Goal: Task Accomplishment & Management: Use online tool/utility

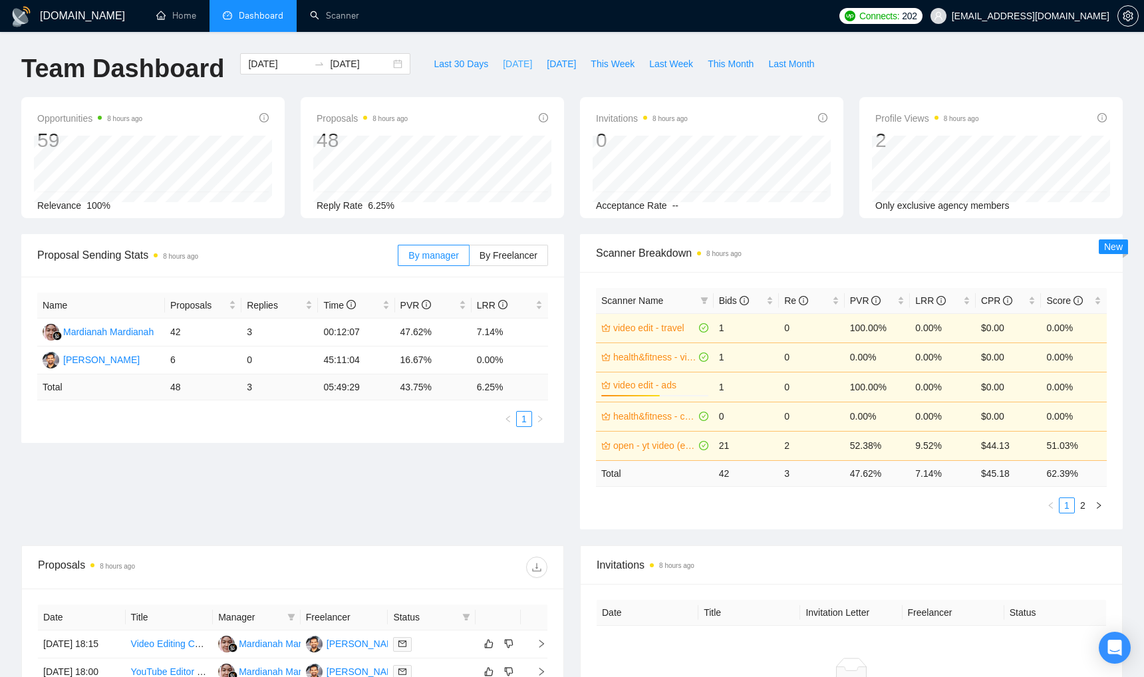
click at [503, 64] on span "Today" at bounding box center [517, 64] width 29 height 15
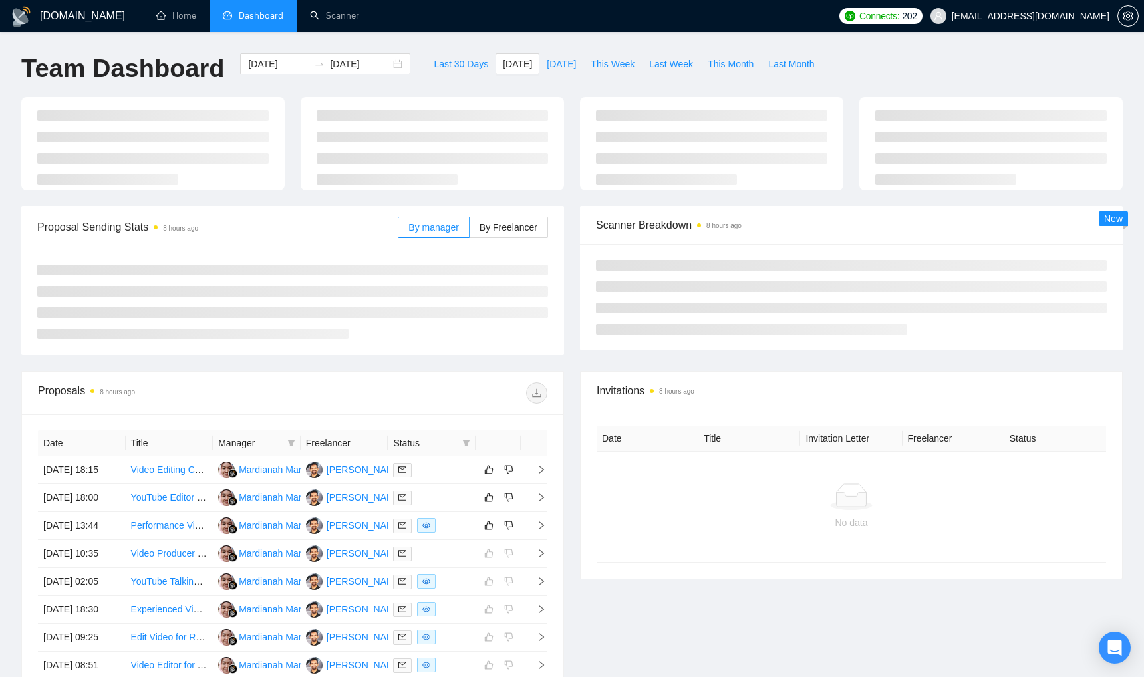
type input "2025-09-09"
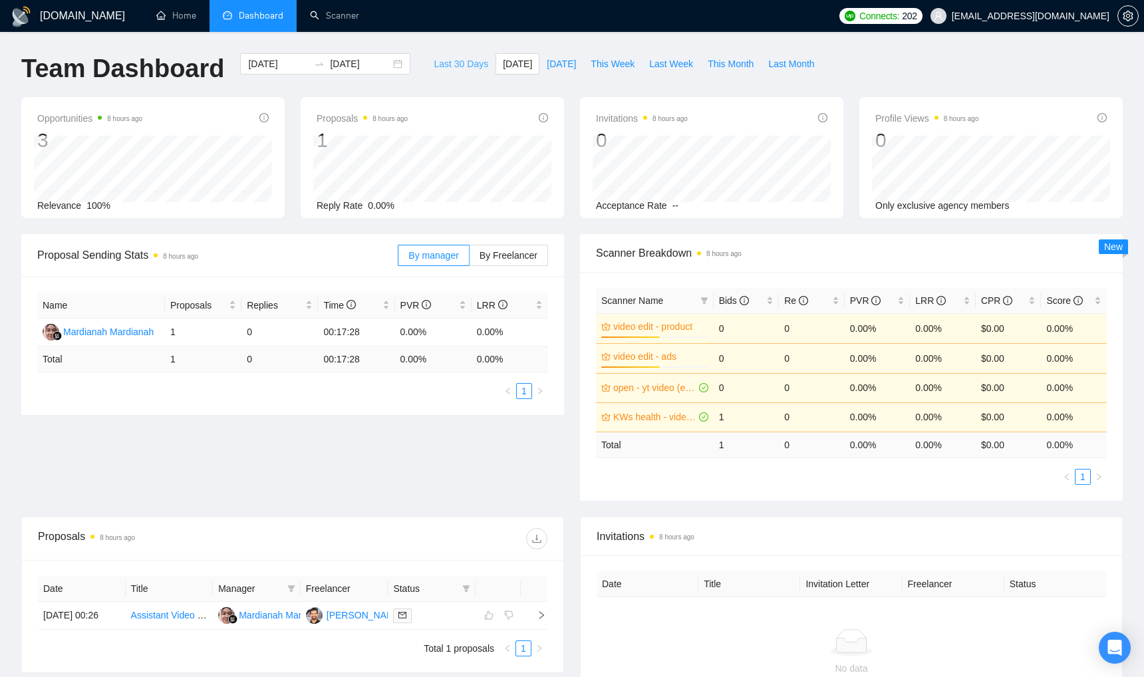
click at [447, 64] on span "Last 30 Days" at bounding box center [460, 64] width 55 height 15
type input "2025-08-10"
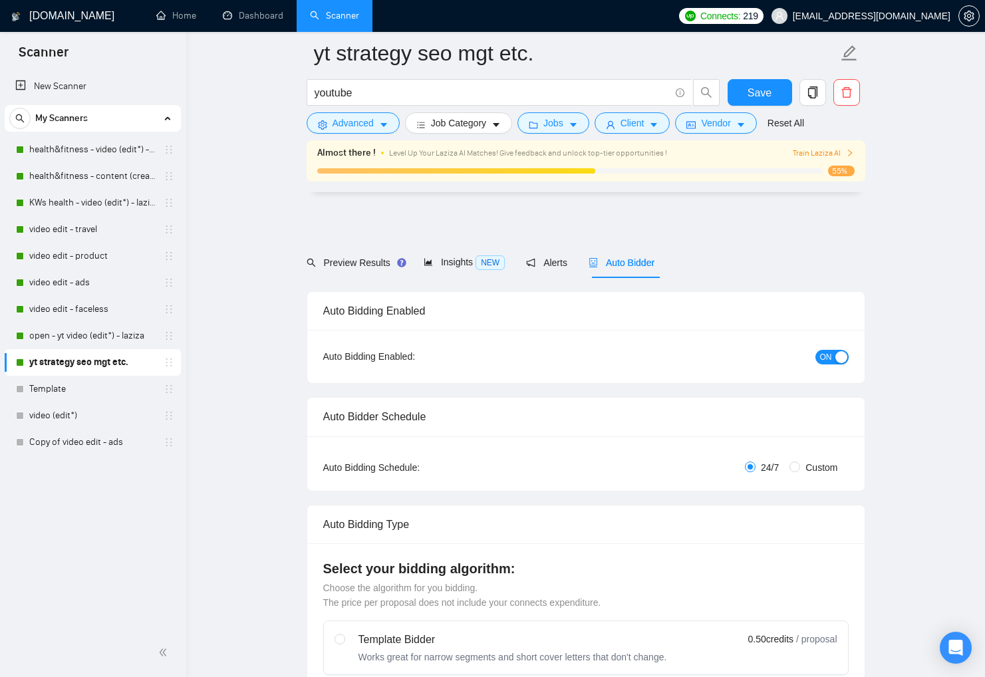
scroll to position [3263, 0]
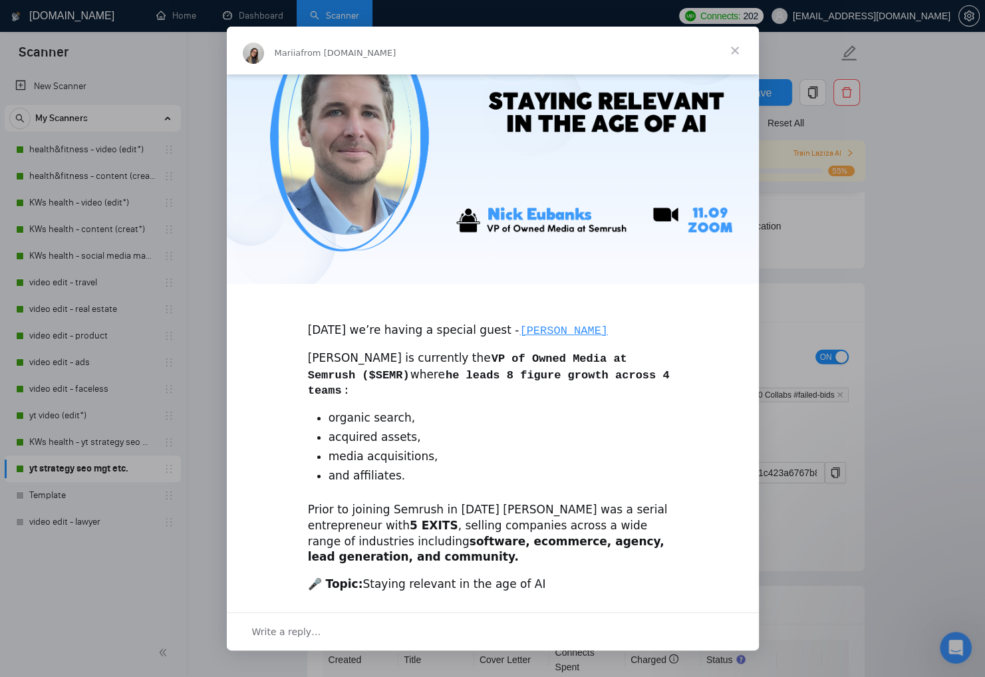
scroll to position [219, 0]
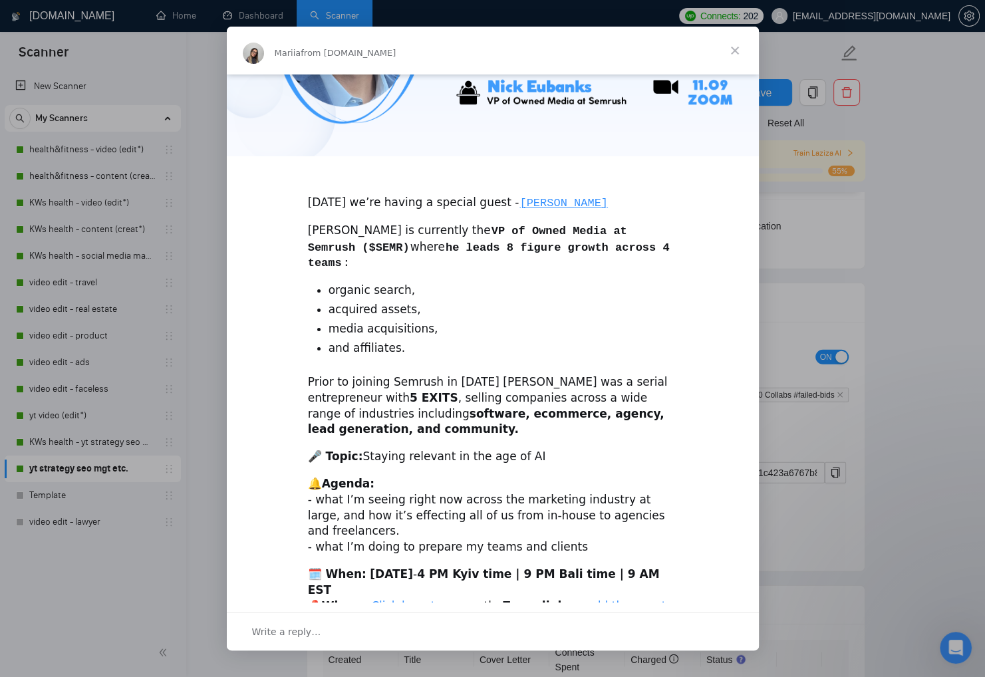
click at [616, 599] on link "add the event to your calendar here" at bounding box center [487, 613] width 358 height 29
click at [733, 48] on span "Close" at bounding box center [735, 51] width 48 height 48
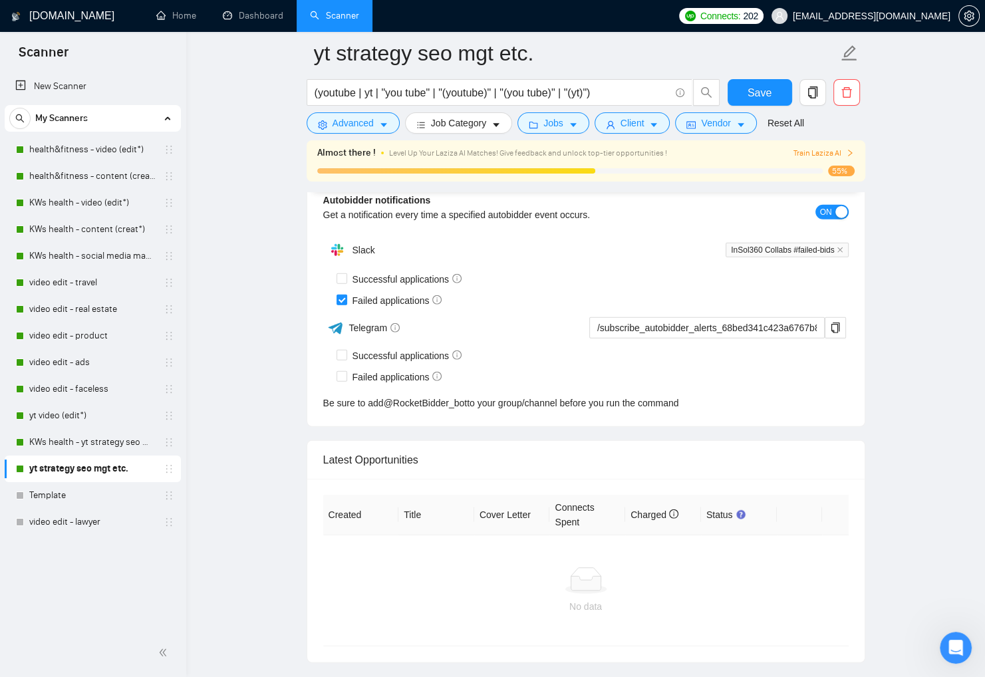
scroll to position [3199, 0]
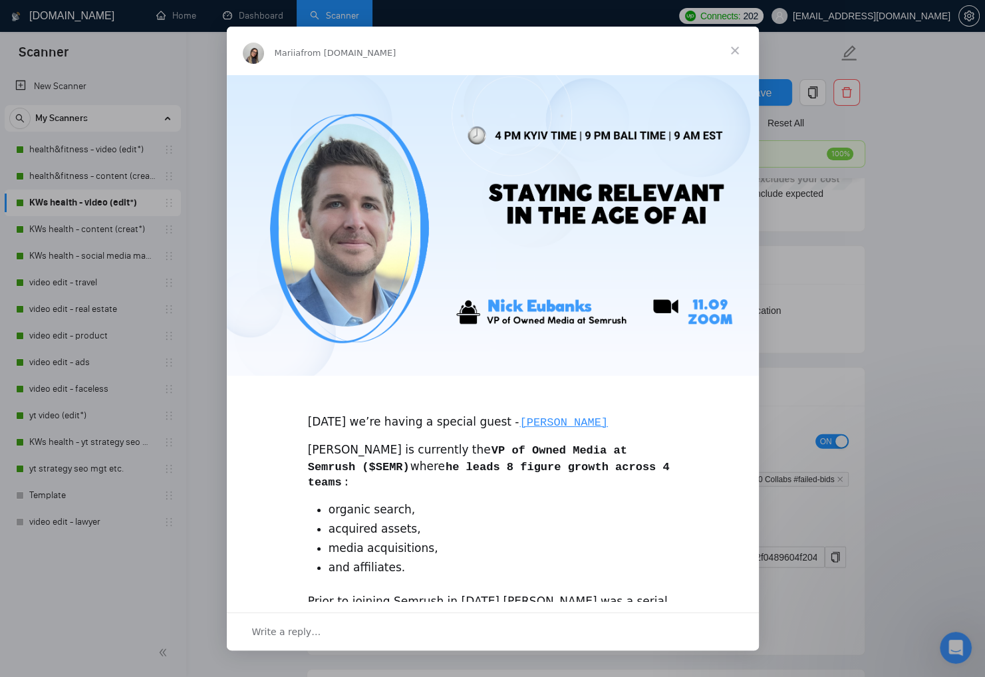
scroll to position [2973, 0]
click at [733, 48] on span "Close" at bounding box center [735, 51] width 48 height 48
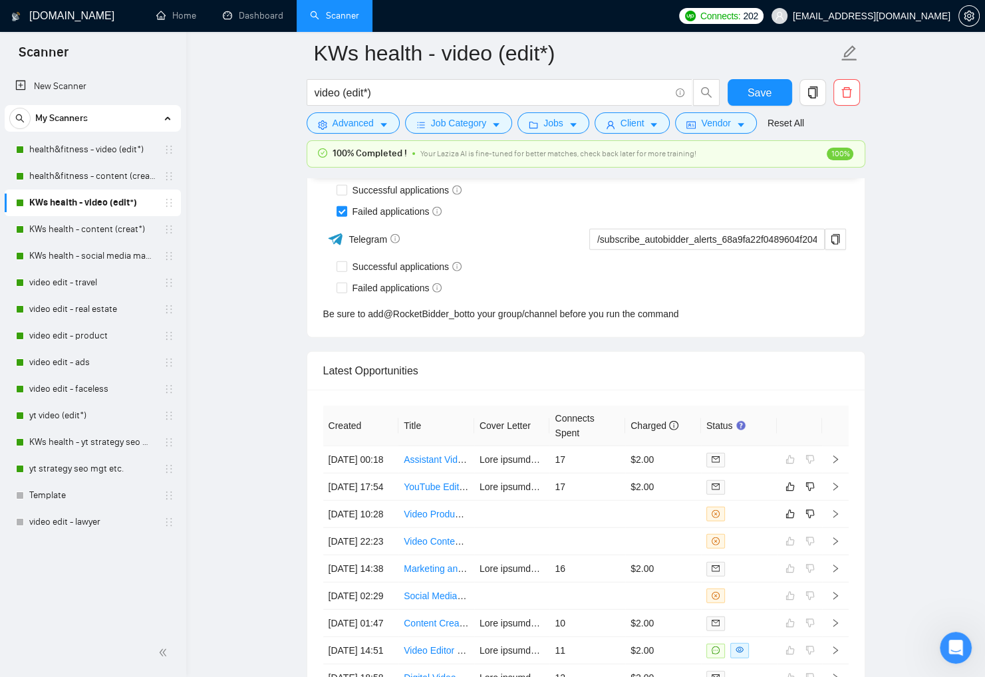
scroll to position [3292, 0]
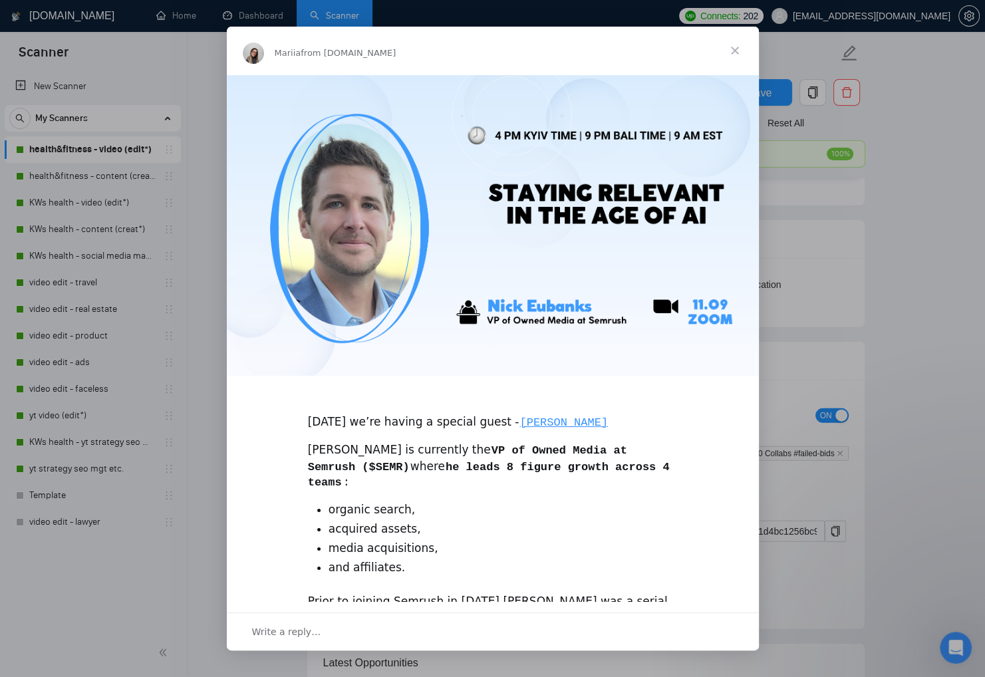
click at [739, 48] on span "Close" at bounding box center [735, 51] width 48 height 48
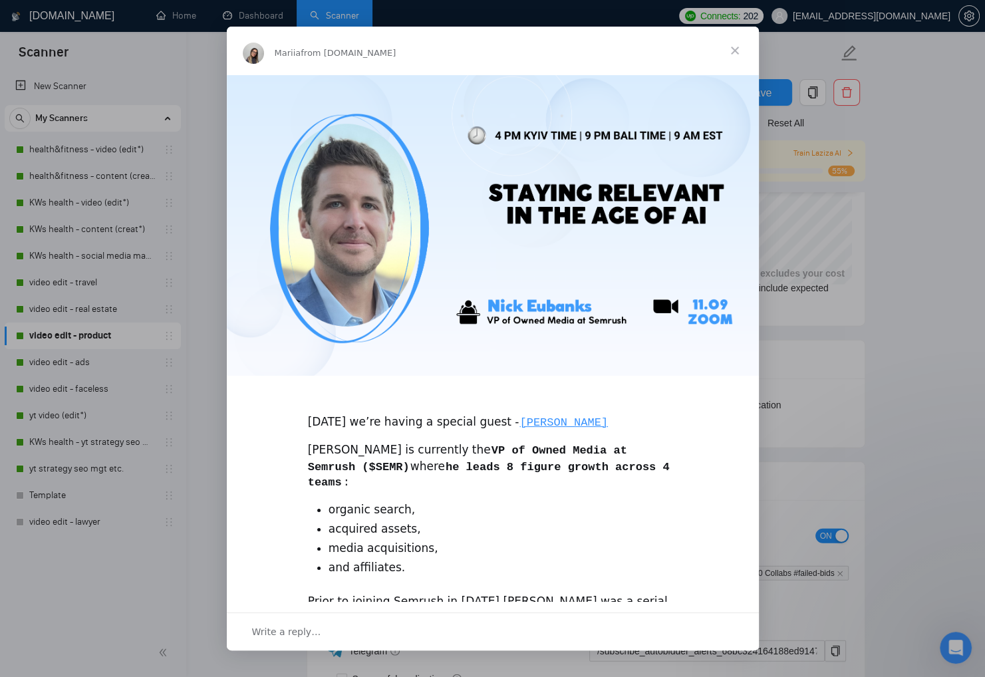
scroll to position [2947, 0]
click at [733, 48] on span "Close" at bounding box center [735, 51] width 48 height 48
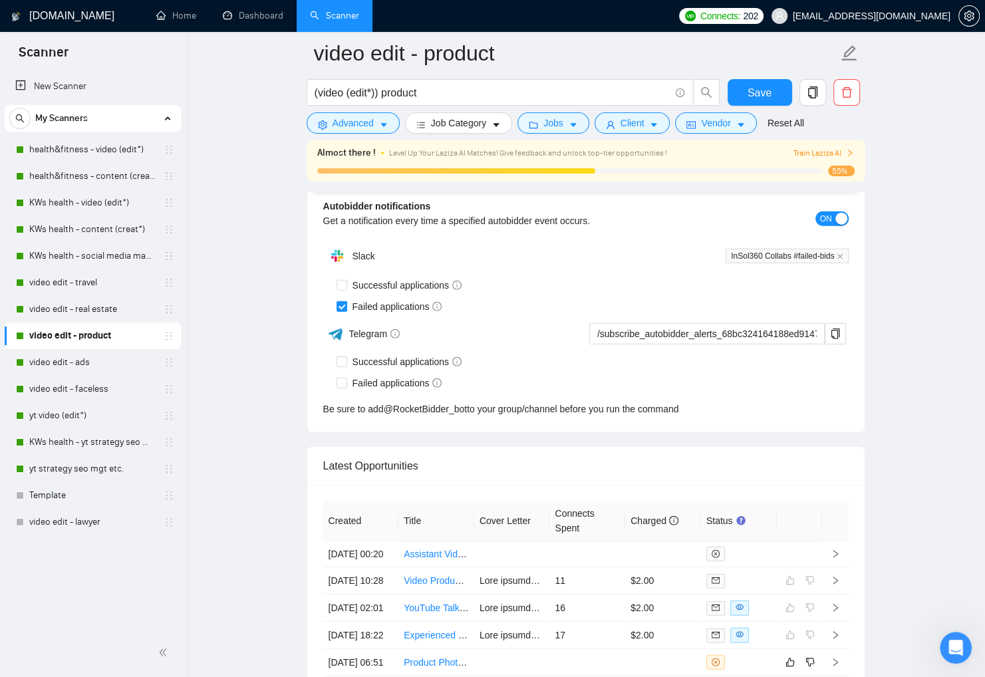
scroll to position [3308, 0]
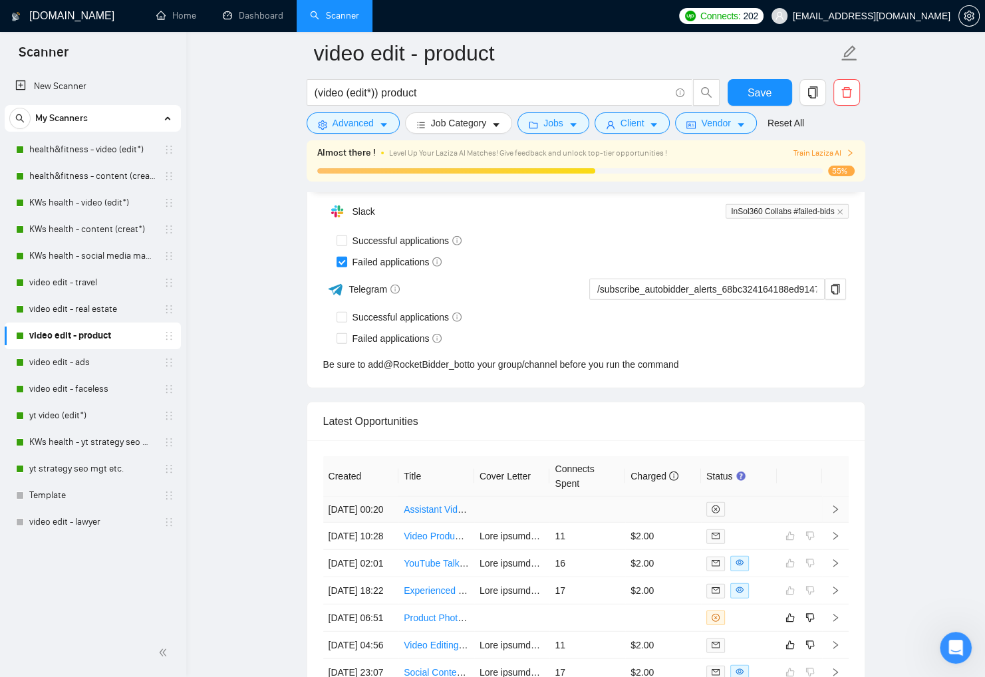
click at [800, 523] on td at bounding box center [799, 510] width 45 height 26
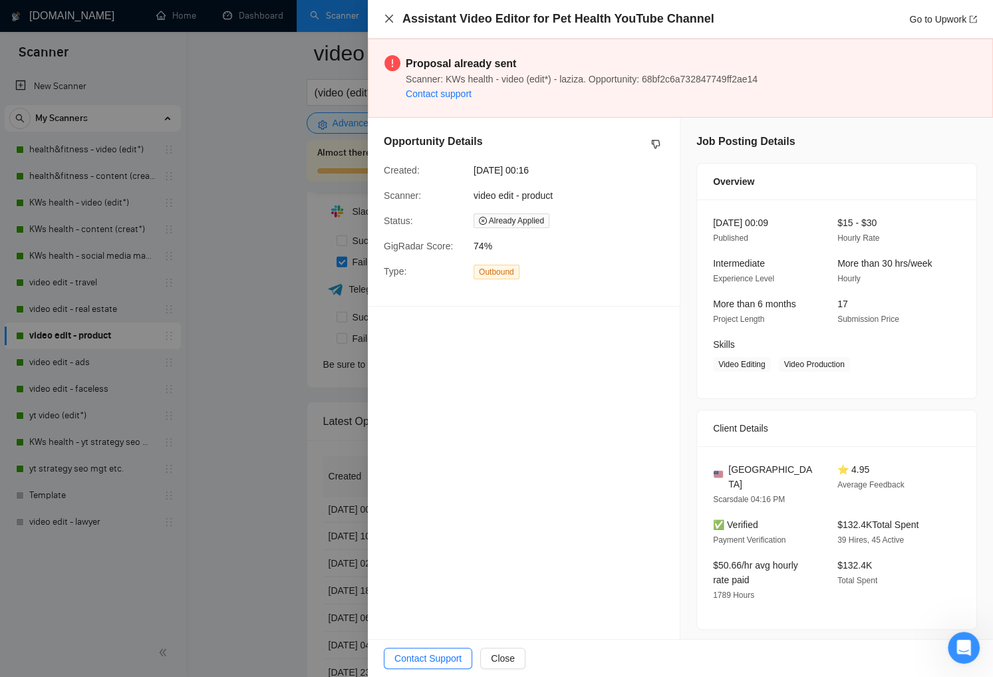
click at [388, 19] on icon "close" at bounding box center [389, 18] width 11 height 11
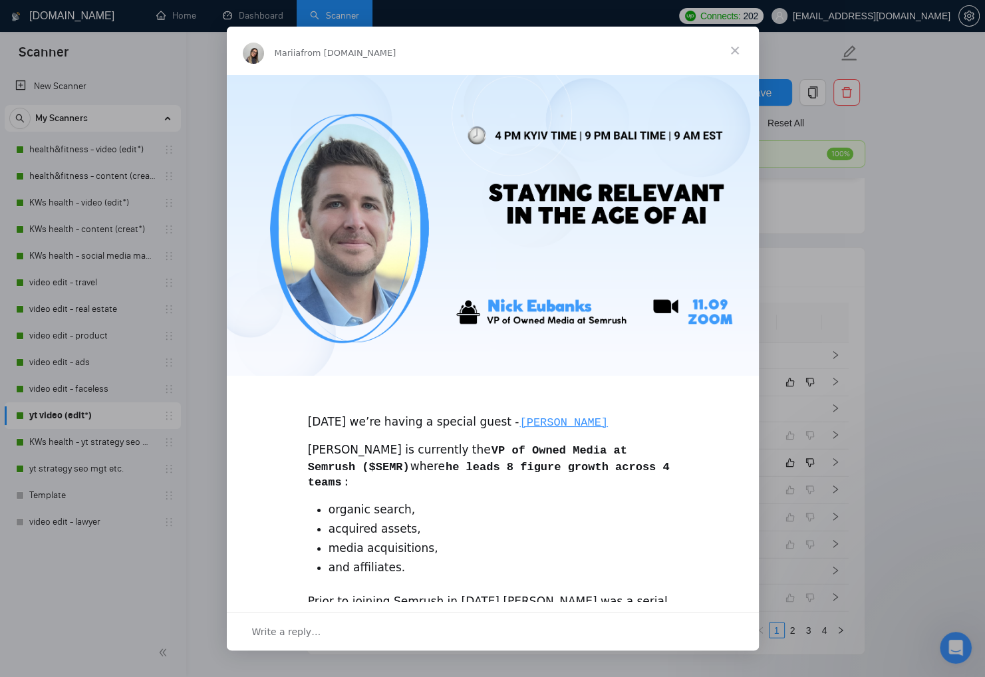
scroll to position [3463, 0]
click at [733, 48] on span "Close" at bounding box center [735, 51] width 48 height 48
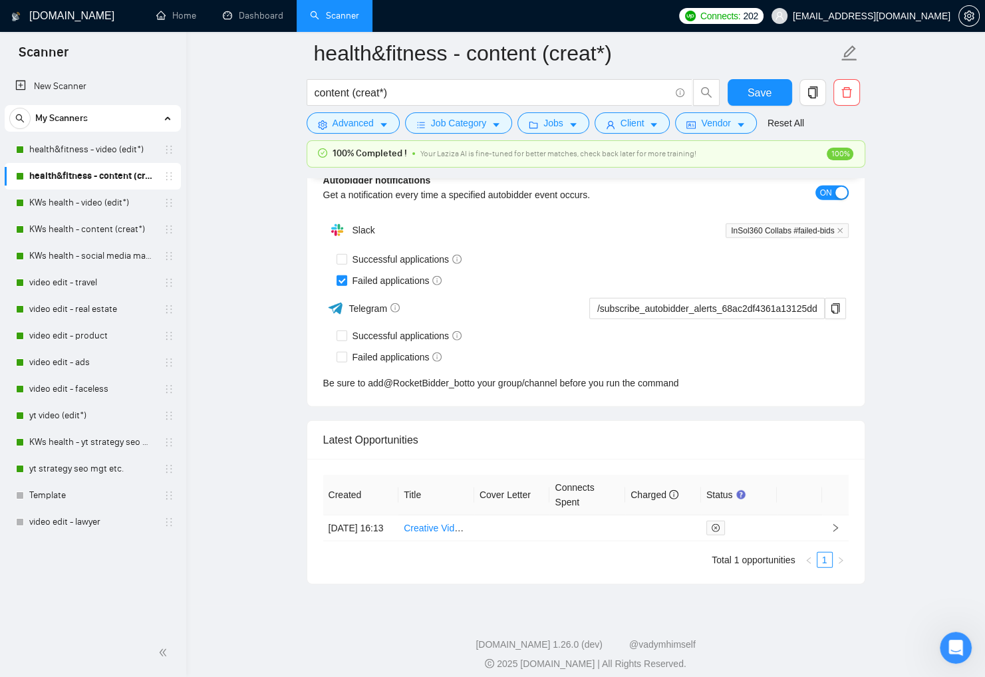
scroll to position [3240, 0]
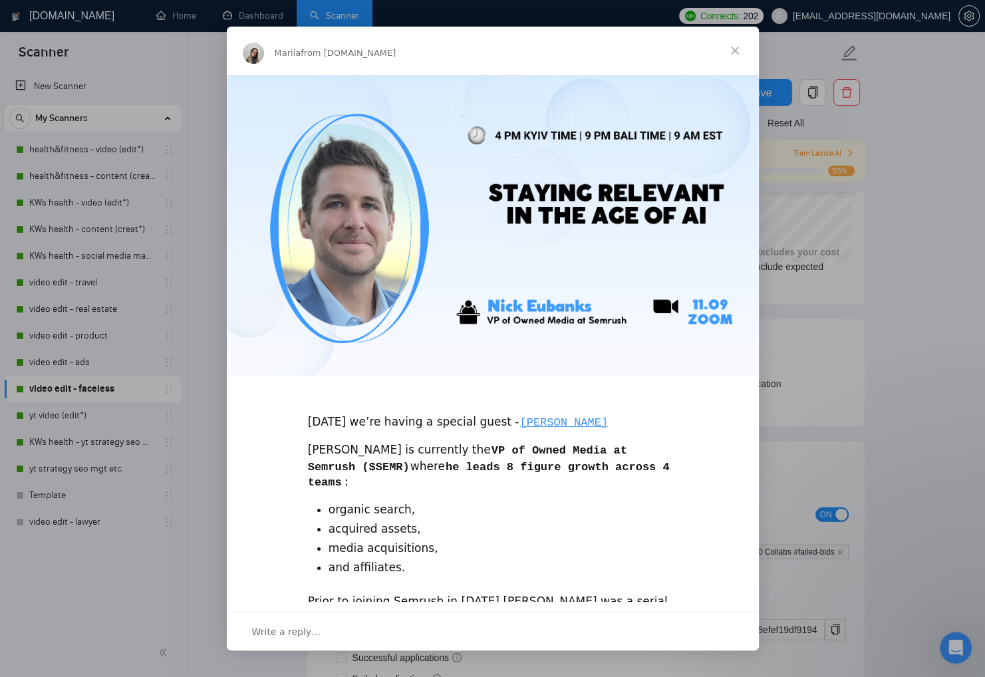
click at [733, 48] on span "Close" at bounding box center [735, 51] width 48 height 48
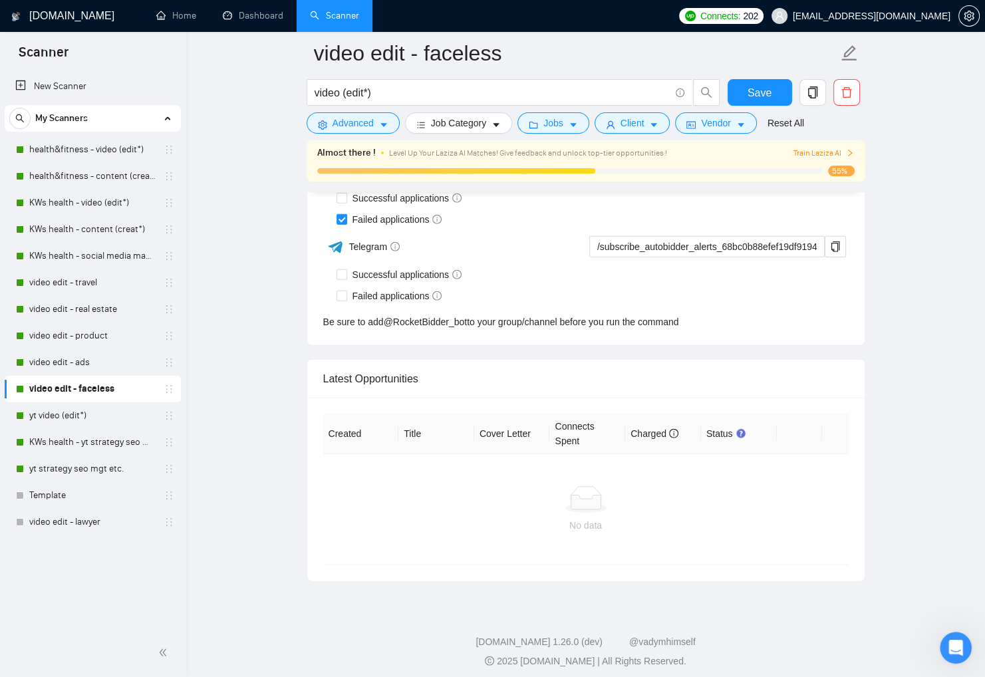
scroll to position [3331, 0]
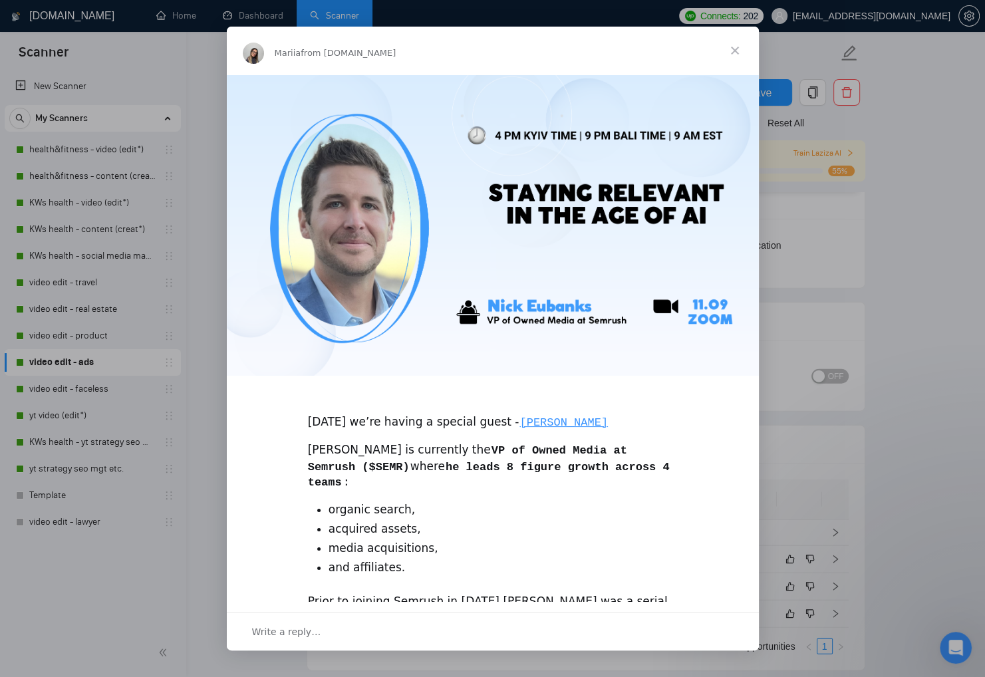
click at [733, 48] on span "Close" at bounding box center [735, 51] width 48 height 48
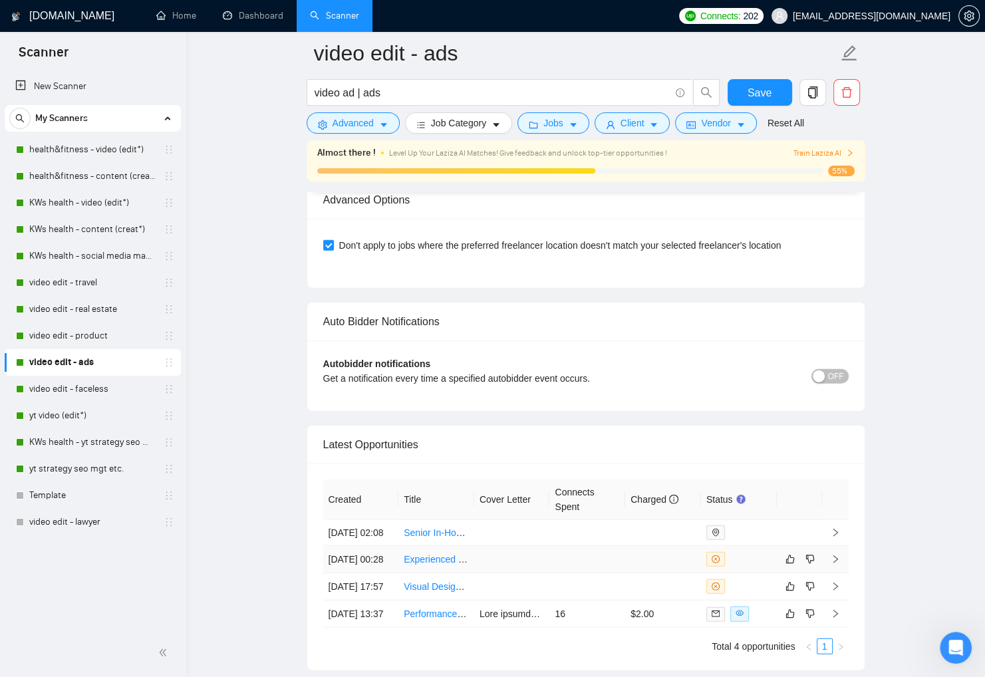
click at [637, 573] on td at bounding box center [663, 559] width 76 height 27
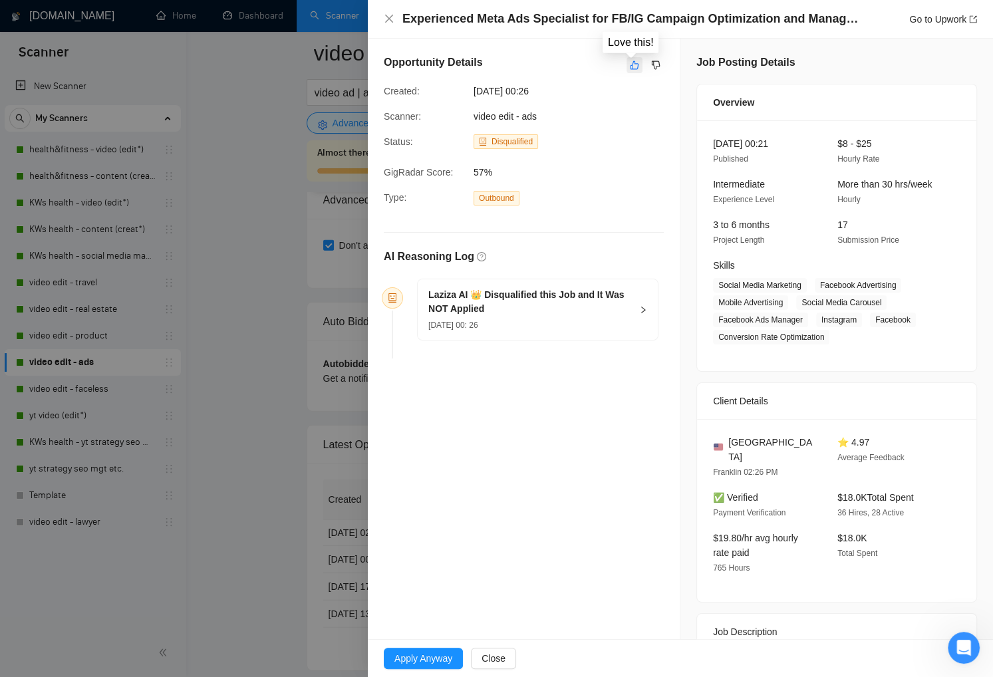
click at [632, 64] on icon "like" at bounding box center [634, 65] width 9 height 9
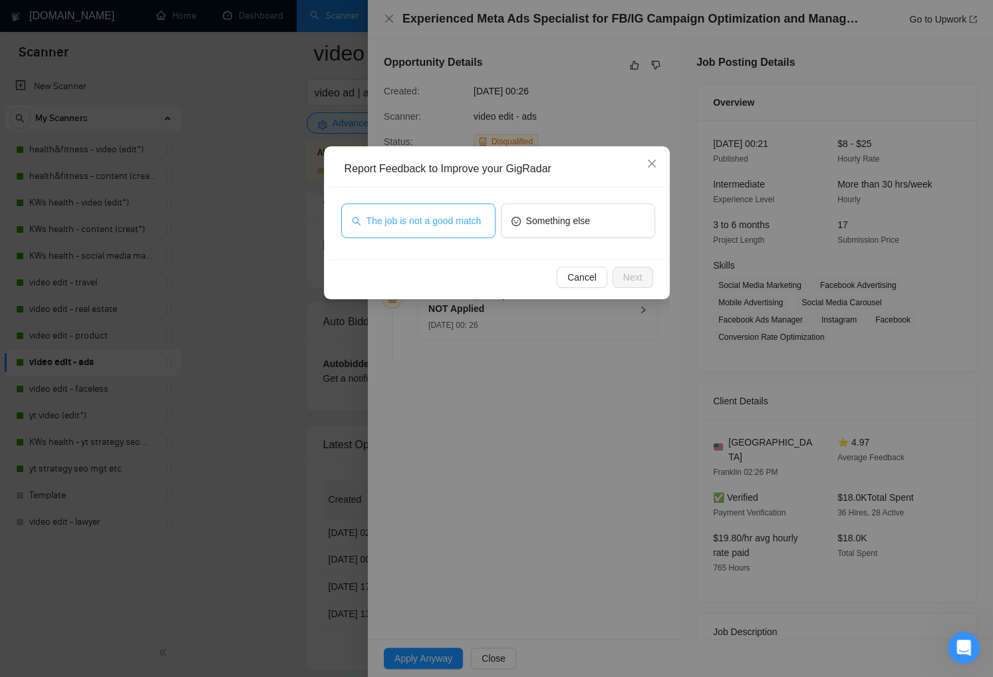
drag, startPoint x: 464, startPoint y: 218, endPoint x: 541, endPoint y: 257, distance: 86.5
click at [465, 219] on span "The job is not a good match" at bounding box center [423, 220] width 115 height 15
click at [640, 281] on span "Next" at bounding box center [632, 277] width 19 height 15
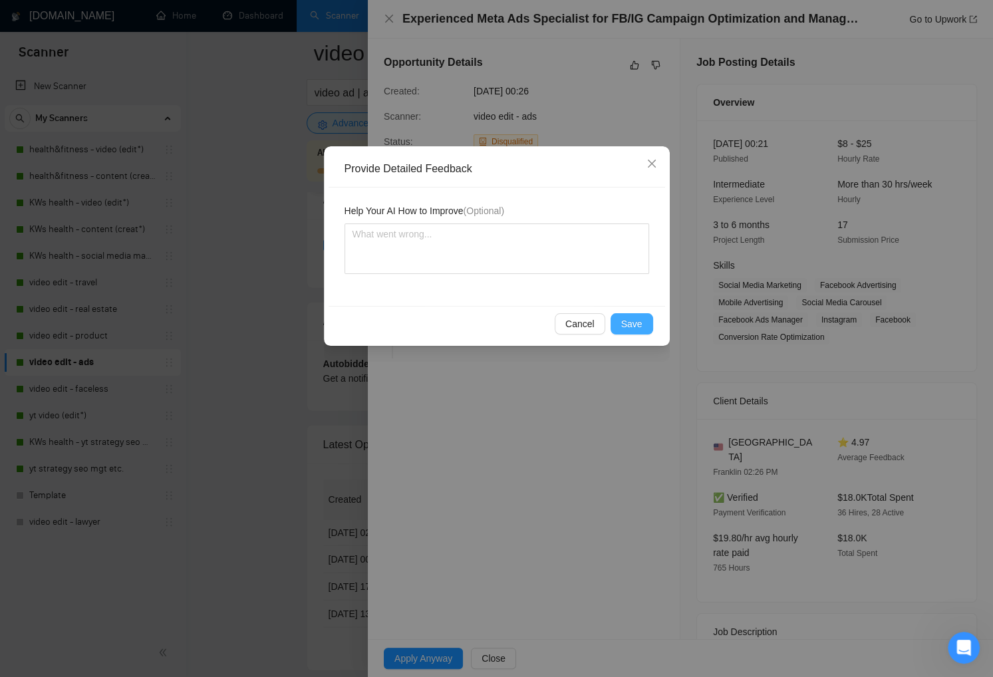
click at [636, 324] on span "Save" at bounding box center [631, 323] width 21 height 15
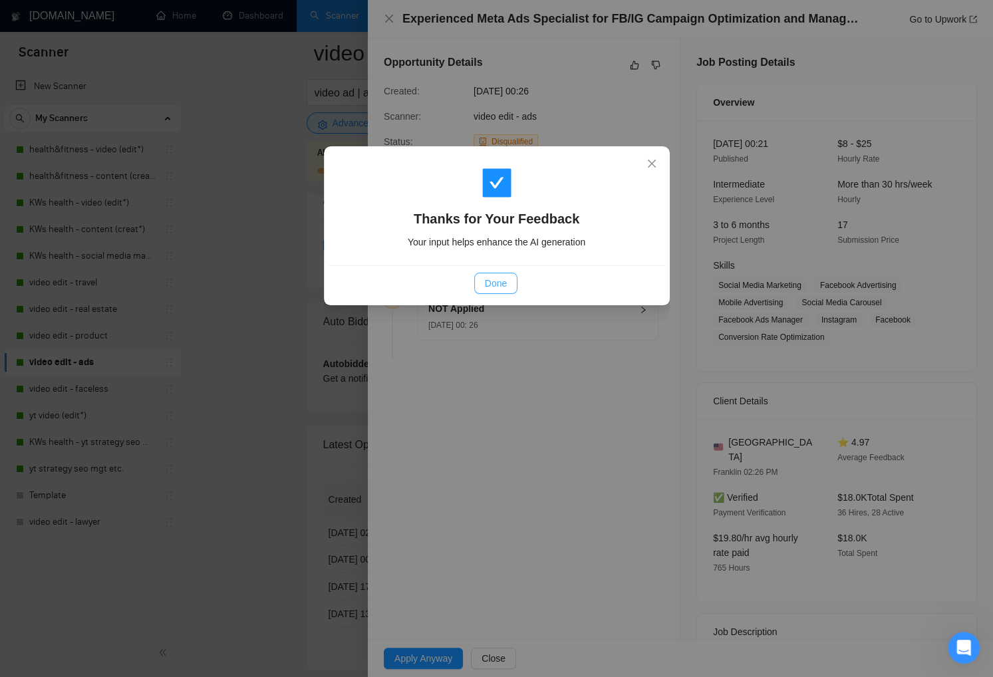
click at [497, 289] on span "Done" at bounding box center [496, 283] width 22 height 15
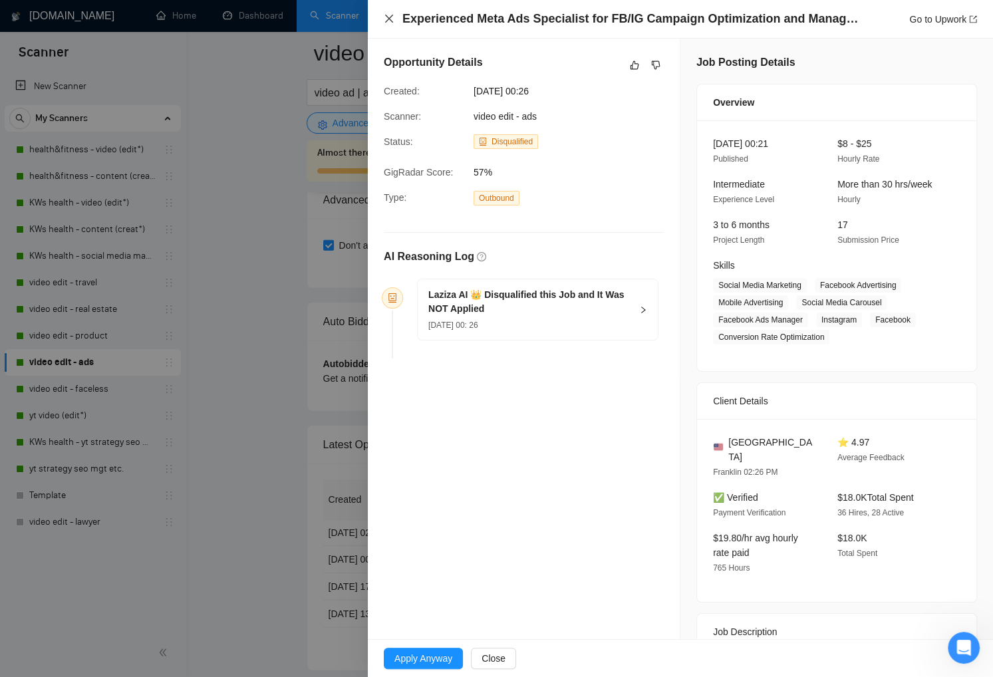
click at [389, 15] on icon "close" at bounding box center [389, 18] width 11 height 11
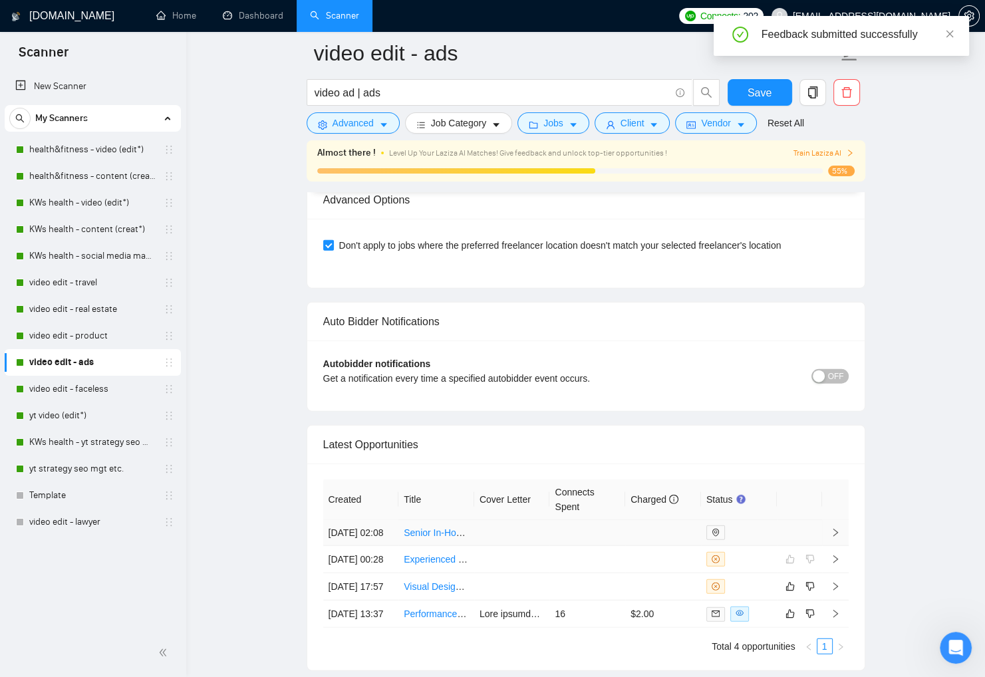
click at [595, 544] on td at bounding box center [587, 533] width 76 height 26
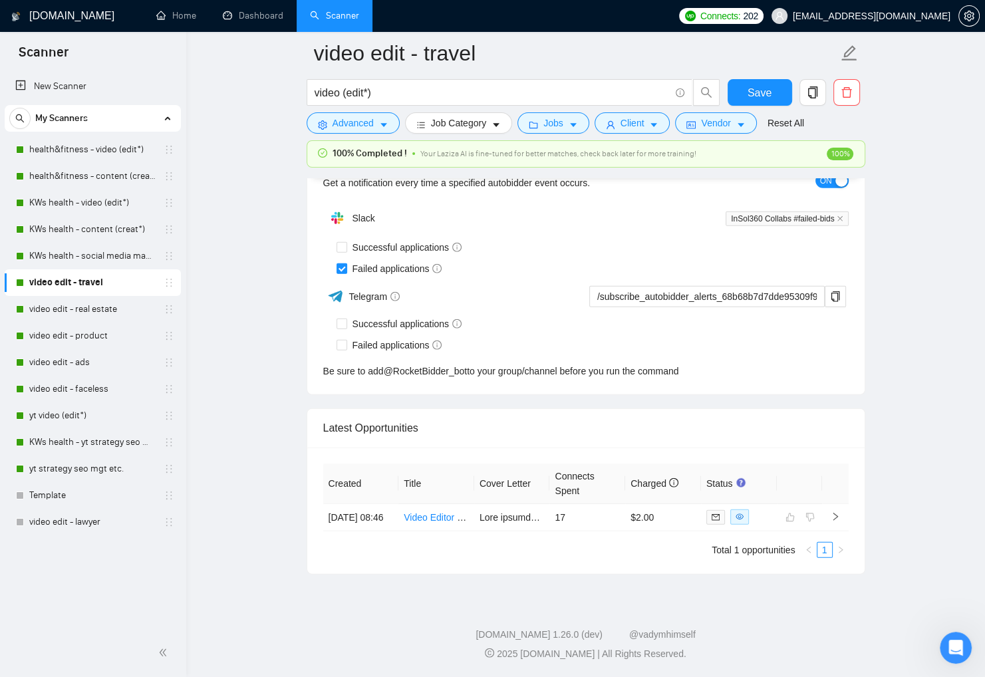
scroll to position [3273, 0]
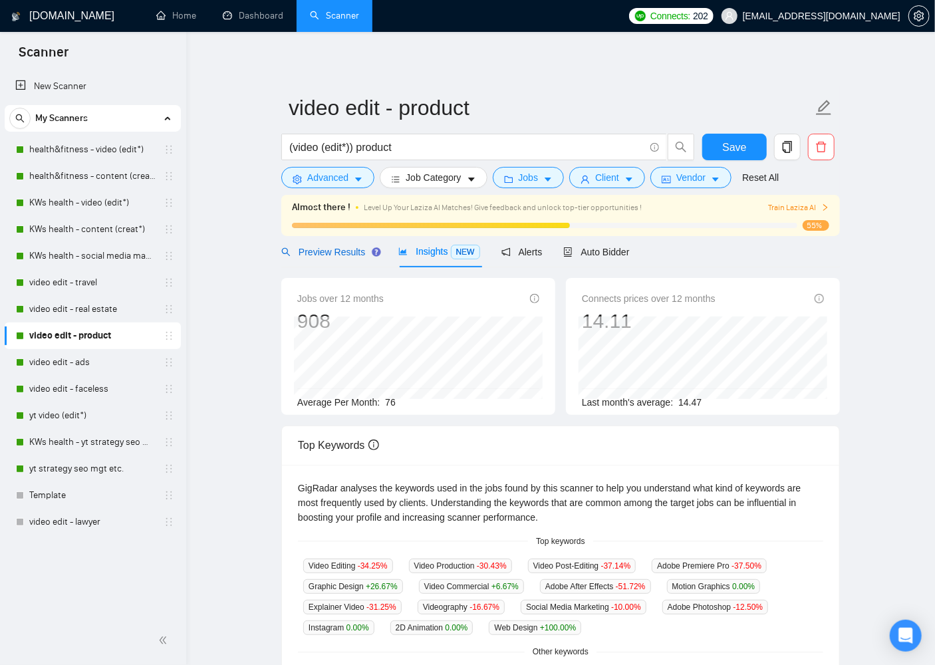
click at [302, 249] on span "Preview Results" at bounding box center [329, 252] width 96 height 11
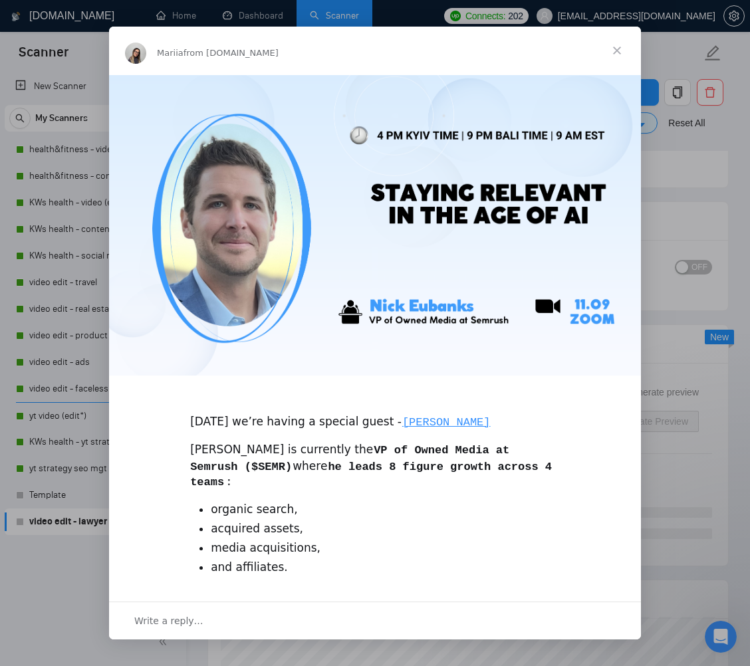
click at [615, 47] on span "Close" at bounding box center [617, 51] width 48 height 48
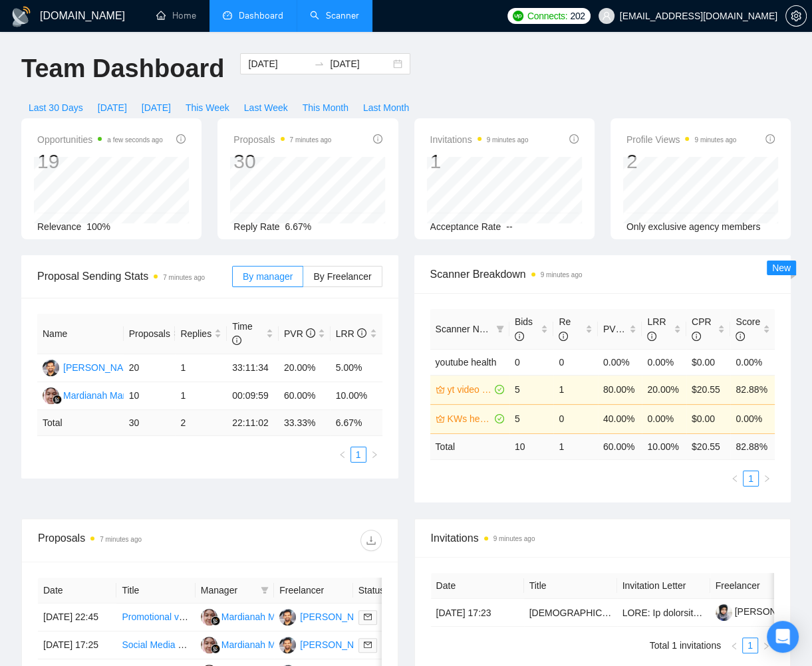
click at [339, 21] on link "Scanner" at bounding box center [334, 15] width 49 height 11
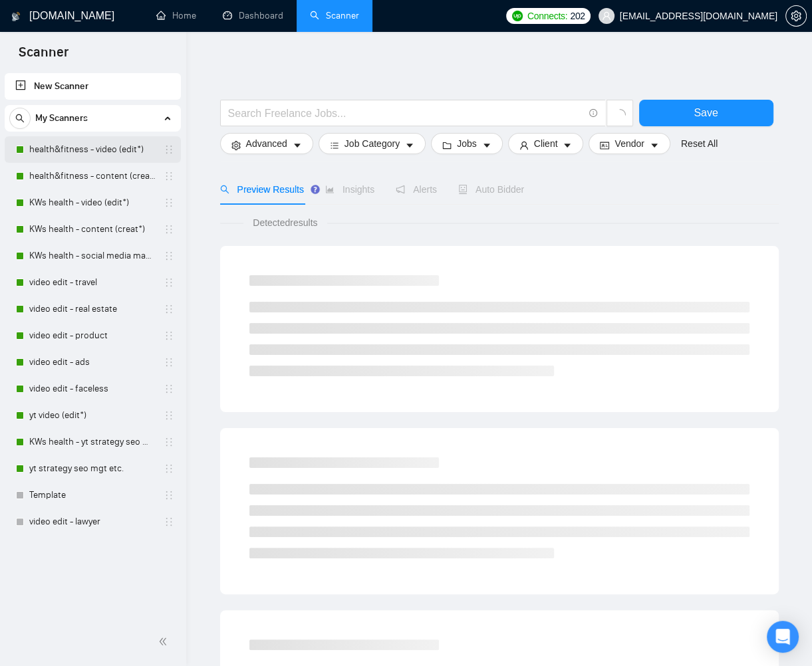
click at [91, 158] on link "health&fitness - video (edit*)" at bounding box center [92, 149] width 126 height 27
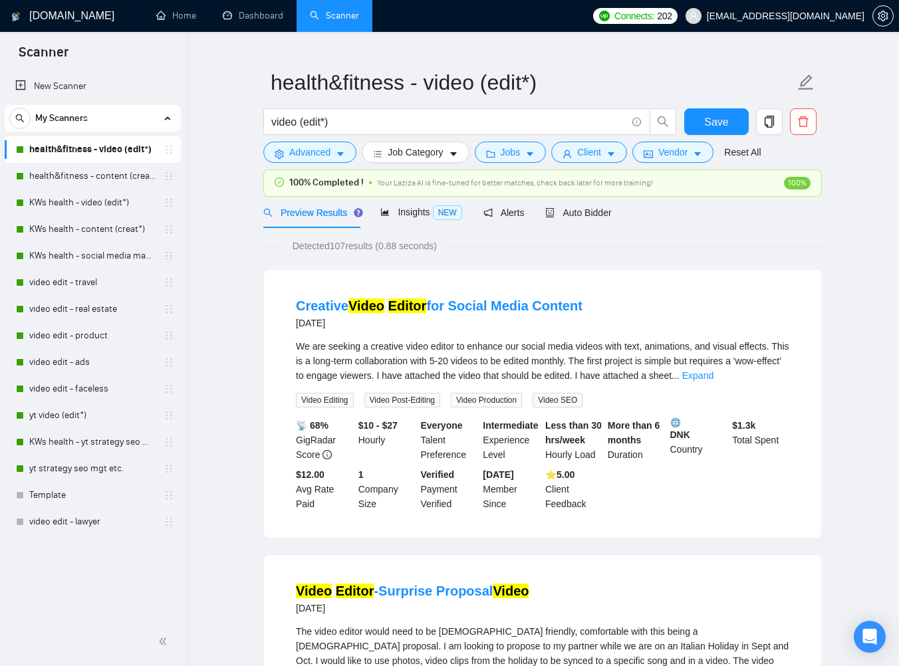
scroll to position [32, 0]
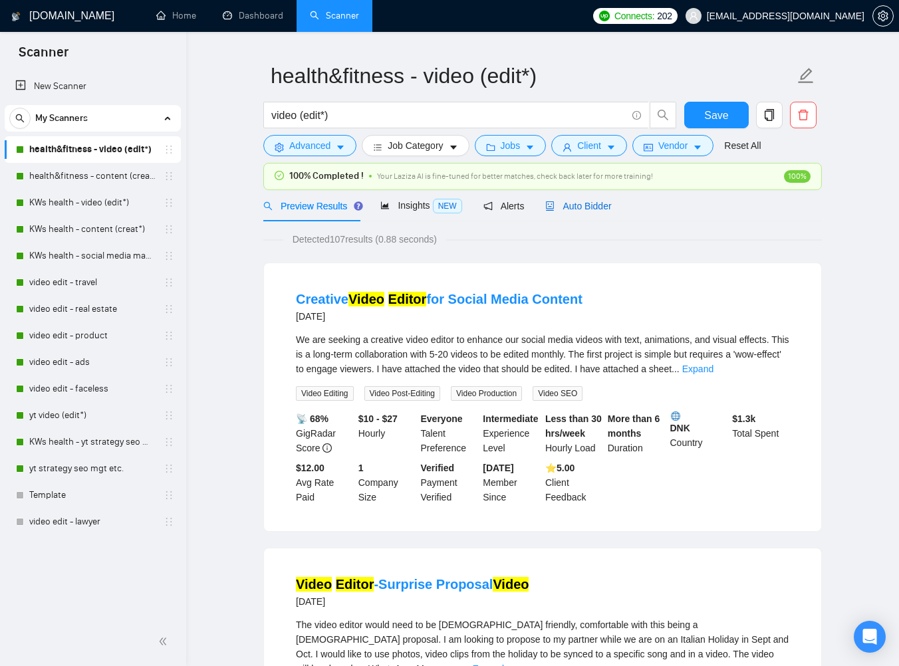
click at [586, 209] on span "Auto Bidder" at bounding box center [578, 206] width 66 height 11
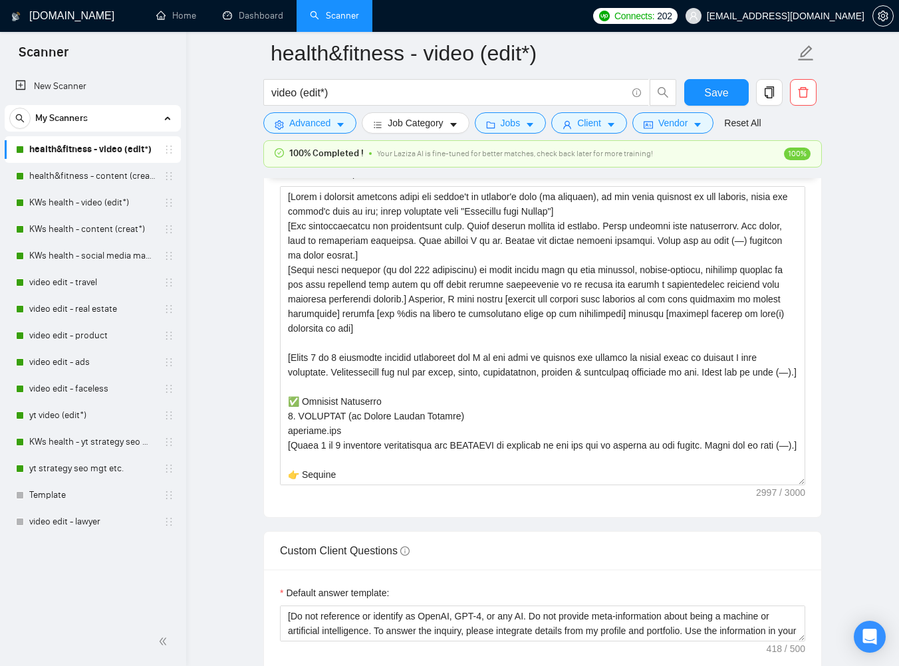
scroll to position [2240, 0]
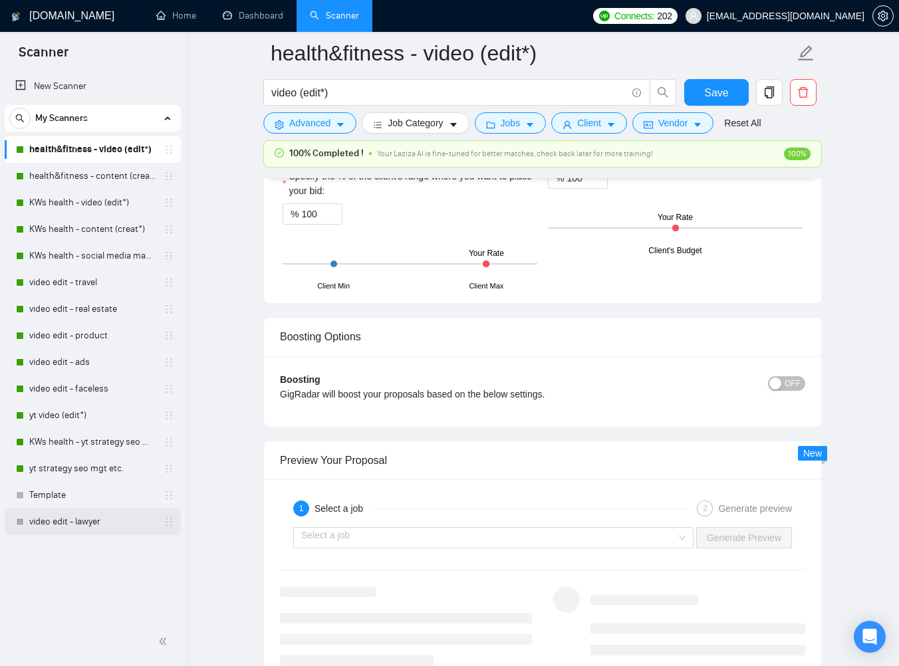
click at [102, 515] on link "video edit - lawyer" at bounding box center [92, 522] width 126 height 27
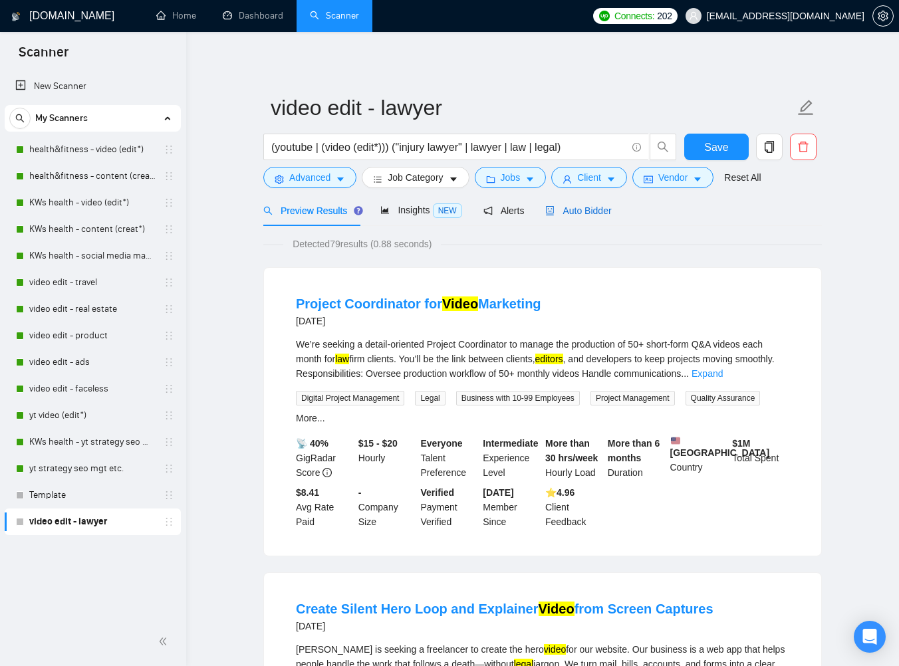
click at [584, 213] on span "Auto Bidder" at bounding box center [578, 210] width 66 height 11
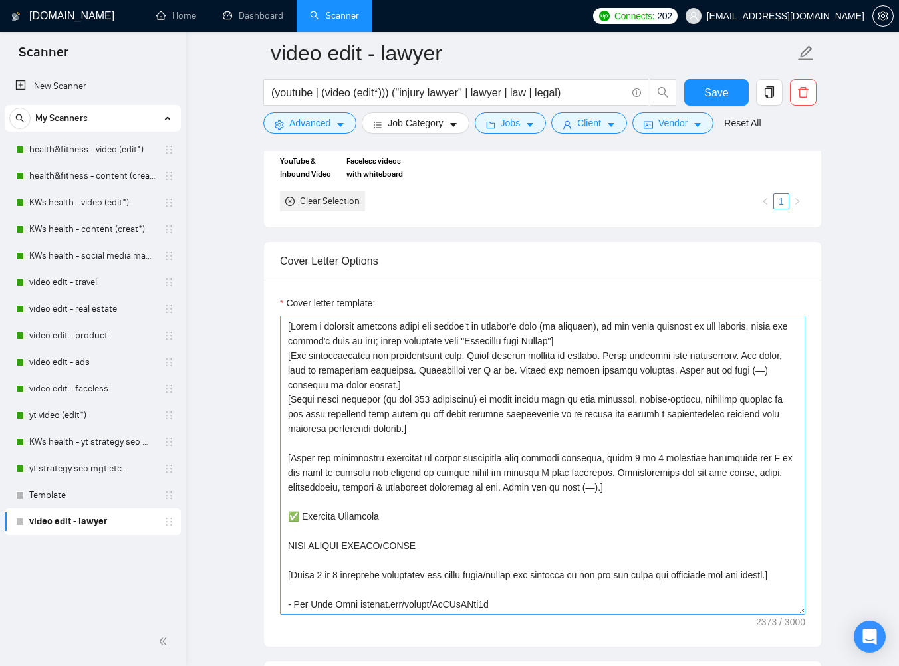
scroll to position [1446, 0]
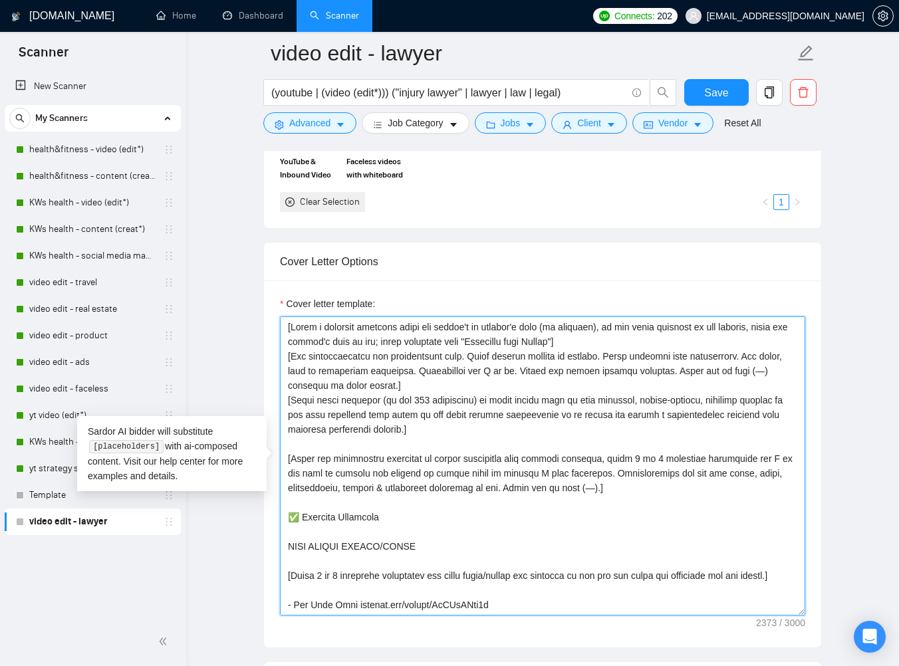
drag, startPoint x: 416, startPoint y: 431, endPoint x: 288, endPoint y: 324, distance: 166.6
click at [288, 324] on textarea "Cover letter template:" at bounding box center [542, 465] width 525 height 299
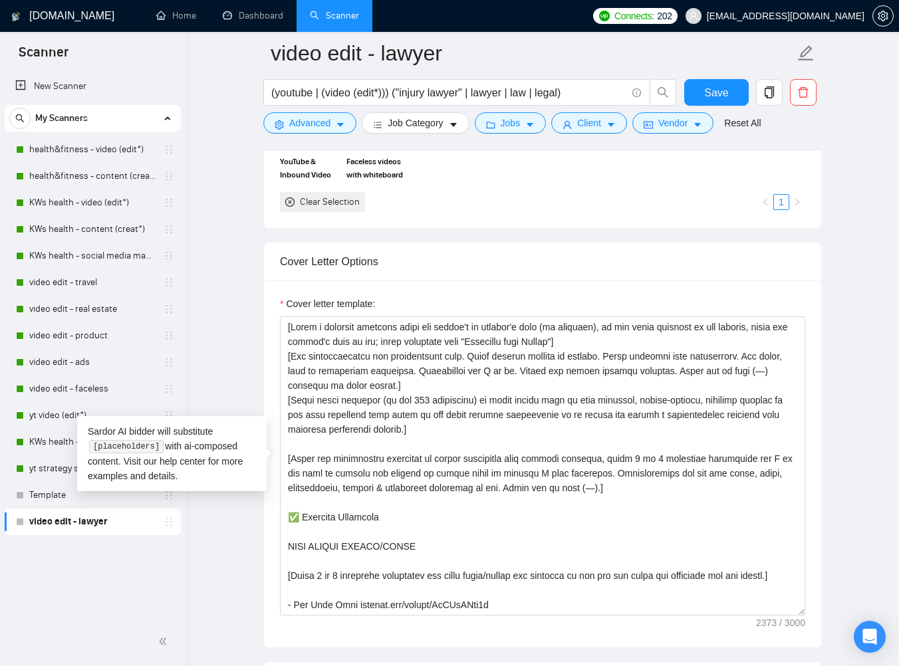
click at [172, 562] on div "New Scanner My Scanners health&fitness - video (edit*) health&fitness - content…" at bounding box center [93, 343] width 186 height 547
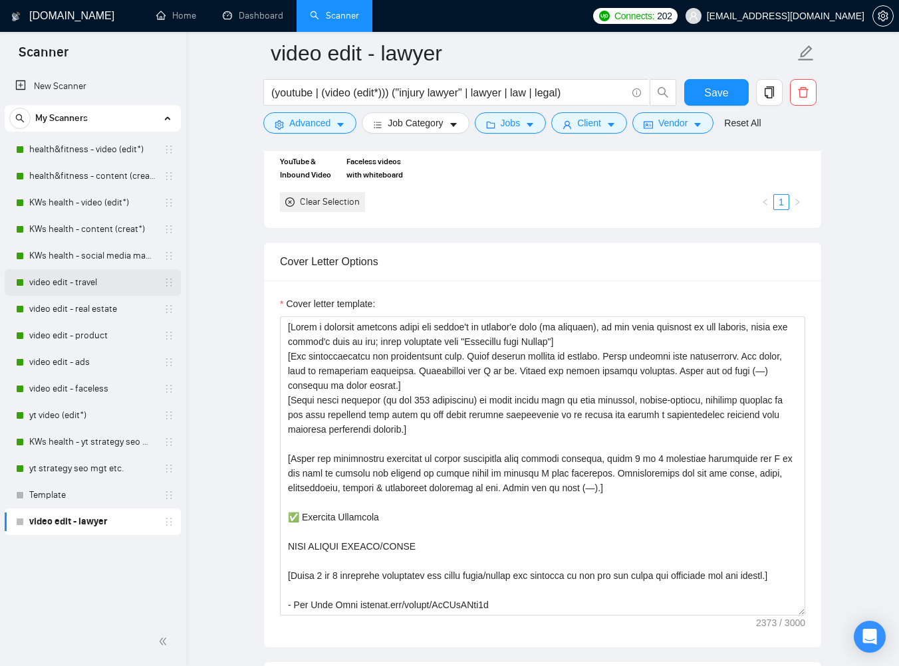
click at [85, 285] on link "video edit - travel" at bounding box center [92, 282] width 126 height 27
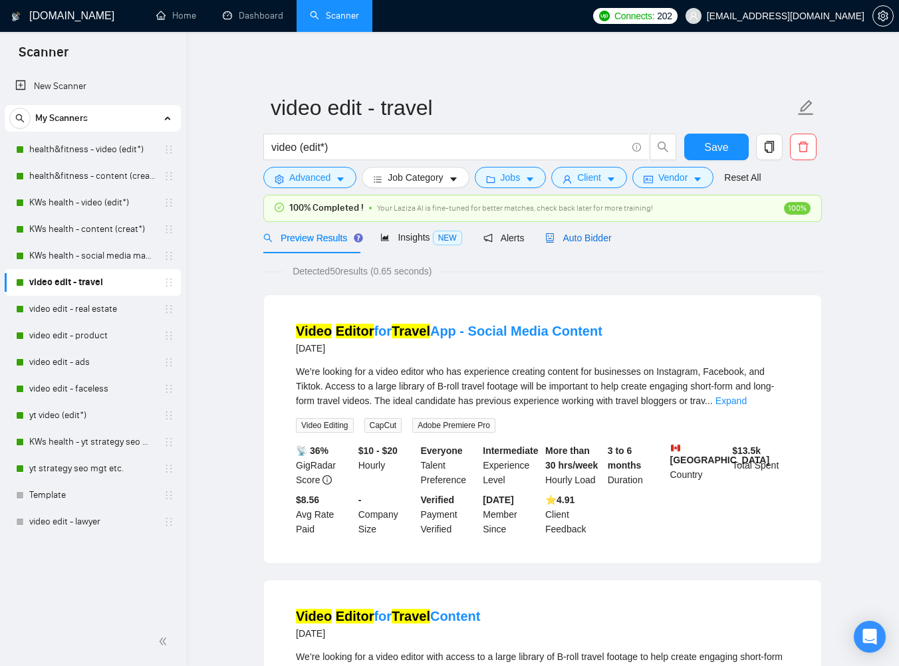
click at [589, 241] on span "Auto Bidder" at bounding box center [578, 238] width 66 height 11
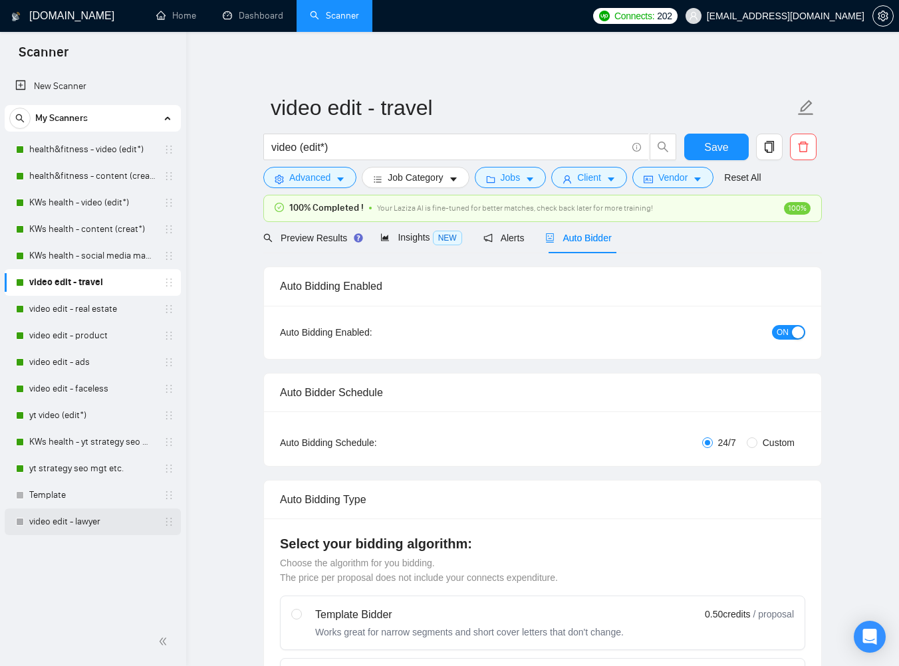
checkbox input "true"
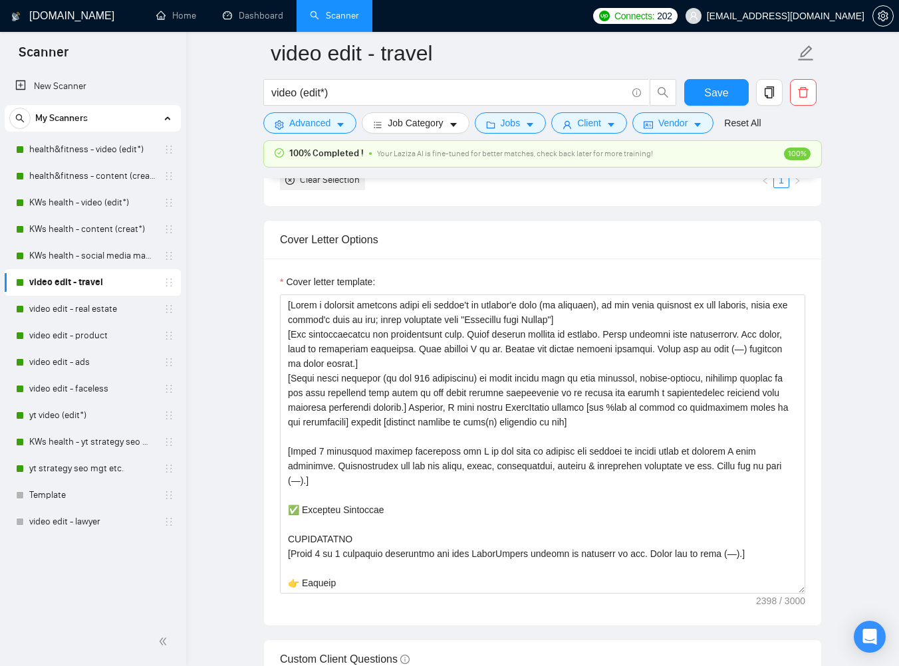
scroll to position [1505, 0]
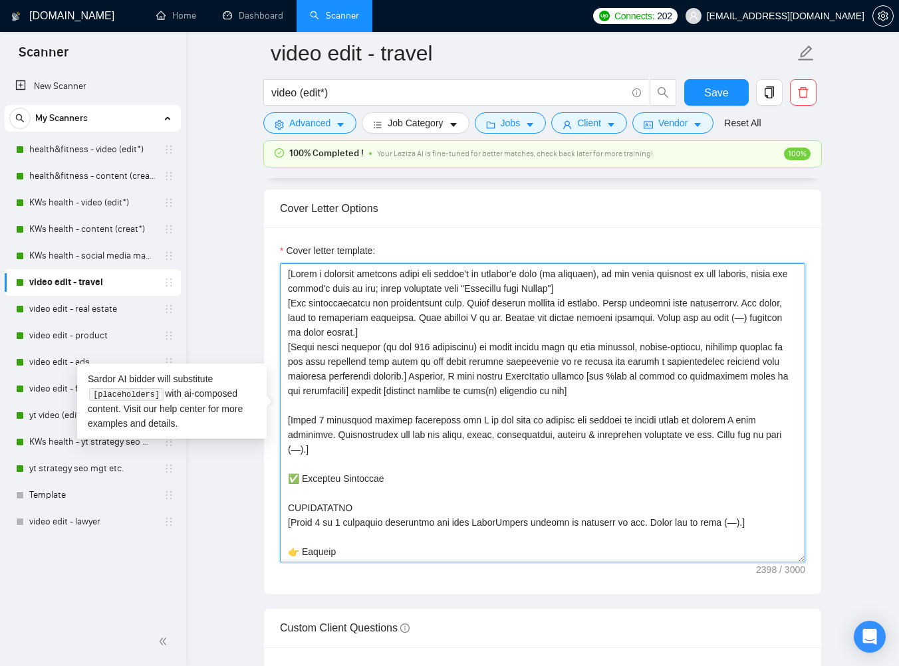
click at [600, 406] on textarea "Cover letter template:" at bounding box center [542, 412] width 525 height 299
click at [507, 373] on textarea "Cover letter template:" at bounding box center [542, 412] width 525 height 299
drag, startPoint x: 610, startPoint y: 388, endPoint x: 281, endPoint y: 277, distance: 346.7
click at [281, 277] on textarea "Cover letter template:" at bounding box center [542, 412] width 525 height 299
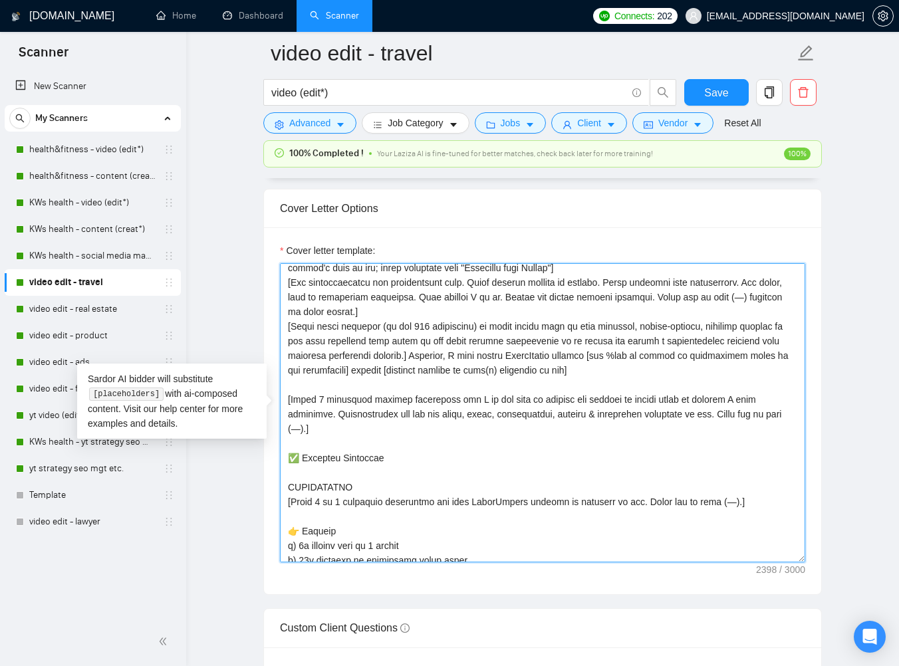
scroll to position [17, 0]
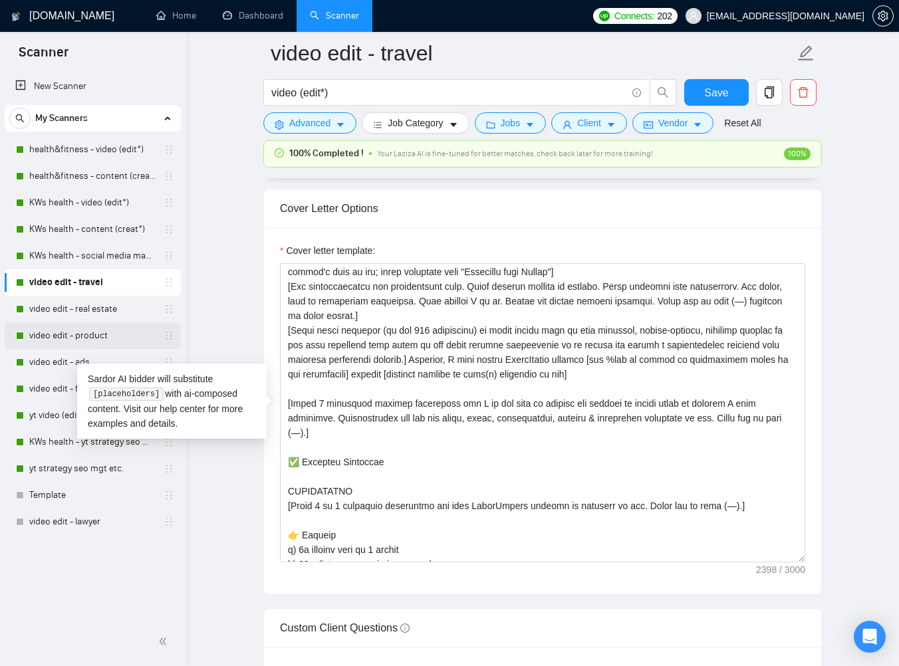
click at [70, 333] on link "video edit - product" at bounding box center [92, 335] width 126 height 27
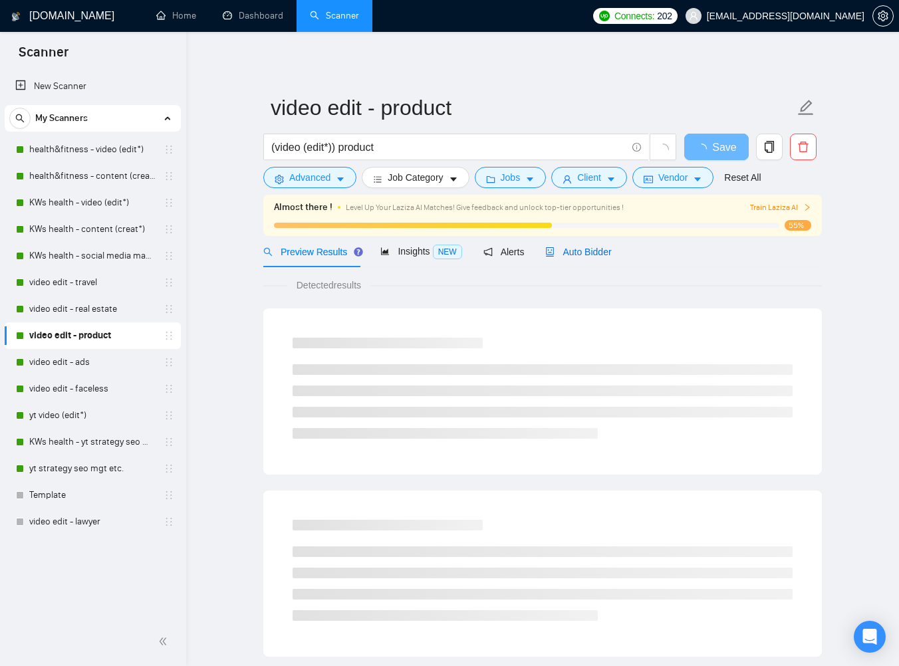
click at [606, 251] on span "Auto Bidder" at bounding box center [578, 252] width 66 height 11
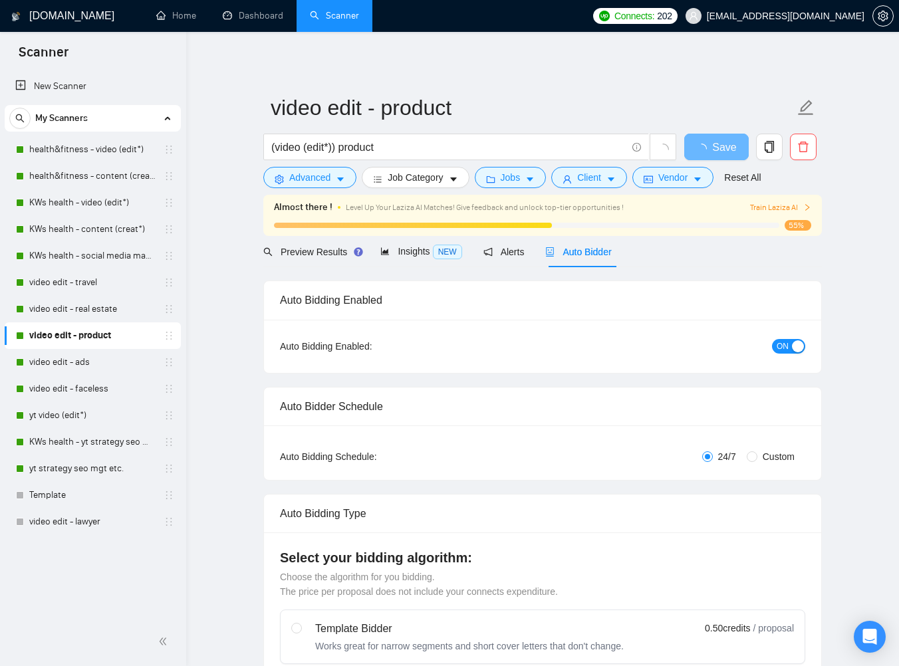
checkbox input "true"
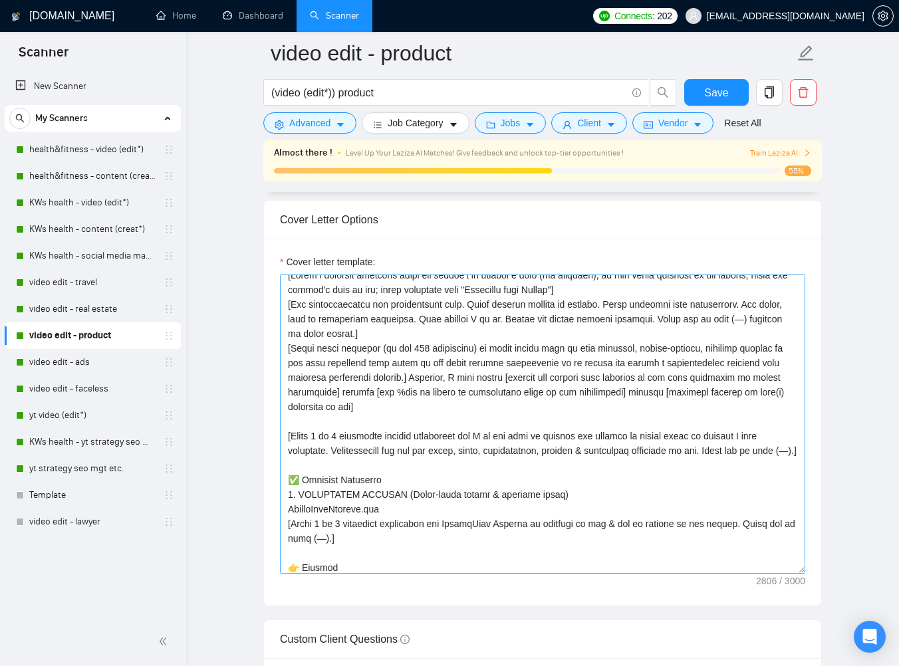
scroll to position [13, 0]
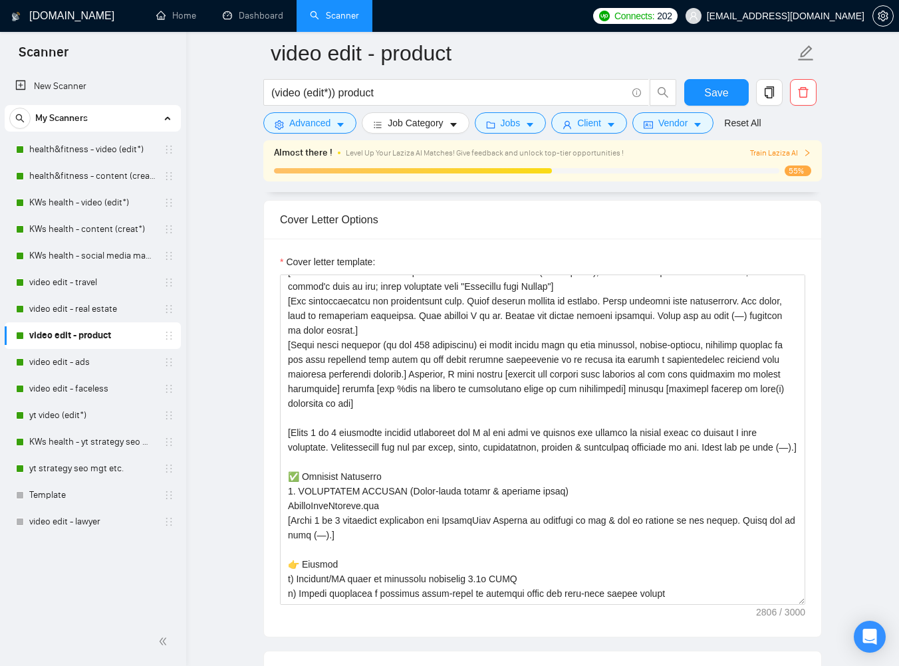
drag, startPoint x: 801, startPoint y: 568, endPoint x: 805, endPoint y: 608, distance: 40.1
click at [721, 610] on div "Cover letter template:" at bounding box center [542, 438] width 557 height 398
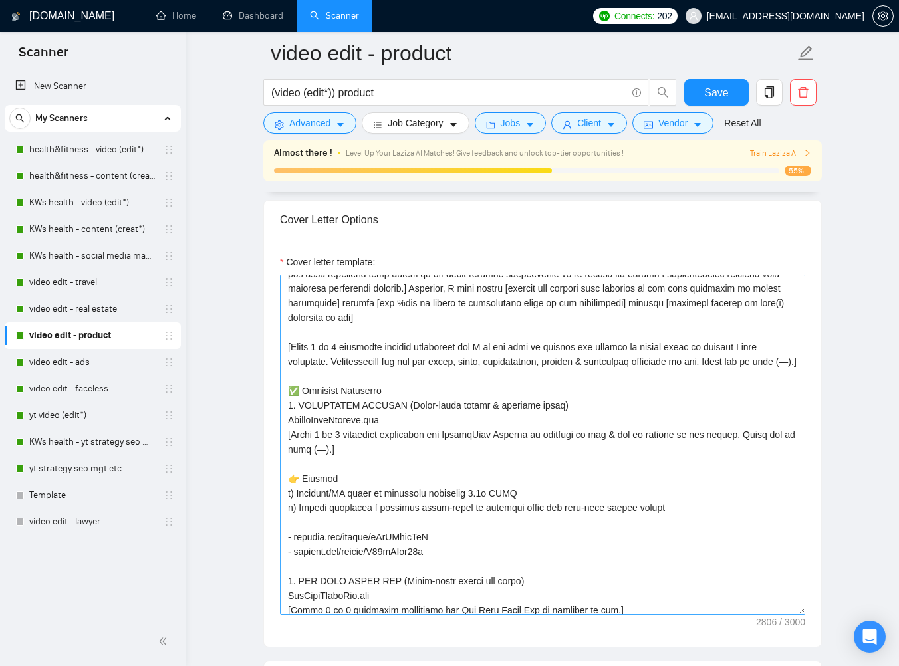
scroll to position [103, 0]
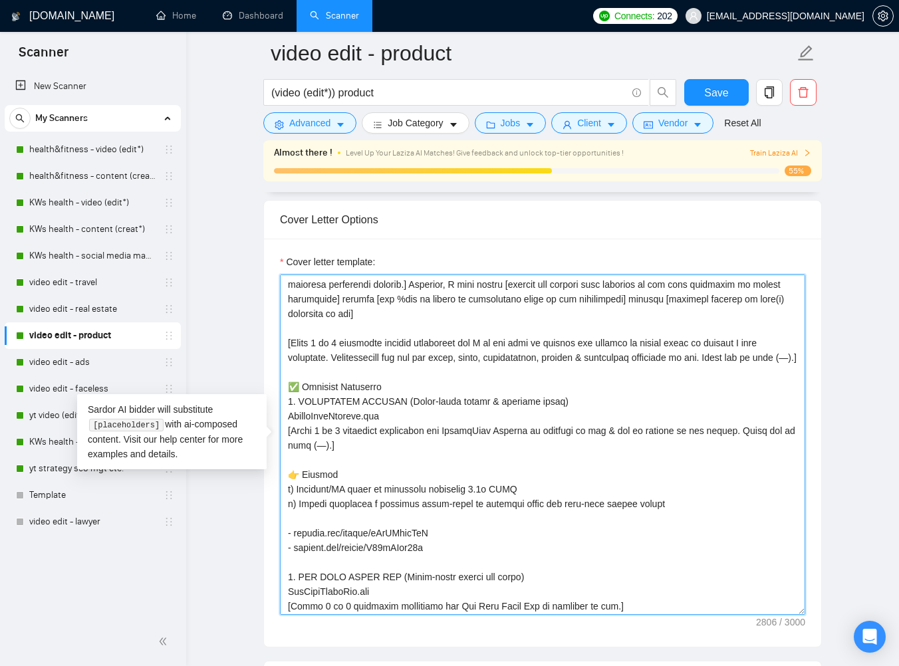
drag, startPoint x: 389, startPoint y: 415, endPoint x: 556, endPoint y: 411, distance: 166.9
click at [556, 411] on textarea "Cover letter template:" at bounding box center [542, 445] width 525 height 340
click at [403, 420] on textarea "Cover letter template:" at bounding box center [542, 445] width 525 height 340
click at [441, 426] on textarea "Cover letter template:" at bounding box center [542, 445] width 525 height 340
click at [594, 414] on textarea "Cover letter template:" at bounding box center [542, 445] width 525 height 340
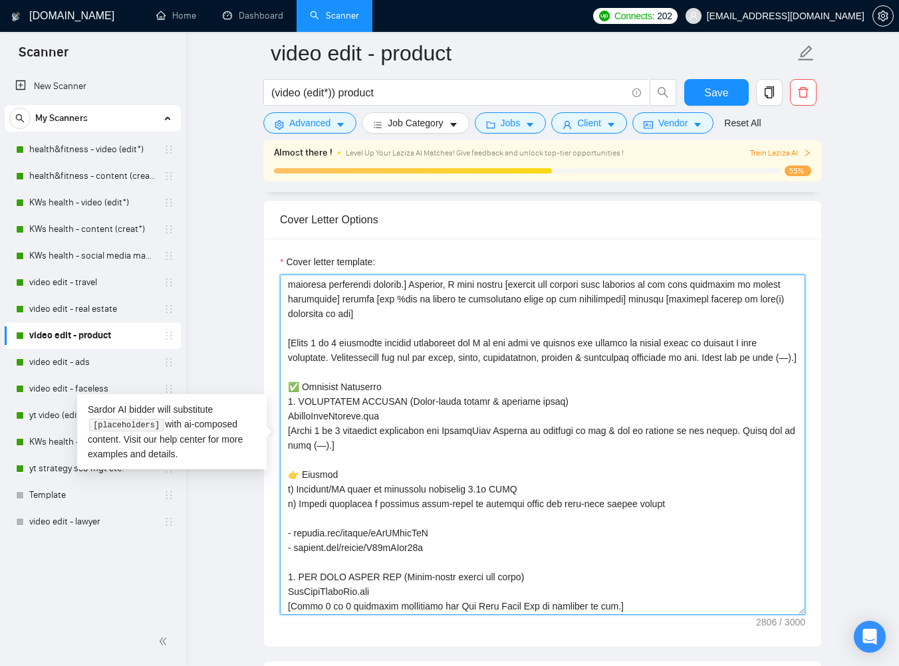
click at [287, 443] on textarea "Cover letter template:" at bounding box center [542, 445] width 525 height 340
click at [352, 459] on textarea "Cover letter template:" at bounding box center [542, 445] width 525 height 340
click at [390, 432] on textarea "Cover letter template:" at bounding box center [542, 445] width 525 height 340
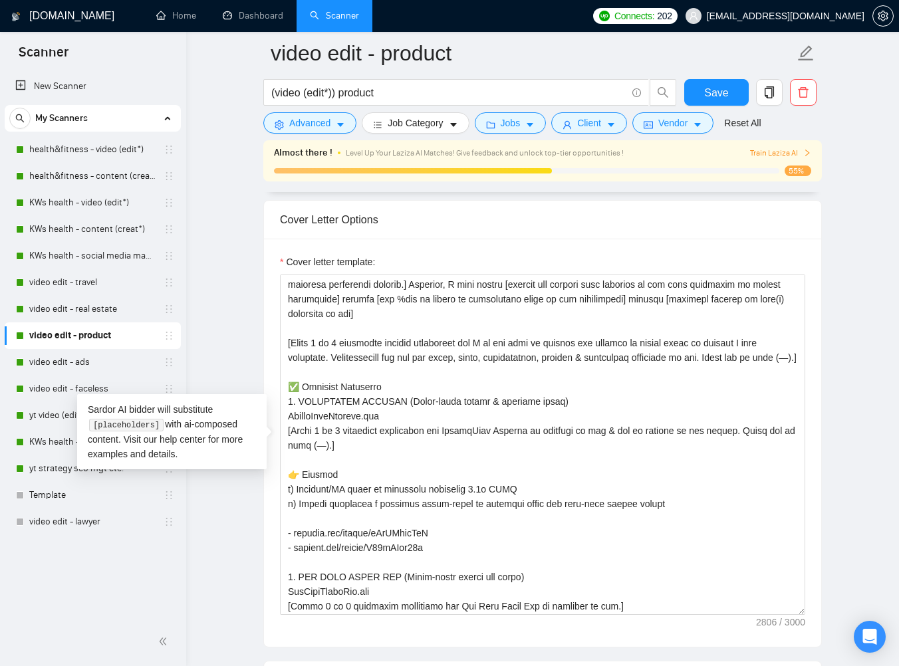
click at [259, 374] on main "video edit - product (video (edit*)) product Save Advanced Job Category Jobs Cl…" at bounding box center [542, 537] width 670 height 4026
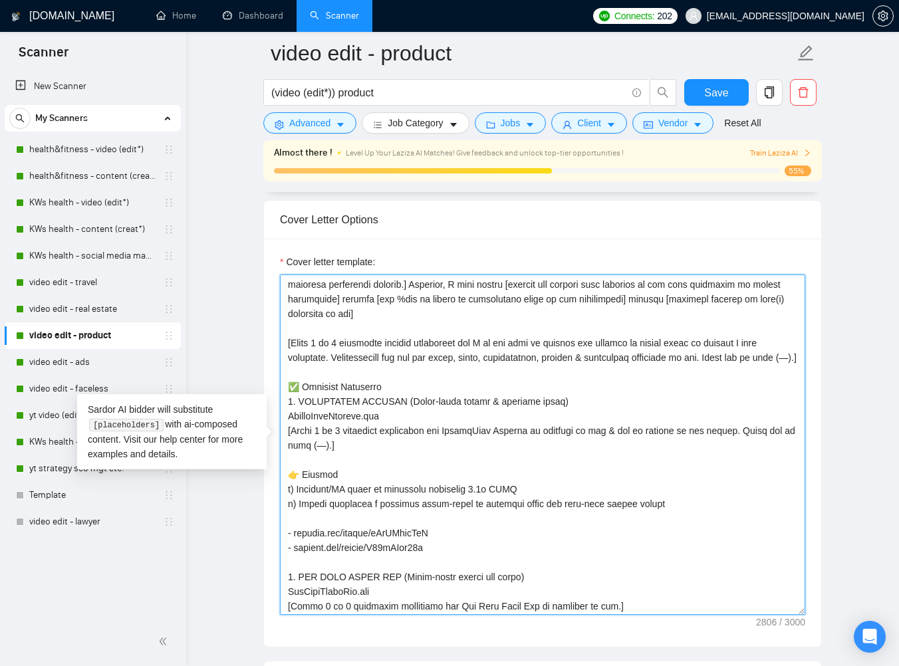
drag, startPoint x: 388, startPoint y: 416, endPoint x: 552, endPoint y: 416, distance: 164.9
click at [552, 416] on textarea "Cover letter template:" at bounding box center [542, 445] width 525 height 340
click at [556, 427] on textarea "Cover letter template:" at bounding box center [542, 445] width 525 height 340
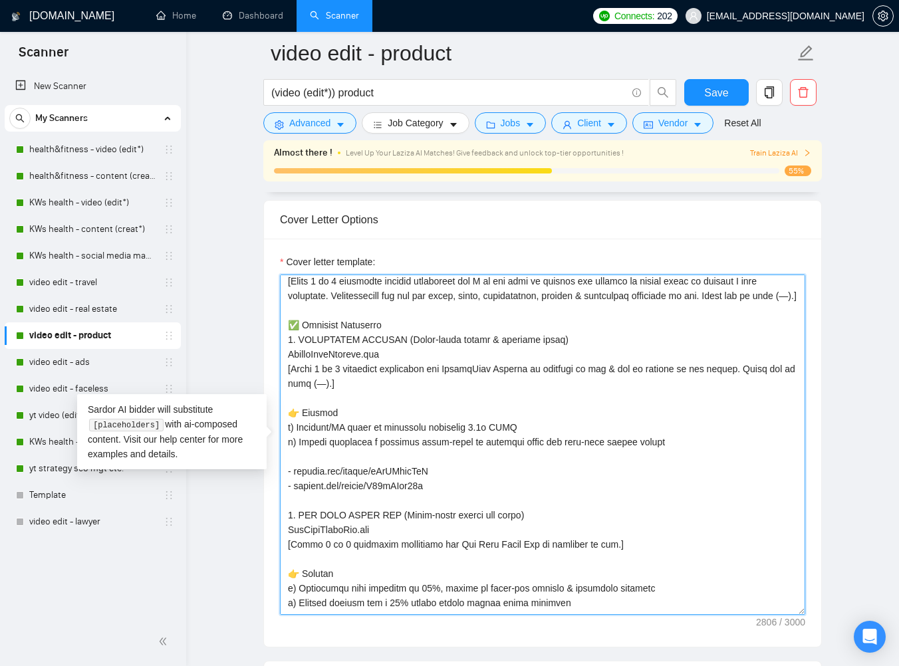
scroll to position [167, 0]
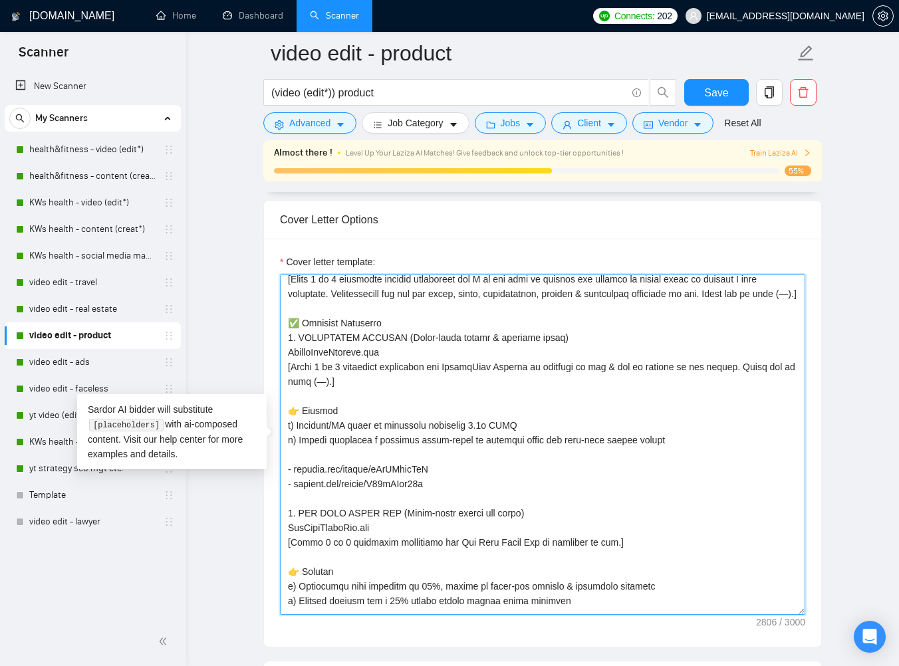
drag, startPoint x: 395, startPoint y: 526, endPoint x: 422, endPoint y: 524, distance: 27.3
click at [422, 524] on textarea "Cover letter template:" at bounding box center [542, 445] width 525 height 340
click at [439, 527] on textarea "Cover letter template:" at bounding box center [542, 445] width 525 height 340
drag, startPoint x: 396, startPoint y: 523, endPoint x: 420, endPoint y: 522, distance: 23.9
click at [420, 522] on textarea "Cover letter template:" at bounding box center [542, 445] width 525 height 340
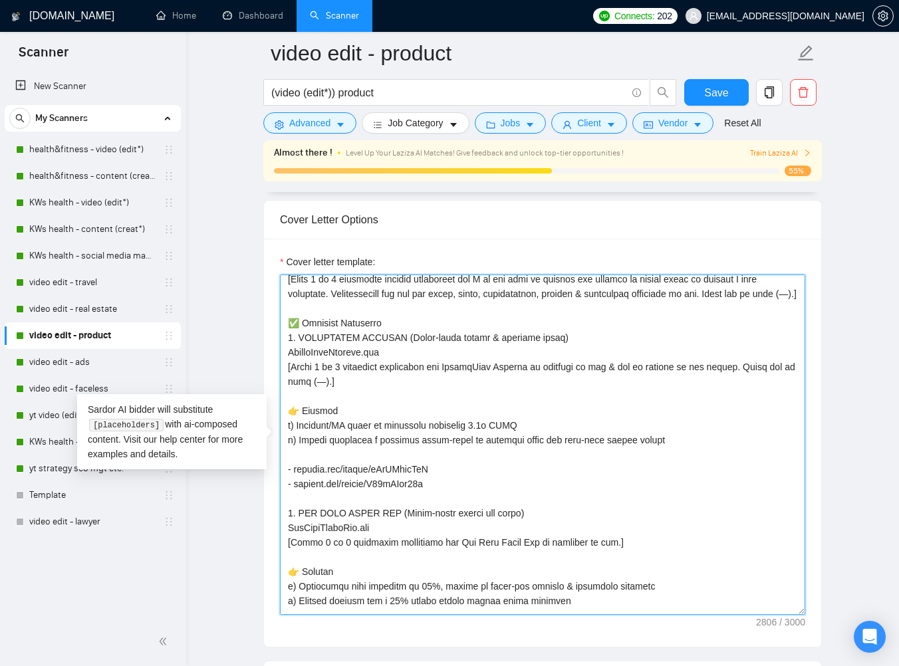
click at [444, 533] on textarea "Cover letter template:" at bounding box center [542, 445] width 525 height 340
click at [408, 528] on textarea "Cover letter template:" at bounding box center [542, 445] width 525 height 340
click at [398, 528] on textarea "Cover letter template:" at bounding box center [542, 445] width 525 height 340
drag, startPoint x: 395, startPoint y: 527, endPoint x: 420, endPoint y: 527, distance: 24.6
click at [420, 527] on textarea "Cover letter template:" at bounding box center [542, 445] width 525 height 340
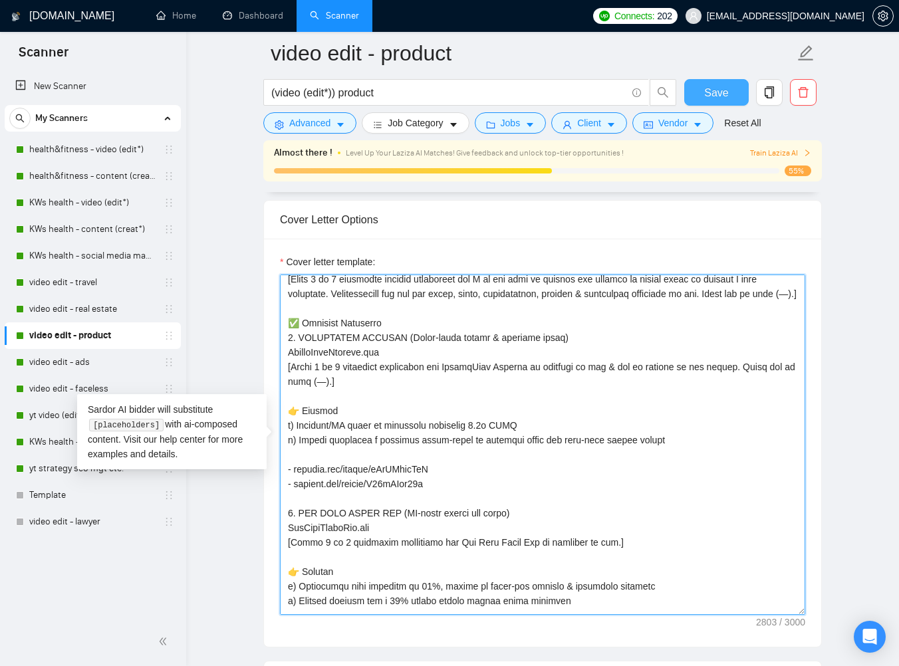
type textarea "[Write a personal greeting using the client's or company's name (if provided), …"
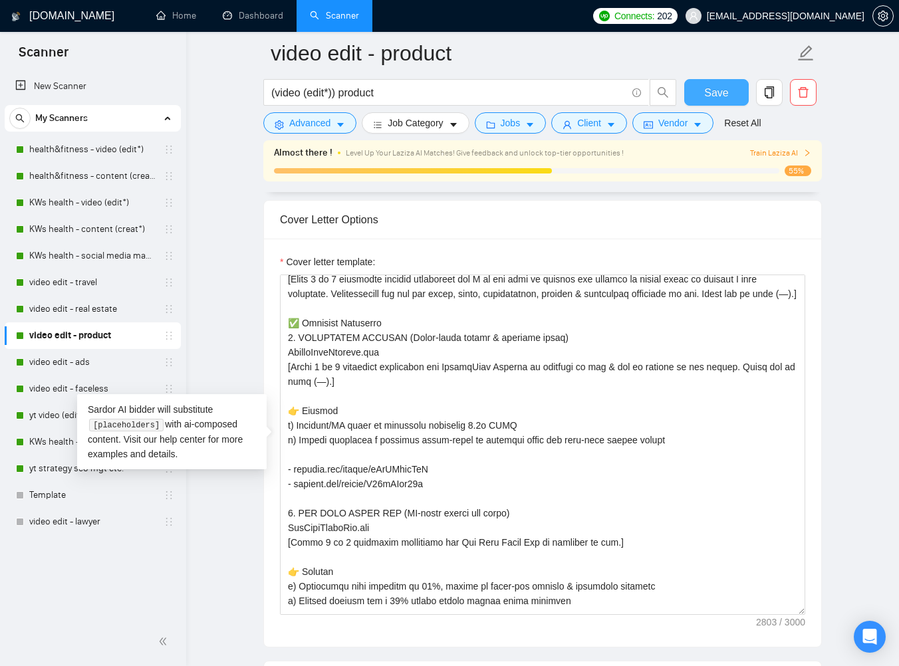
click at [721, 91] on span "Save" at bounding box center [716, 92] width 24 height 17
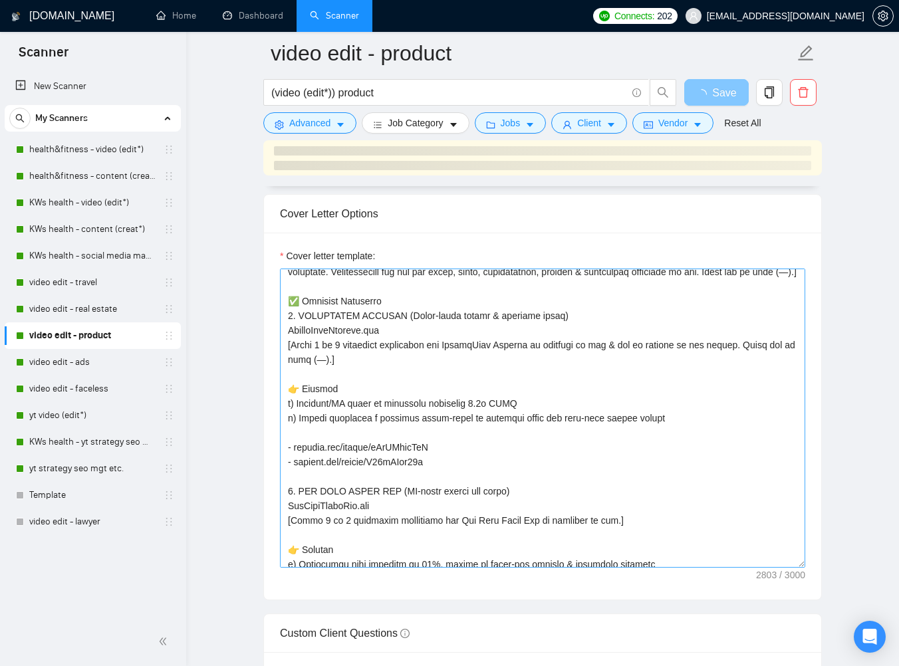
scroll to position [182, 0]
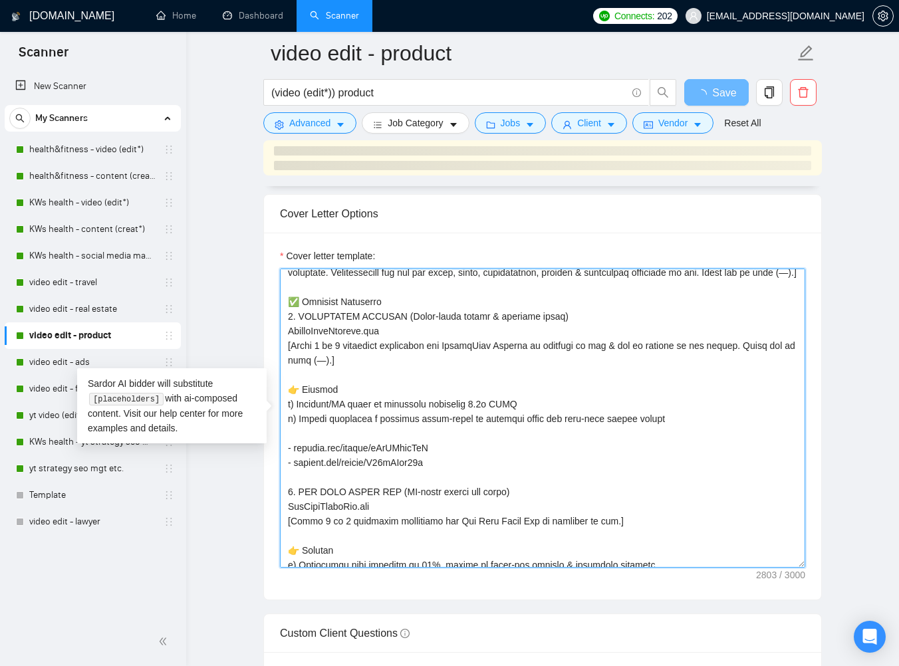
drag, startPoint x: 391, startPoint y: 330, endPoint x: 418, endPoint y: 330, distance: 27.3
click at [418, 330] on textarea "Cover letter template:" at bounding box center [542, 418] width 525 height 299
drag, startPoint x: 451, startPoint y: 385, endPoint x: 493, endPoint y: 407, distance: 47.3
click at [451, 385] on textarea "Cover letter template:" at bounding box center [542, 418] width 525 height 299
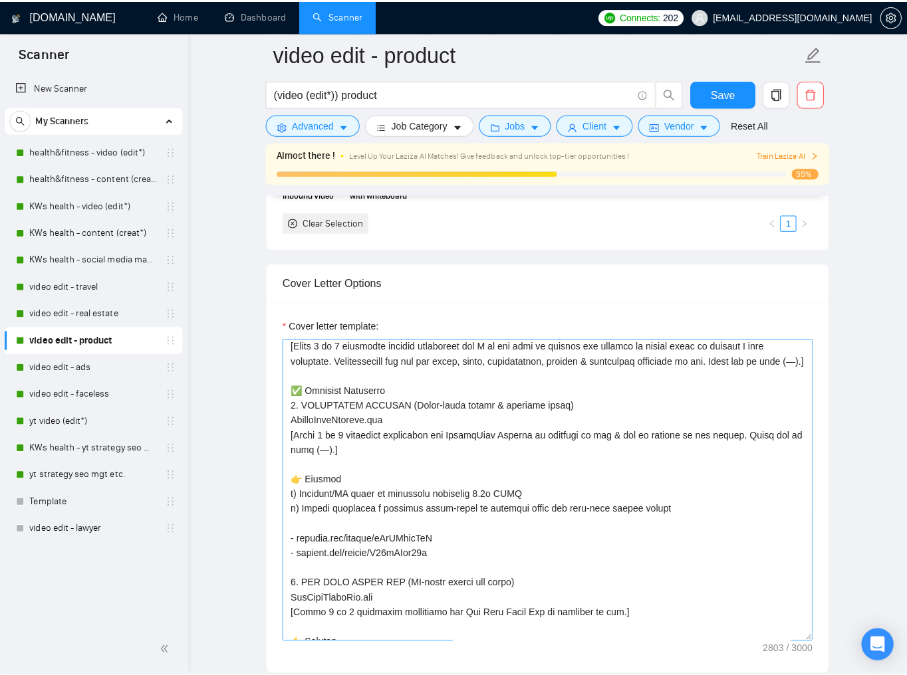
scroll to position [166, 0]
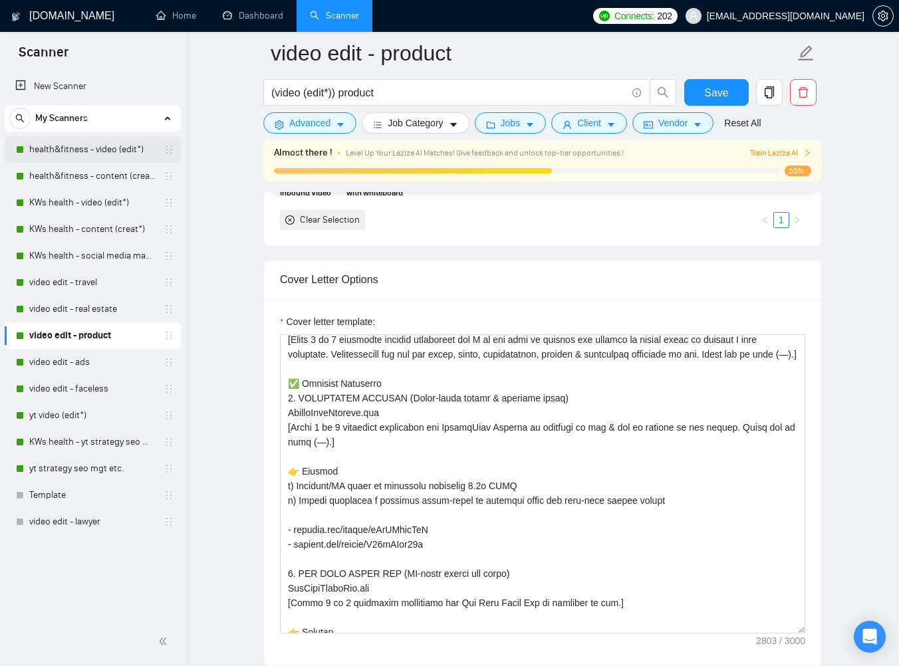
click at [81, 146] on link "health&fitness - video (edit*)" at bounding box center [92, 149] width 126 height 27
click at [82, 168] on link "health&fitness - content (creat*)" at bounding box center [92, 176] width 126 height 27
drag, startPoint x: 83, startPoint y: 195, endPoint x: 82, endPoint y: 212, distance: 16.6
click at [83, 196] on link "KWs health - video (edit*)" at bounding box center [92, 202] width 126 height 27
click at [83, 220] on link "KWs health - content (creat*)" at bounding box center [92, 229] width 126 height 27
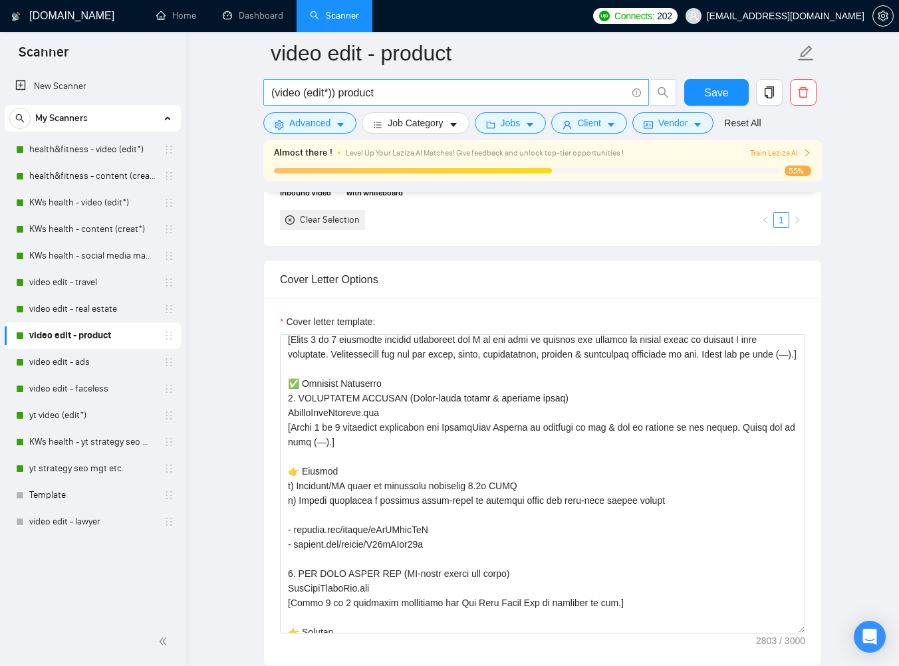
click at [391, 96] on input "(video (edit*)) product" at bounding box center [448, 92] width 355 height 17
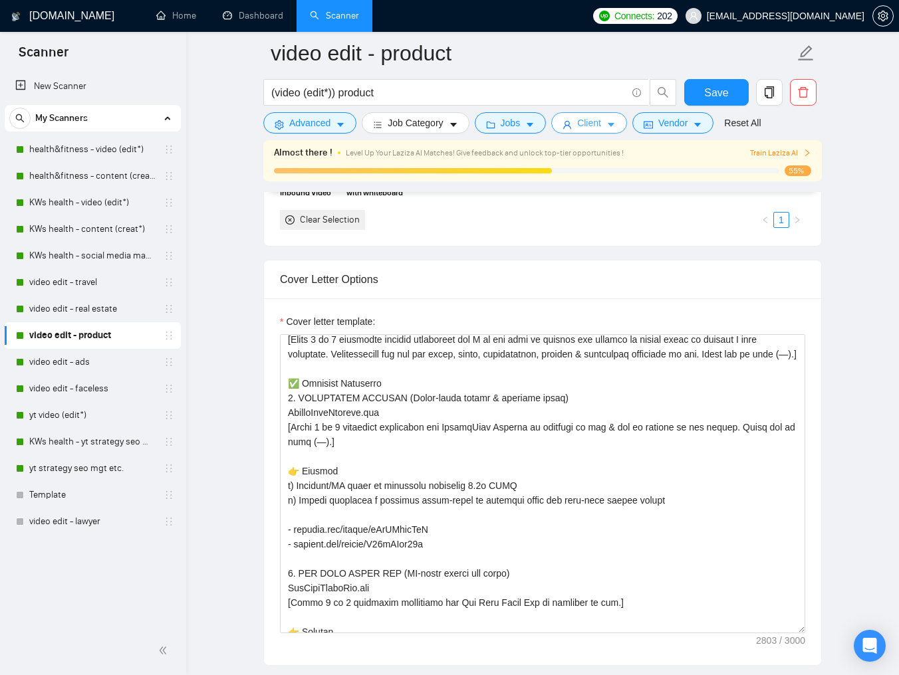
click at [612, 126] on icon "caret-down" at bounding box center [610, 124] width 9 height 9
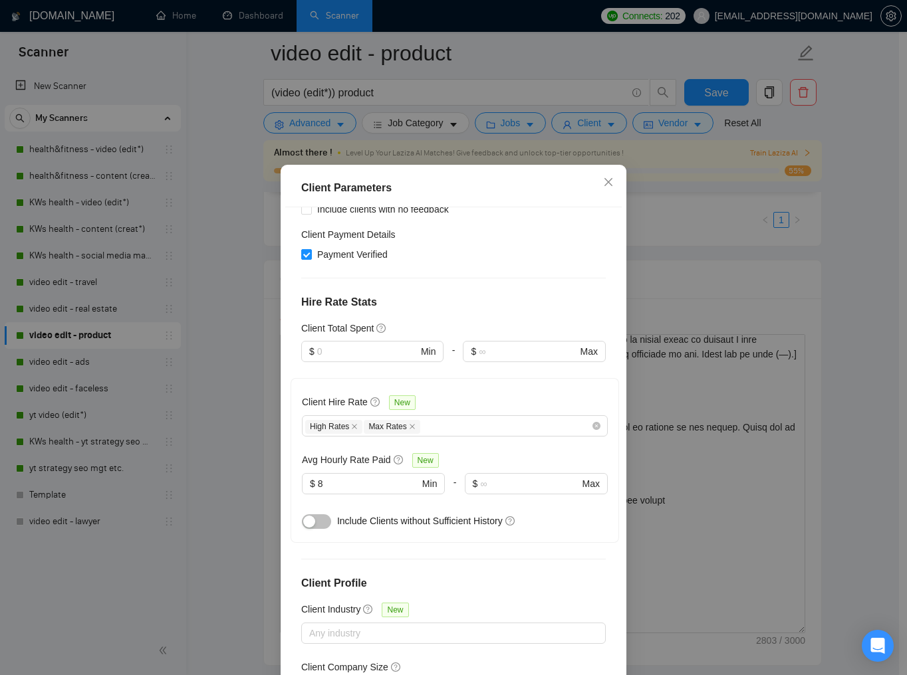
scroll to position [437, 0]
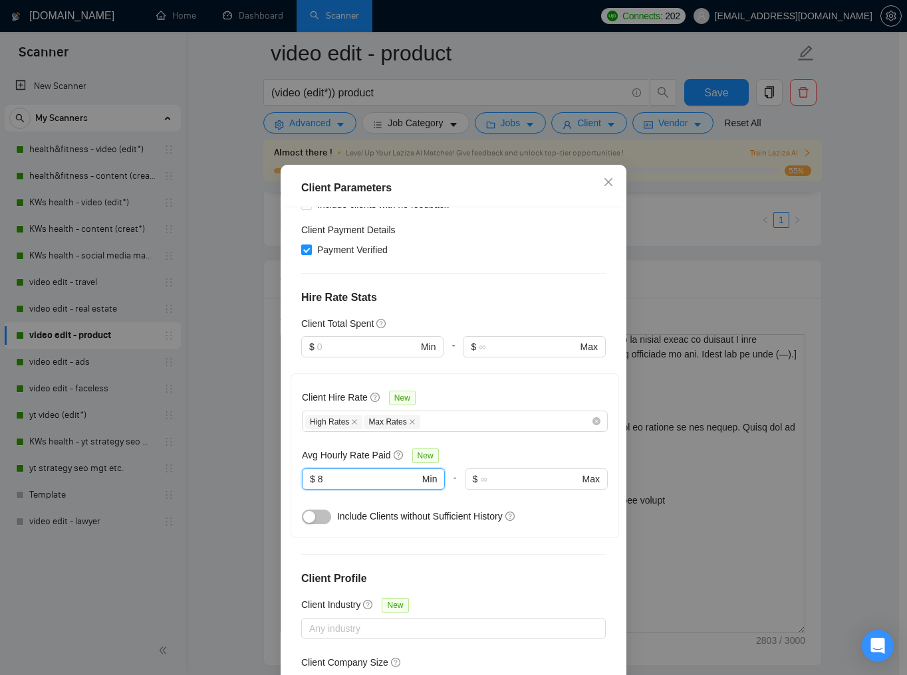
drag, startPoint x: 326, startPoint y: 404, endPoint x: 287, endPoint y: 400, distance: 39.5
click at [291, 400] on div "Client Hire Rate New High Rates Max Rates Avg Hourly Rate Paid New 8 $ 8 Min - …" at bounding box center [455, 456] width 328 height 165
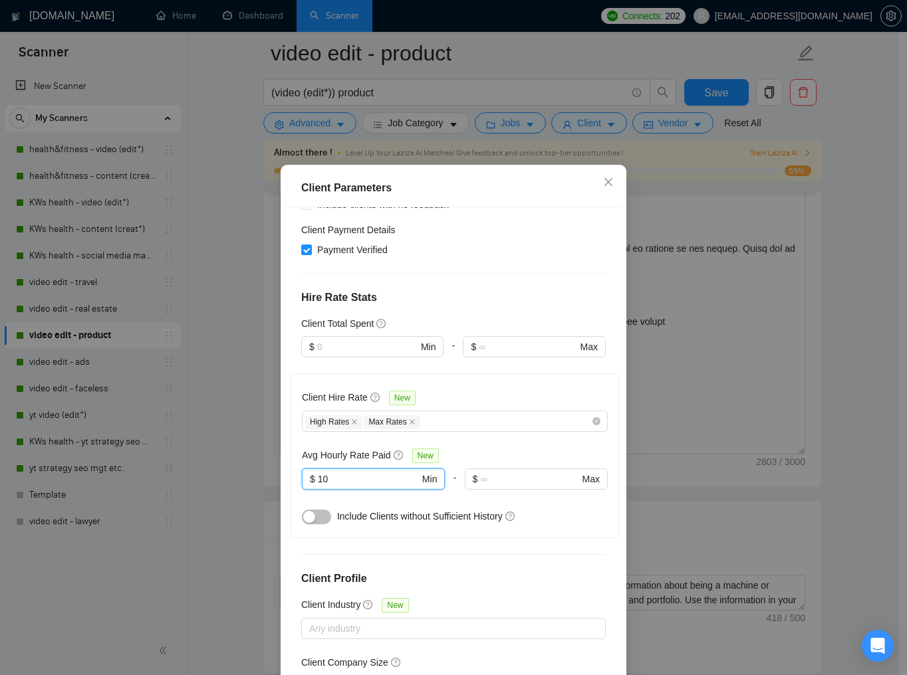
type input "10"
click at [568, 509] on div "Include Clients without Sufficient History" at bounding box center [472, 516] width 271 height 15
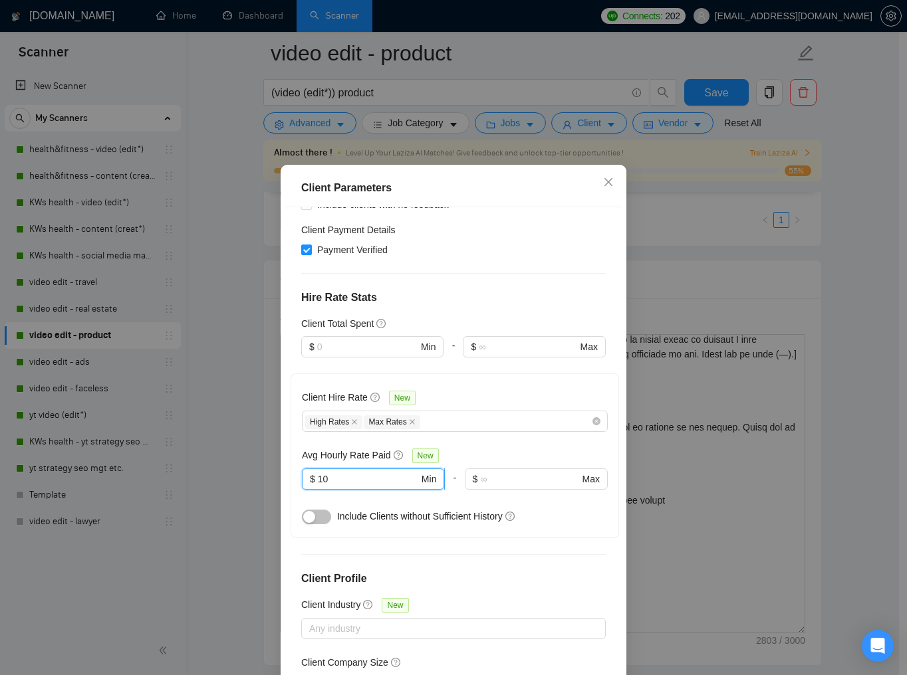
drag, startPoint x: 338, startPoint y: 402, endPoint x: 313, endPoint y: 402, distance: 25.3
click at [318, 472] on input "10" at bounding box center [368, 479] width 101 height 15
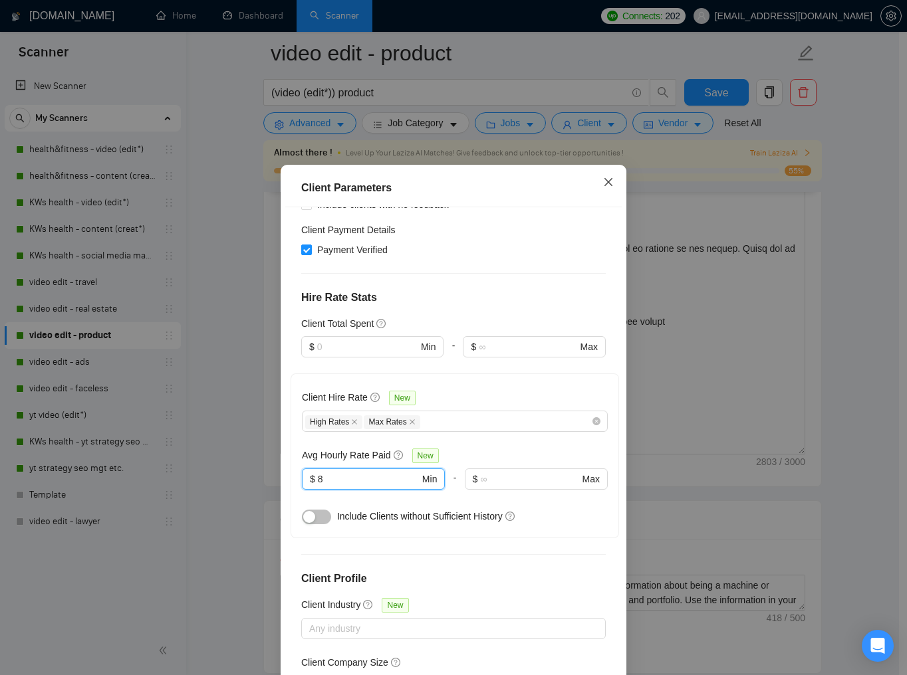
type input "8"
click at [606, 181] on icon "close" at bounding box center [608, 182] width 8 height 8
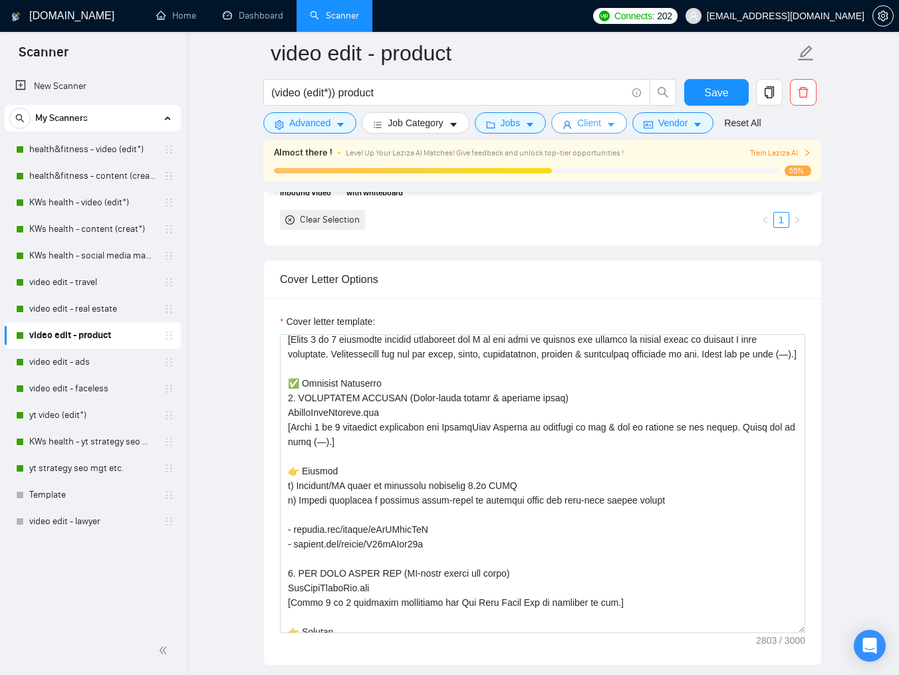
click at [616, 122] on icon "caret-down" at bounding box center [610, 124] width 9 height 9
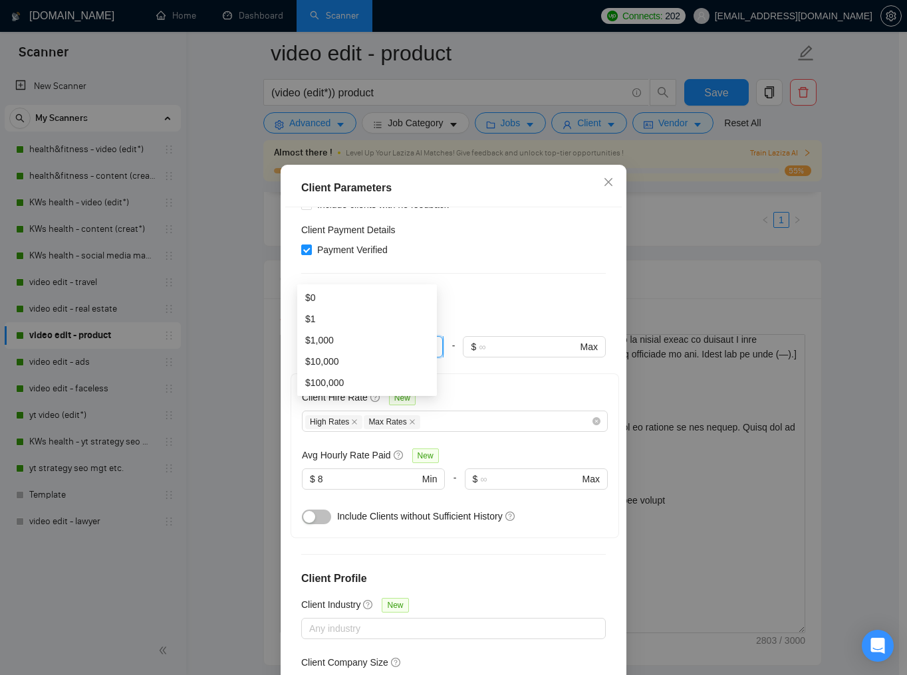
click at [332, 340] on input "text" at bounding box center [367, 347] width 100 height 15
click at [289, 248] on div "Client Location Include Client Countries United States United Kingdom United Ar…" at bounding box center [453, 443] width 336 height 473
click at [331, 340] on input "text" at bounding box center [367, 347] width 100 height 15
click at [285, 253] on div "Client Location Include Client Countries United States United Kingdom United Ar…" at bounding box center [453, 443] width 336 height 473
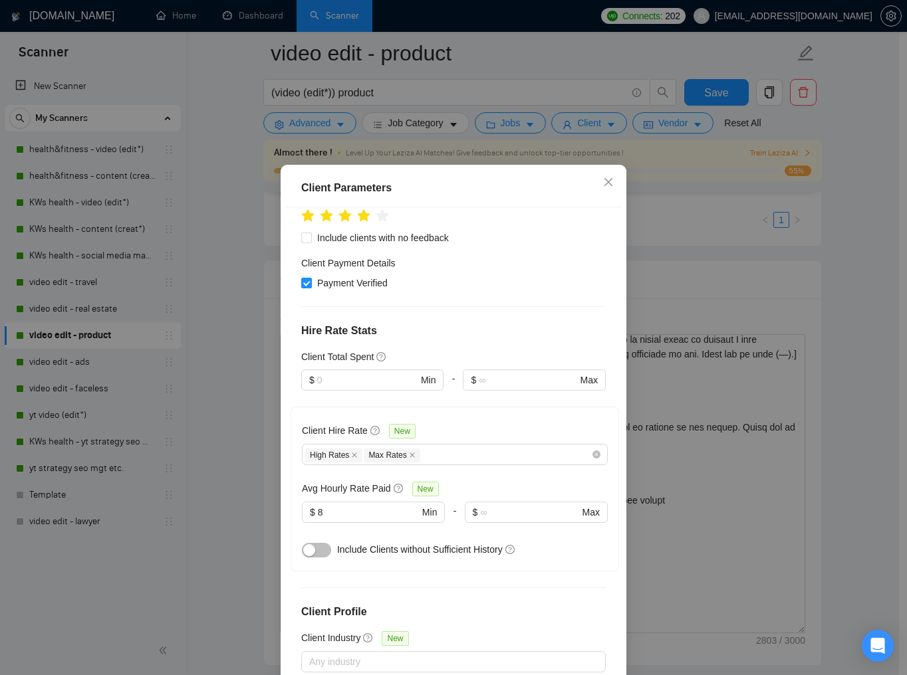
scroll to position [400, 0]
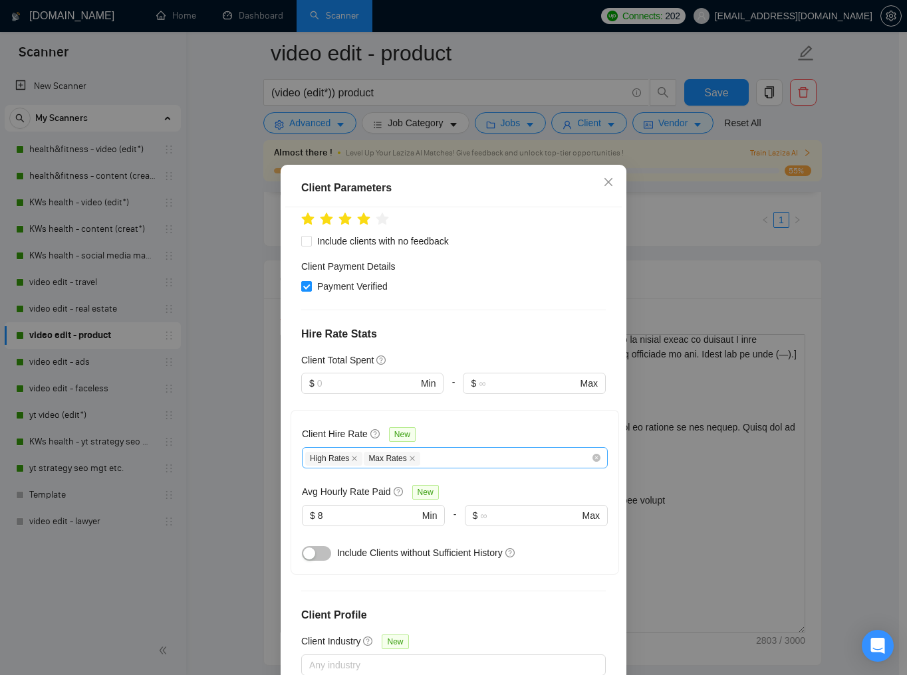
click at [426, 450] on div "High Rates Max Rates" at bounding box center [448, 458] width 286 height 16
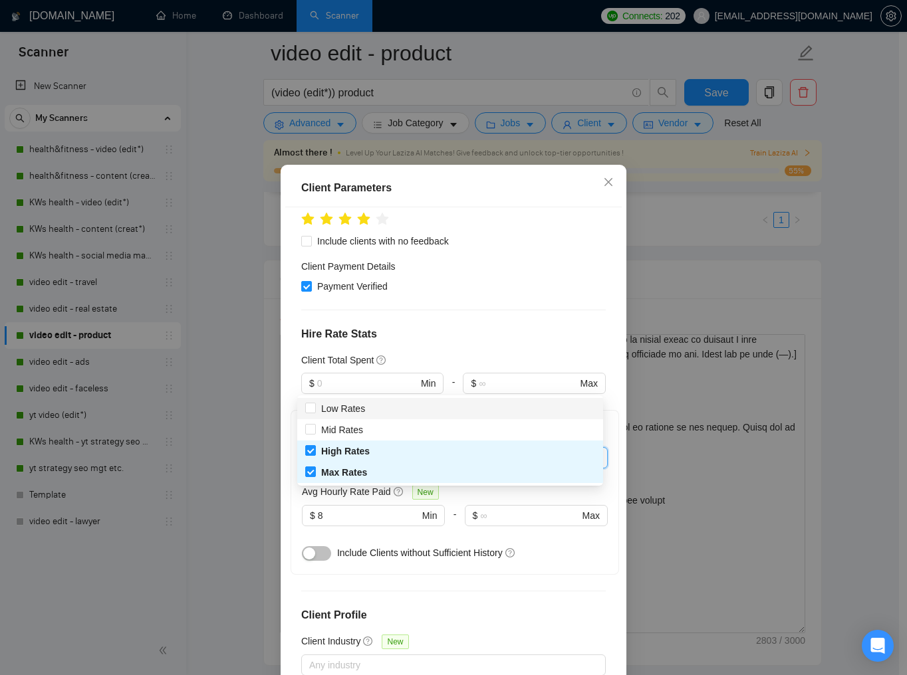
click at [290, 332] on div "Client Location Include Client Countries United States United Kingdom United Ar…" at bounding box center [453, 443] width 336 height 473
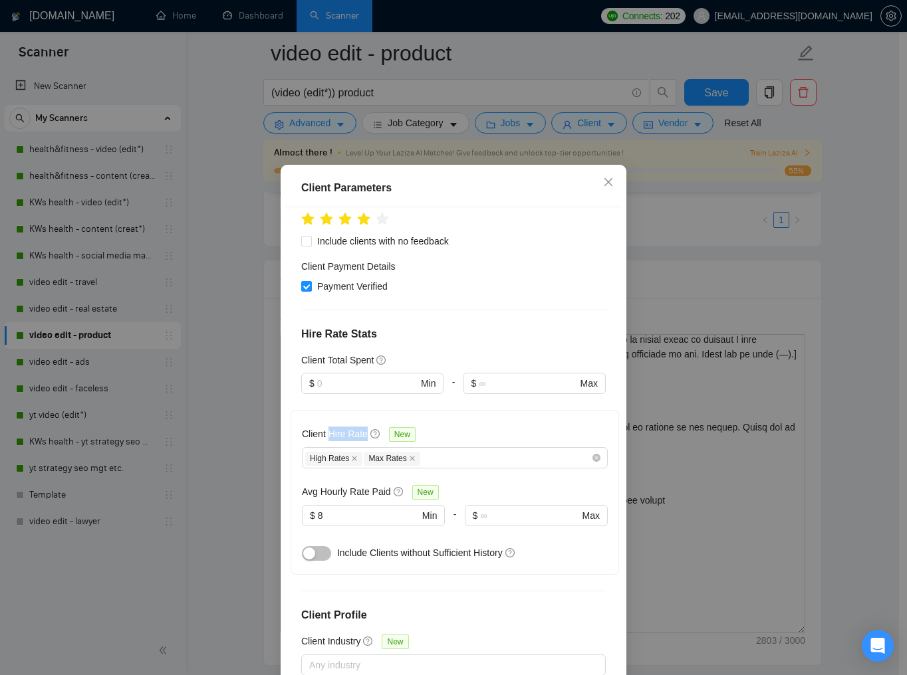
drag, startPoint x: 326, startPoint y: 354, endPoint x: 364, endPoint y: 358, distance: 38.8
click at [364, 427] on h5 "Client Hire Rate" at bounding box center [335, 434] width 66 height 15
click at [293, 410] on div "Client Hire Rate New High Rates Max Rates Avg Hourly Rate Paid New $ 8 Min - $ …" at bounding box center [455, 492] width 328 height 165
drag, startPoint x: 335, startPoint y: 439, endPoint x: 281, endPoint y: 435, distance: 54.7
click at [285, 436] on div "Client Location Include Client Countries United States United Kingdom United Ar…" at bounding box center [453, 443] width 336 height 473
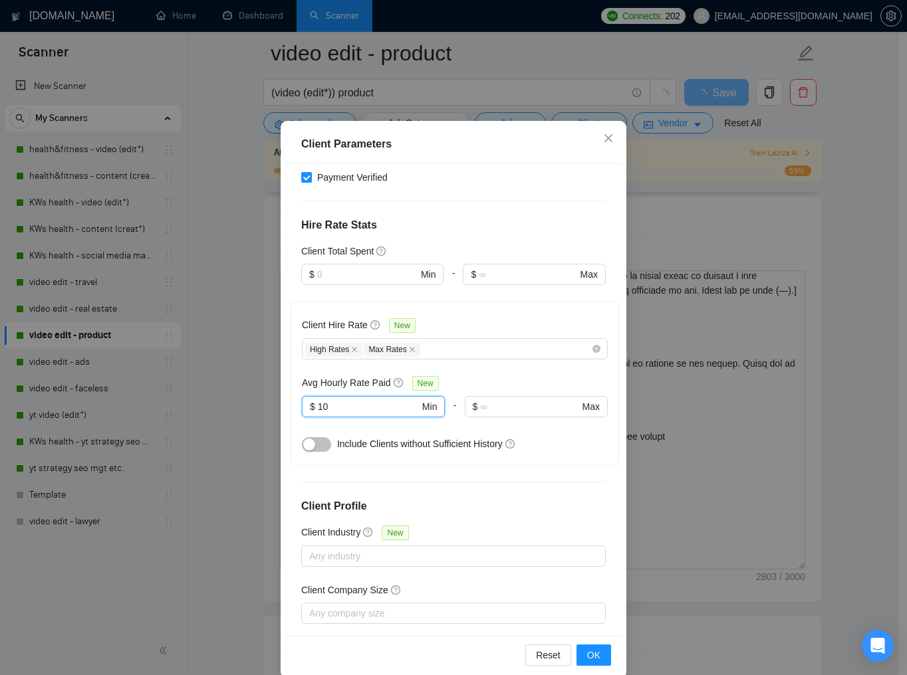
scroll to position [62, 0]
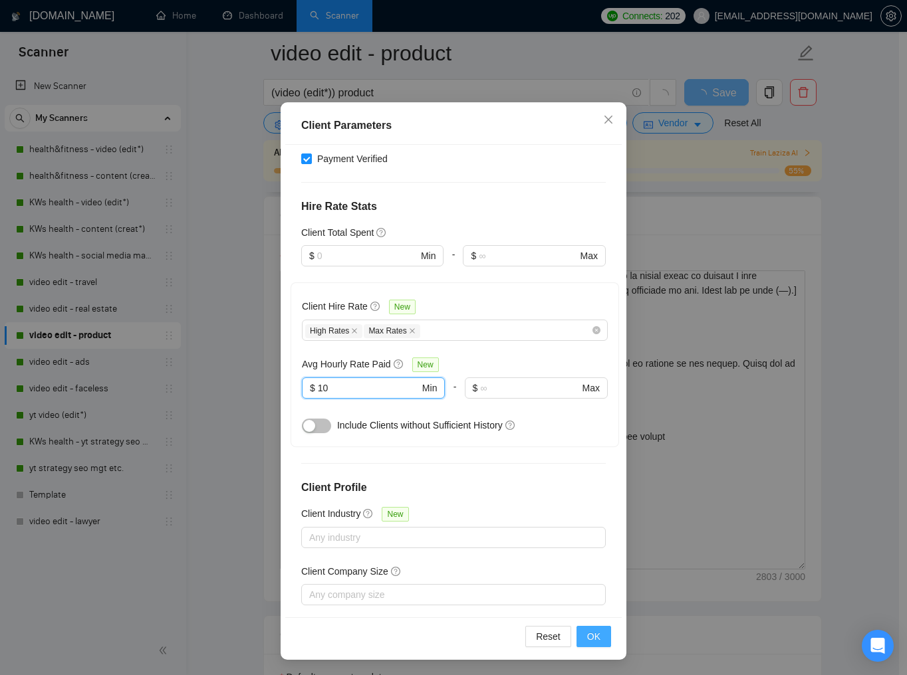
type input "10"
click at [587, 633] on span "OK" at bounding box center [593, 637] width 13 height 15
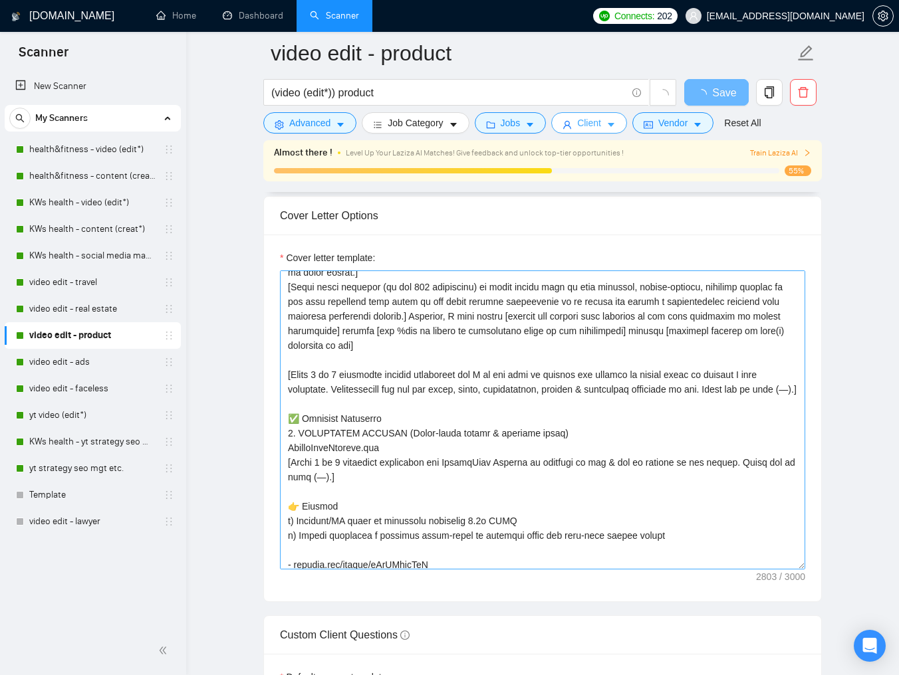
scroll to position [0, 0]
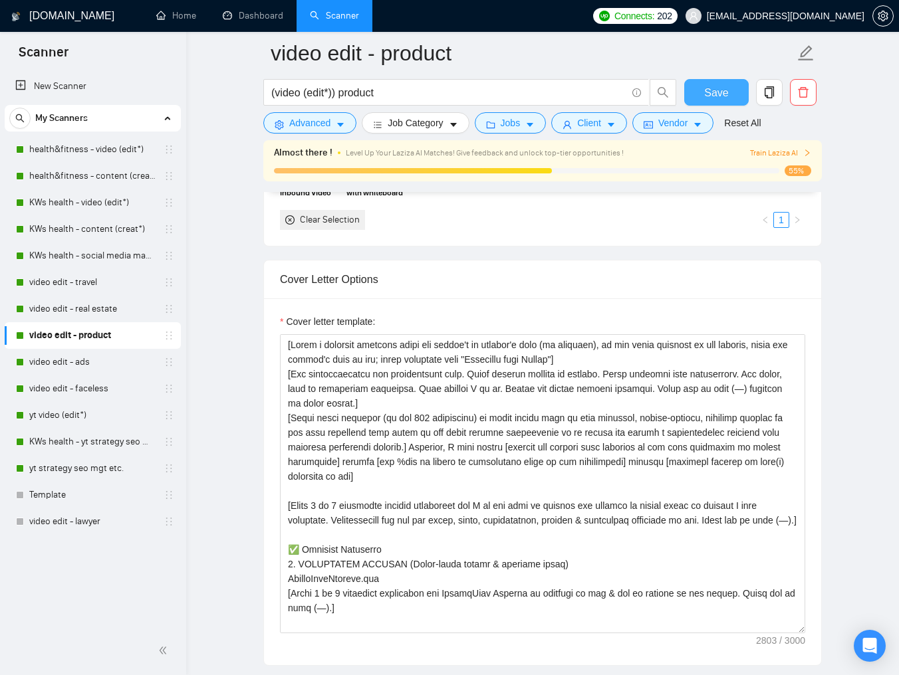
click at [721, 95] on span "Save" at bounding box center [716, 92] width 24 height 17
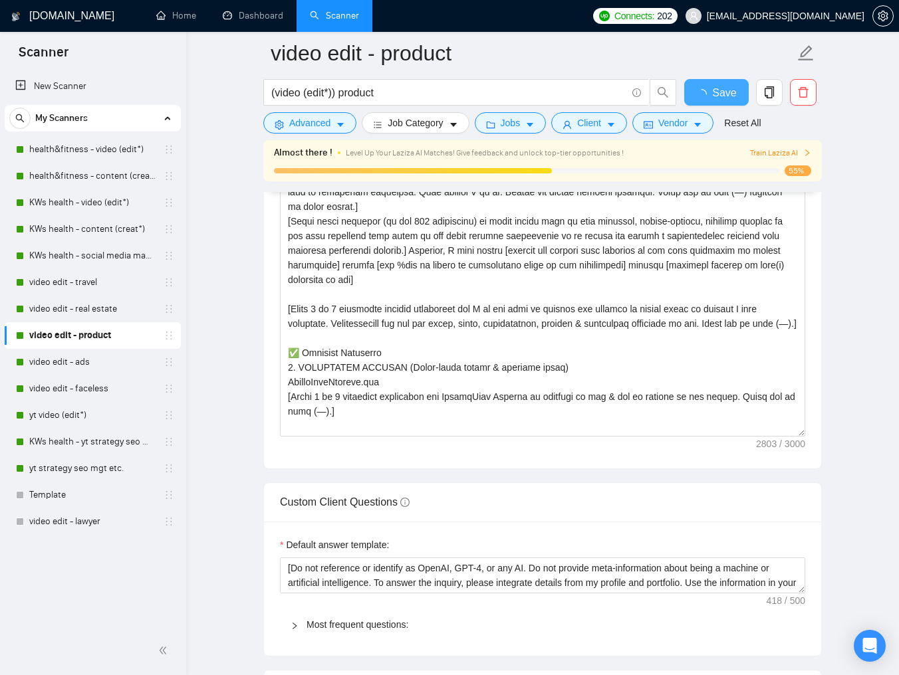
checkbox input "true"
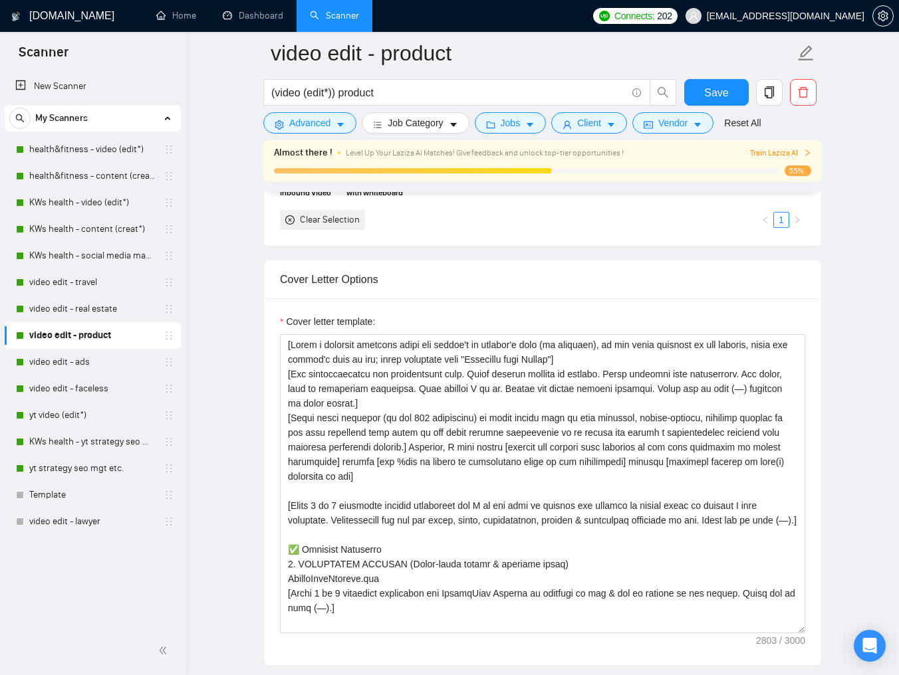
click at [104, 335] on link "video edit - product" at bounding box center [92, 335] width 126 height 27
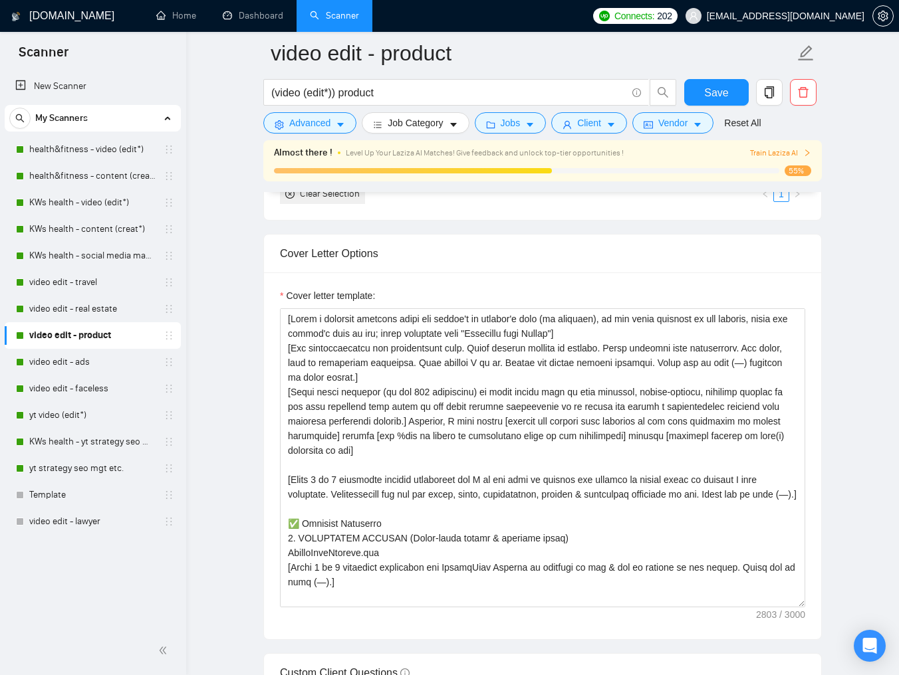
scroll to position [1550, 0]
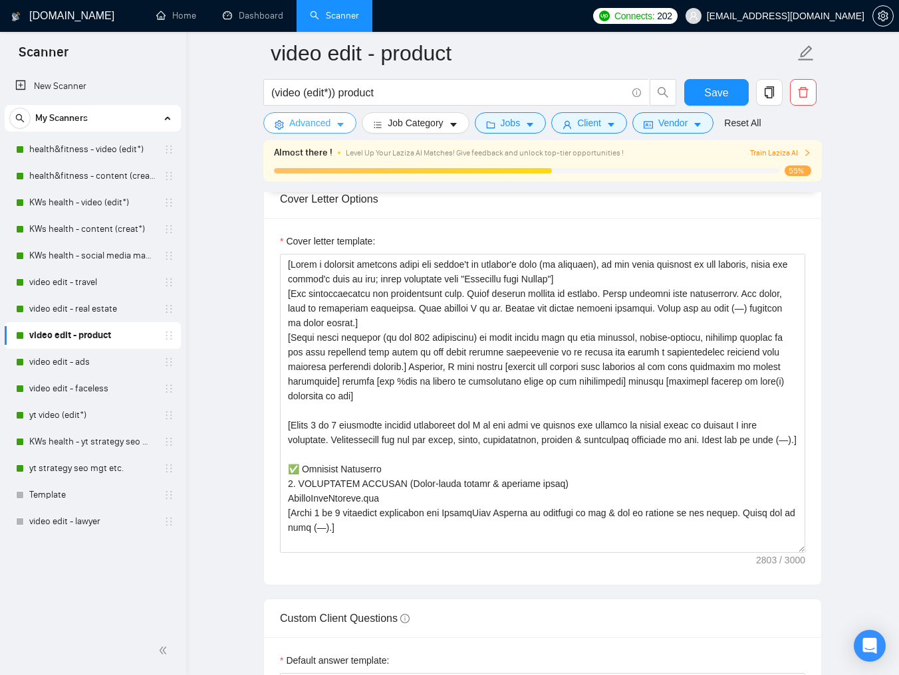
click at [334, 120] on button "Advanced" at bounding box center [309, 122] width 93 height 21
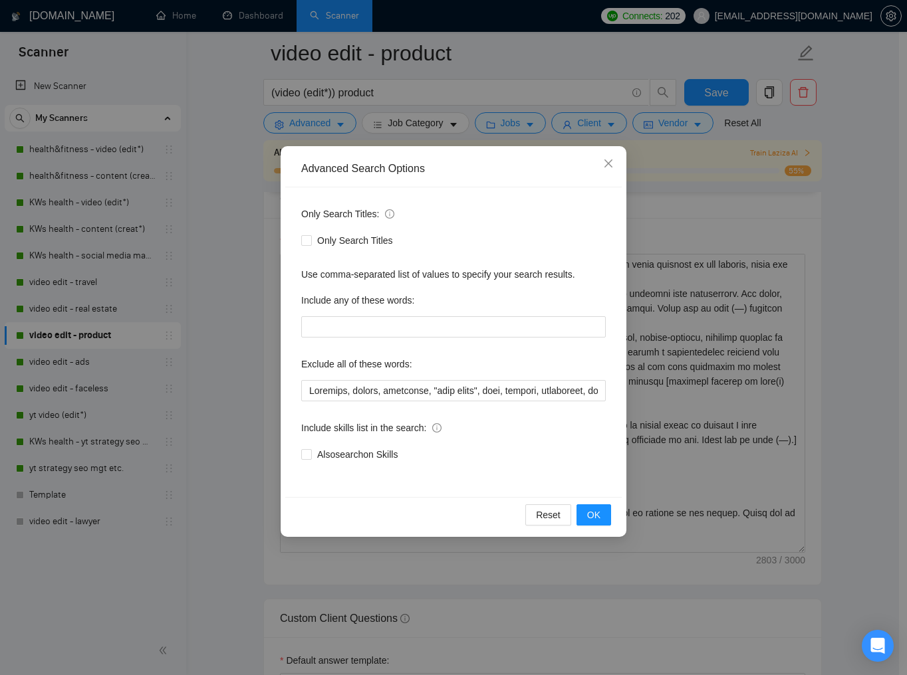
click at [392, 94] on div "Advanced Search Options Only Search Titles: Only Search Titles Use comma-separa…" at bounding box center [453, 337] width 907 height 675
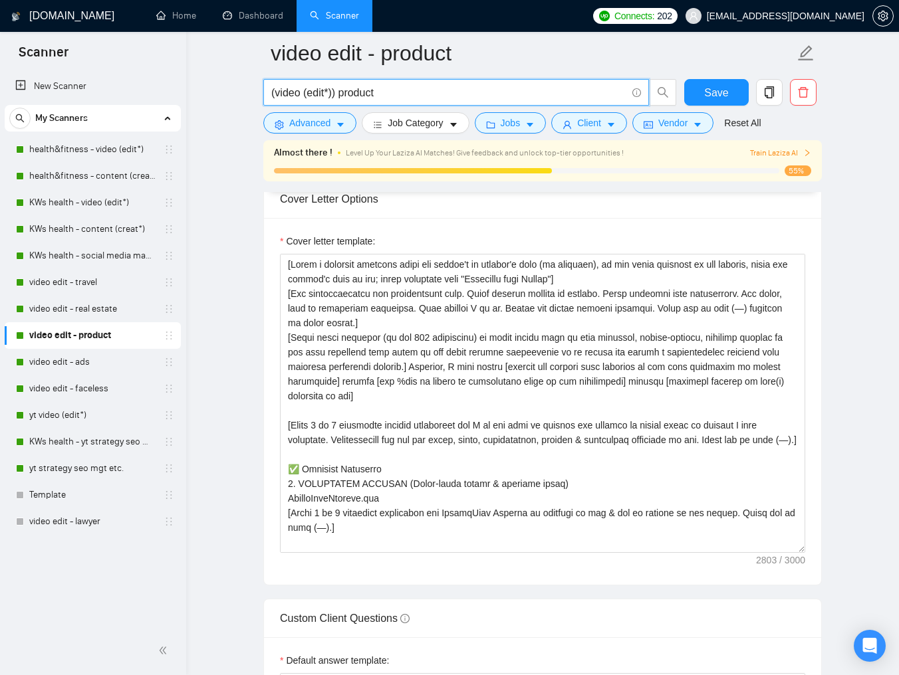
drag, startPoint x: 393, startPoint y: 95, endPoint x: 252, endPoint y: 90, distance: 141.0
click at [256, 89] on main "video edit - product (video (edit*)) product Save Advanced Job Category Jobs Cl…" at bounding box center [542, 495] width 670 height 3984
click at [391, 92] on input "(video (edit*)) product" at bounding box center [448, 92] width 355 height 17
drag, startPoint x: 340, startPoint y: 95, endPoint x: 389, endPoint y: 93, distance: 48.6
click at [389, 93] on input "(video (edit*)) product" at bounding box center [448, 92] width 355 height 17
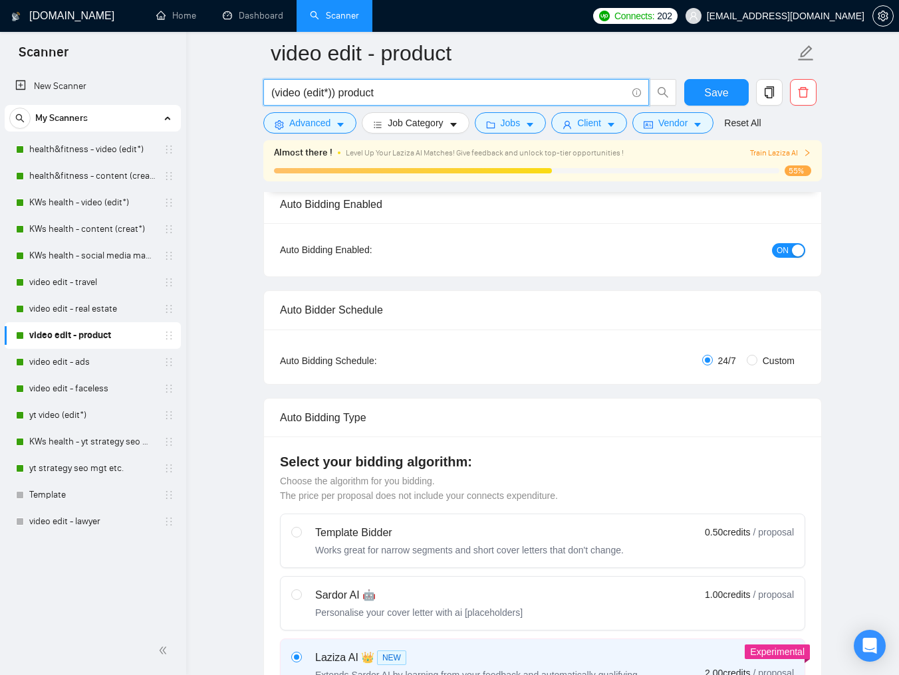
scroll to position [0, 0]
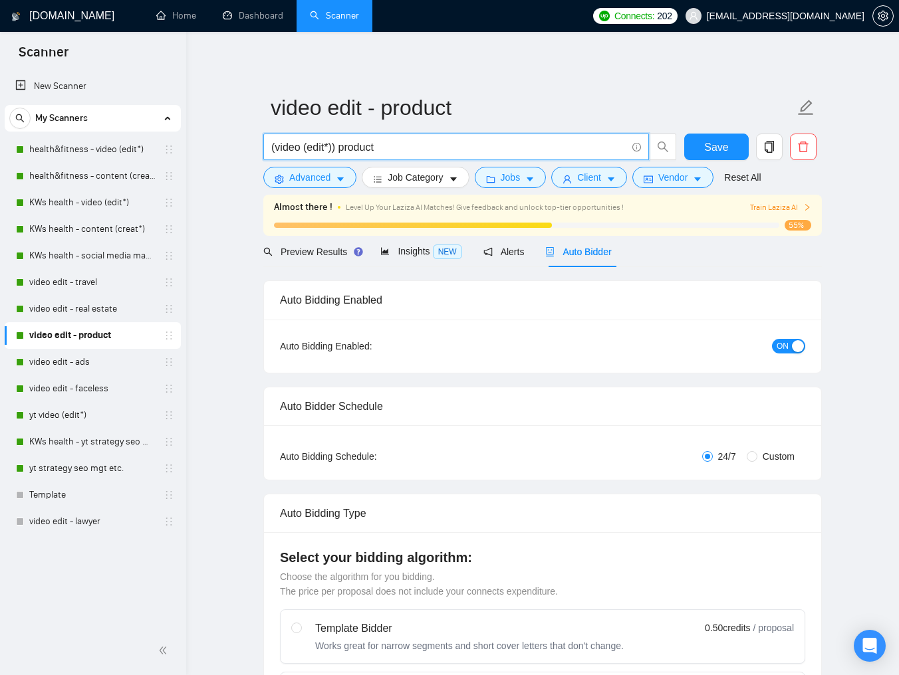
click at [353, 146] on input "(video (edit*)) product" at bounding box center [448, 147] width 355 height 17
drag, startPoint x: 343, startPoint y: 147, endPoint x: 384, endPoint y: 146, distance: 40.6
click at [384, 146] on input "(video (edit*)) product" at bounding box center [448, 147] width 355 height 17
click at [331, 249] on span "Preview Results" at bounding box center [311, 252] width 96 height 11
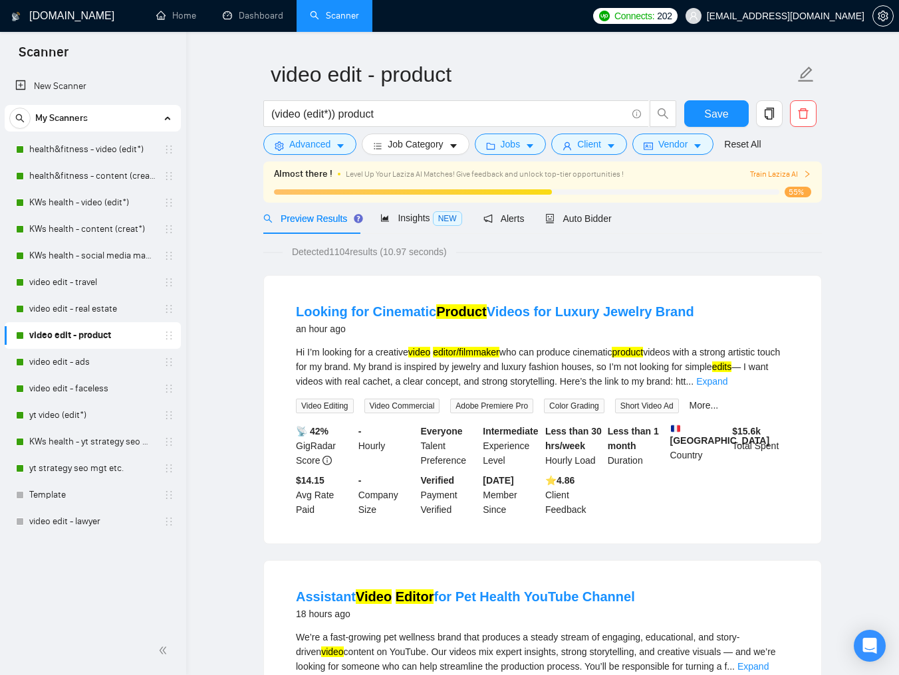
scroll to position [102, 0]
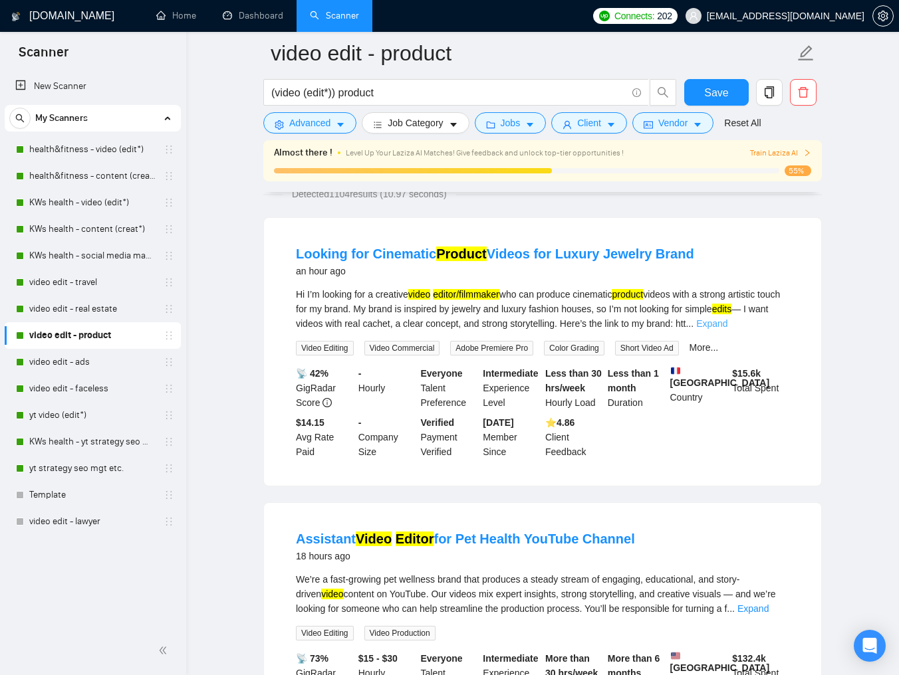
click at [721, 324] on link "Expand" at bounding box center [711, 323] width 31 height 11
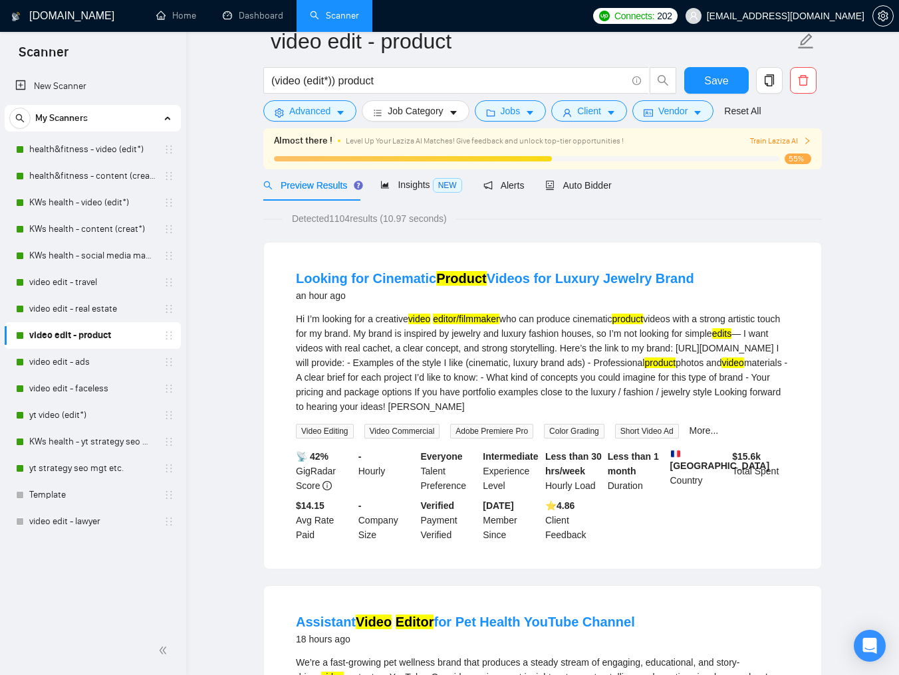
scroll to position [0, 0]
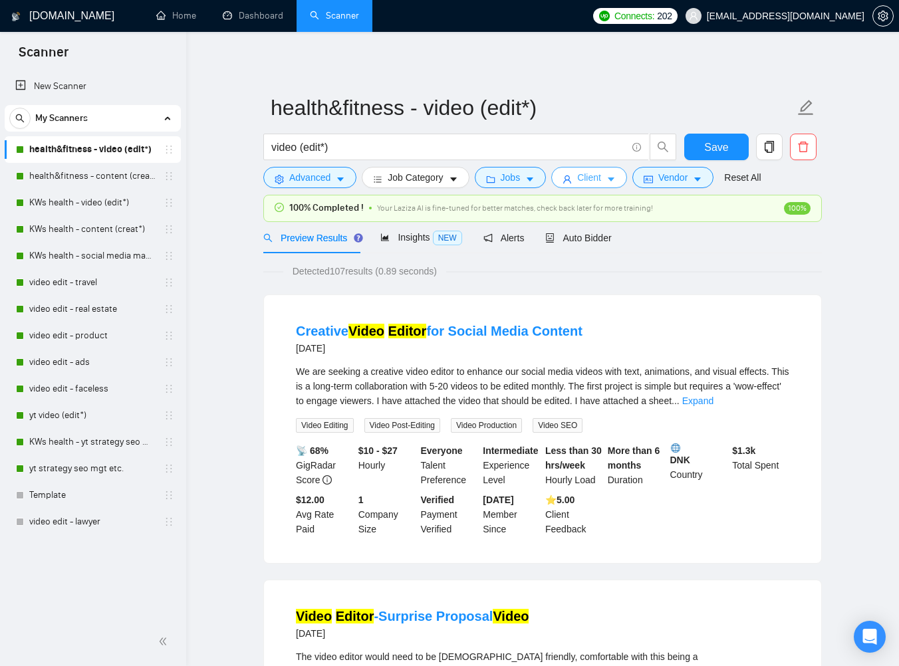
click at [616, 183] on icon "caret-down" at bounding box center [610, 179] width 9 height 9
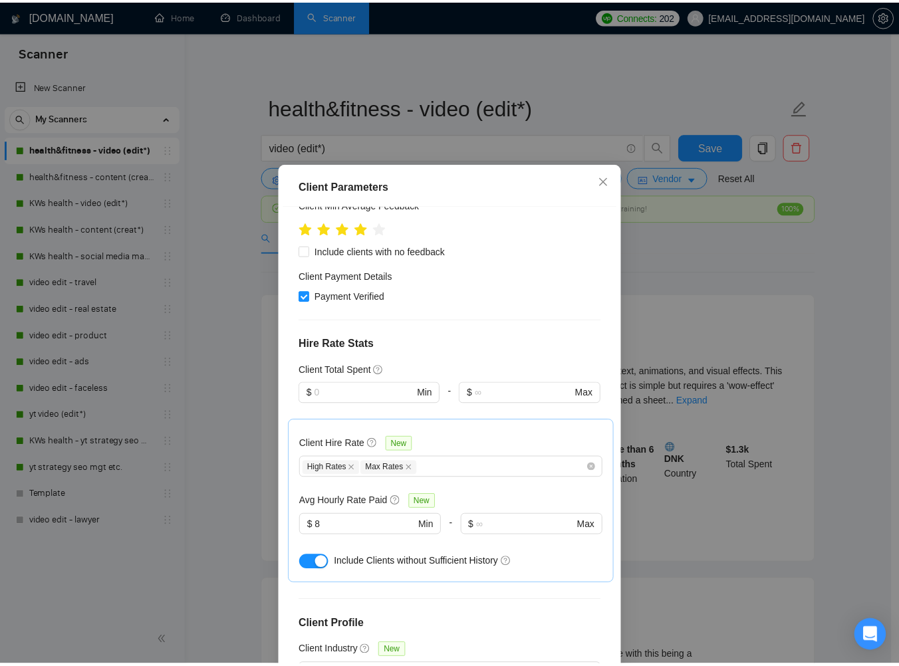
scroll to position [390, 0]
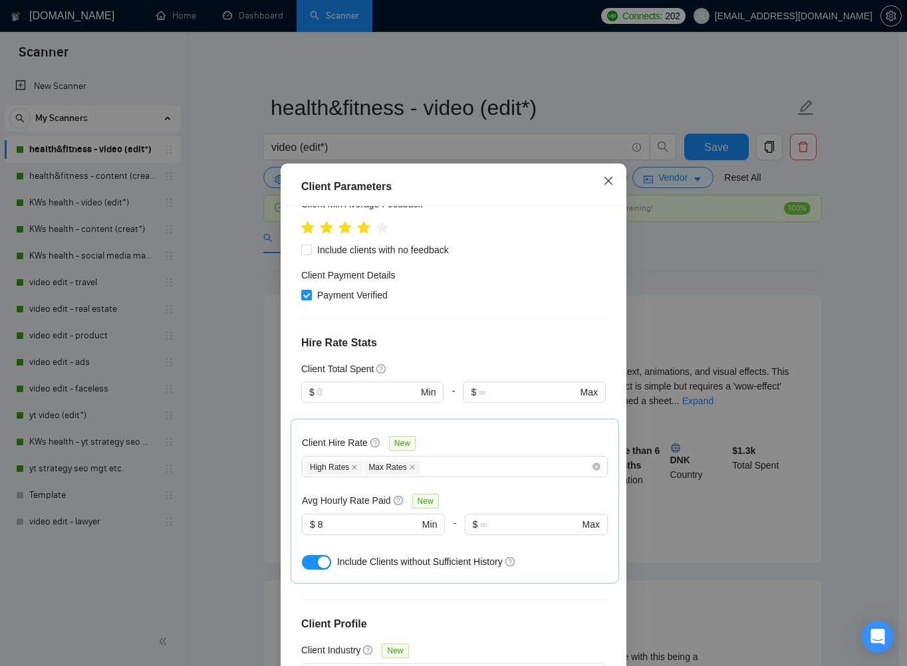
click at [608, 181] on icon "close" at bounding box center [608, 181] width 11 height 11
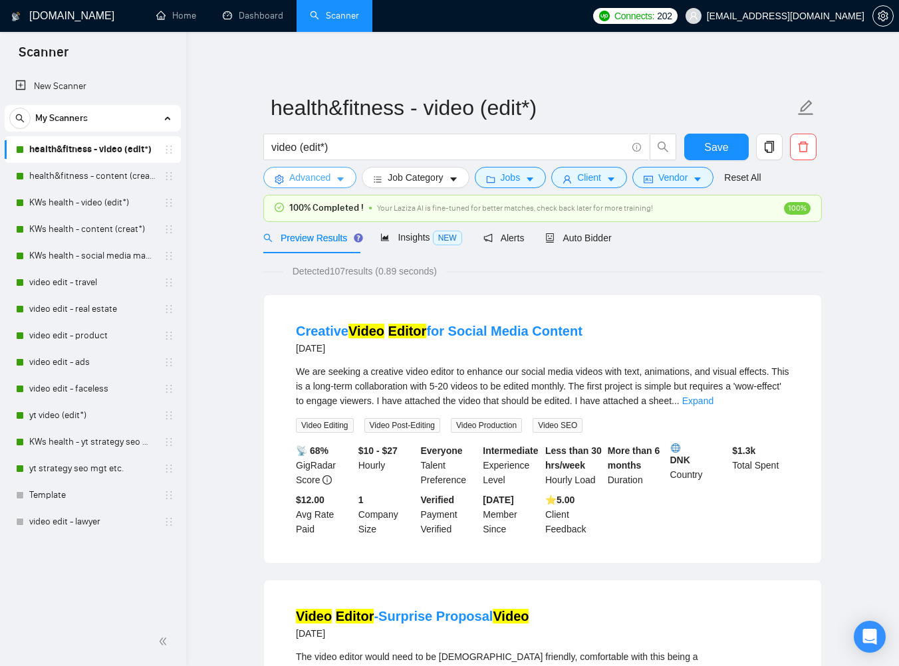
click at [327, 176] on span "Advanced" at bounding box center [309, 177] width 41 height 15
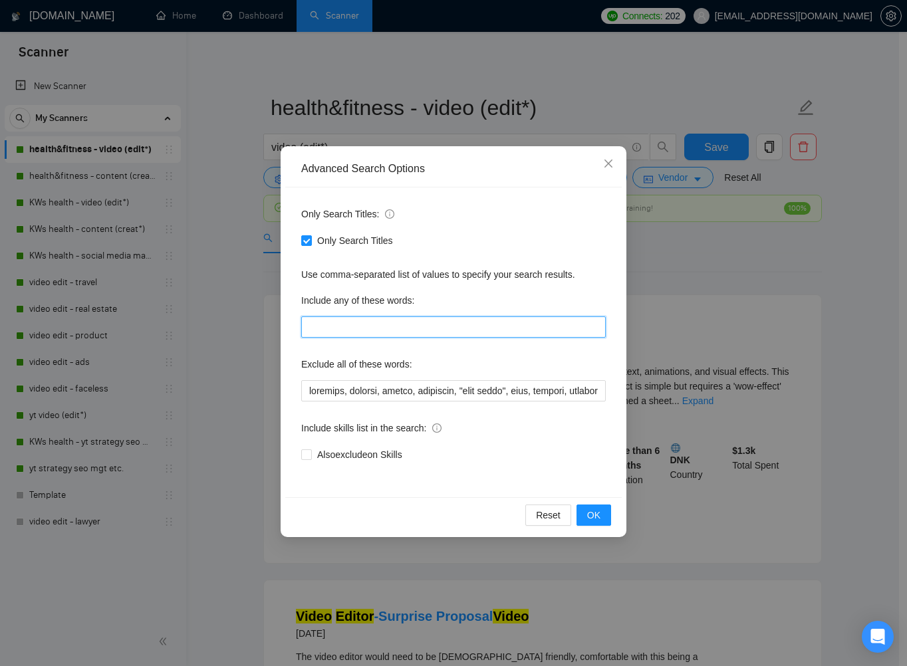
click at [322, 327] on input "text" at bounding box center [453, 326] width 304 height 21
click at [352, 322] on input "text" at bounding box center [453, 326] width 304 height 21
drag, startPoint x: 596, startPoint y: 513, endPoint x: 592, endPoint y: 507, distance: 7.2
click at [596, 513] on span "OK" at bounding box center [593, 515] width 13 height 15
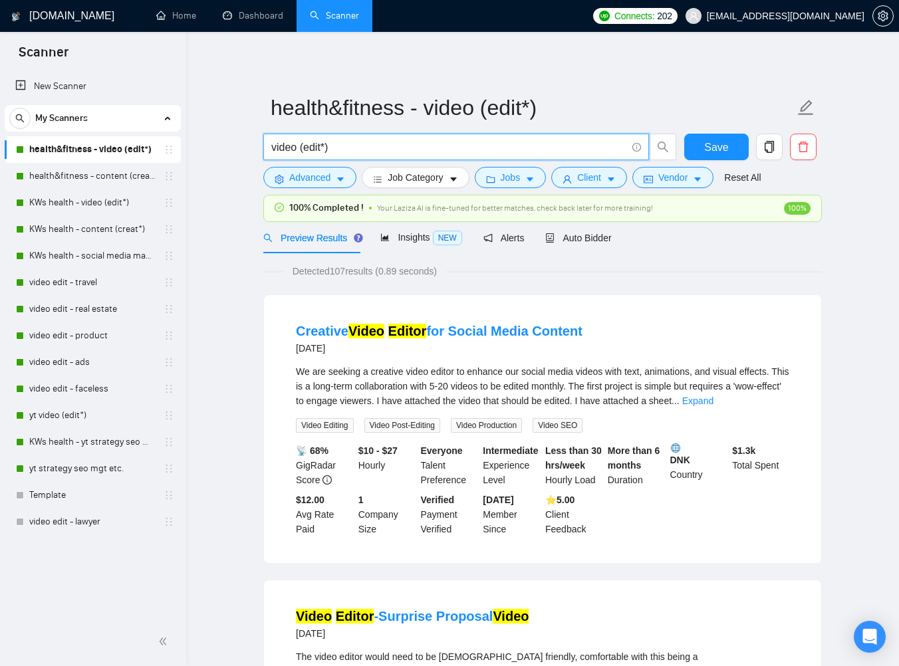
drag, startPoint x: 339, startPoint y: 147, endPoint x: 263, endPoint y: 144, distance: 76.5
click at [266, 143] on span "video (edit*)" at bounding box center [456, 147] width 386 height 27
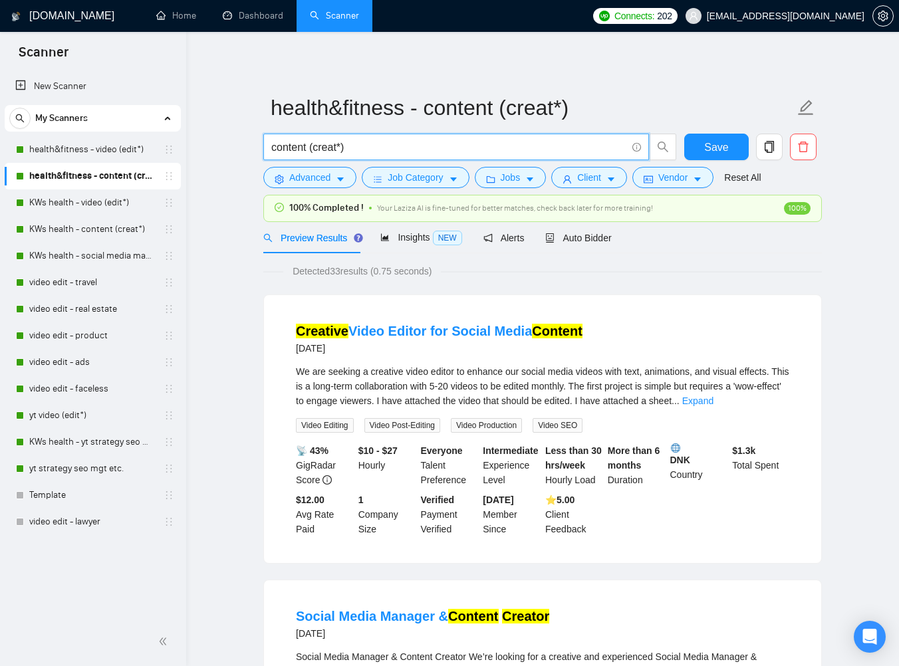
drag, startPoint x: 358, startPoint y: 147, endPoint x: 251, endPoint y: 150, distance: 107.1
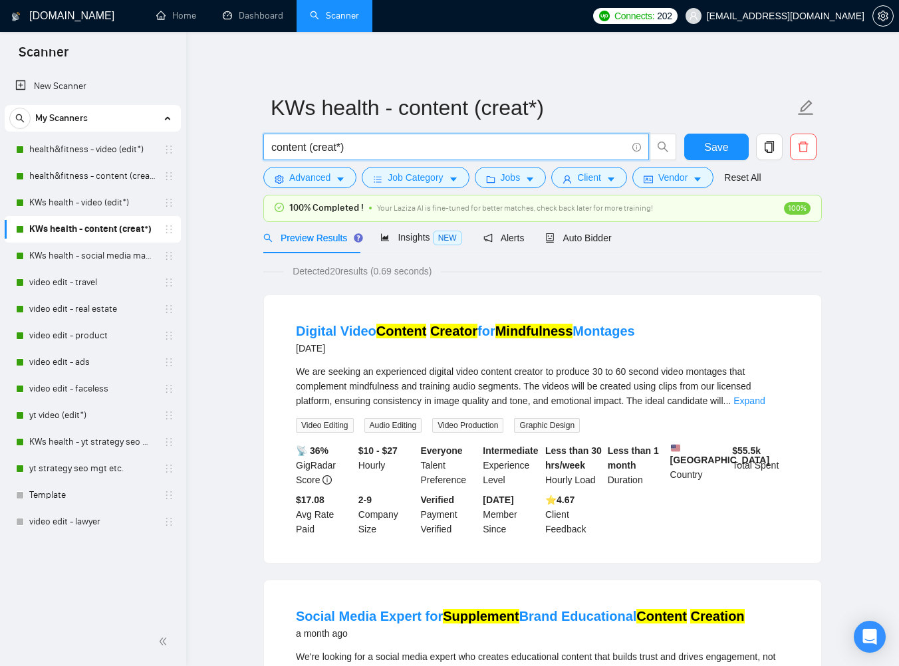
drag, startPoint x: 361, startPoint y: 144, endPoint x: 245, endPoint y: 146, distance: 115.7
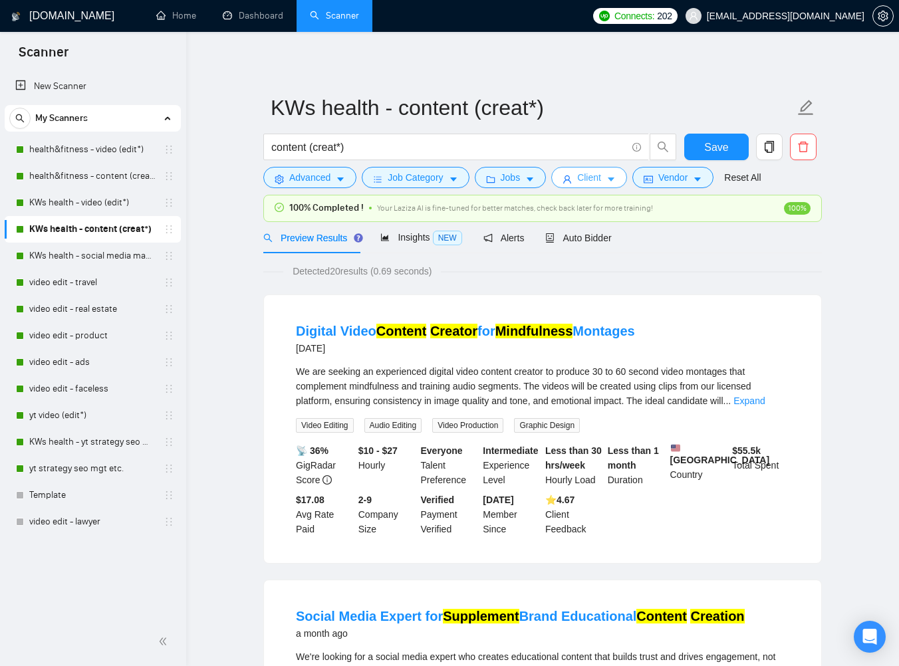
click at [616, 183] on icon "caret-down" at bounding box center [610, 179] width 9 height 9
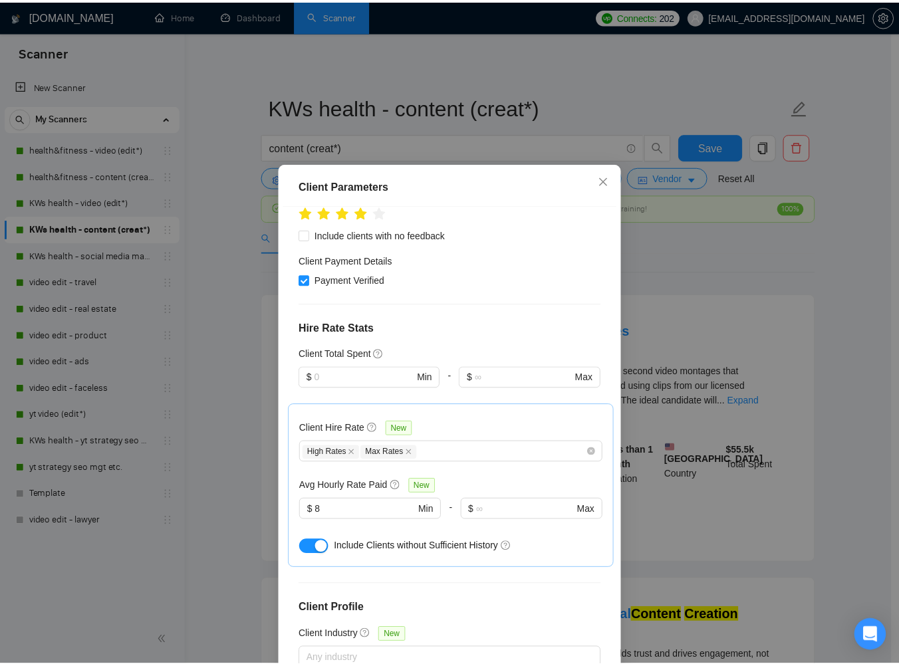
scroll to position [473, 0]
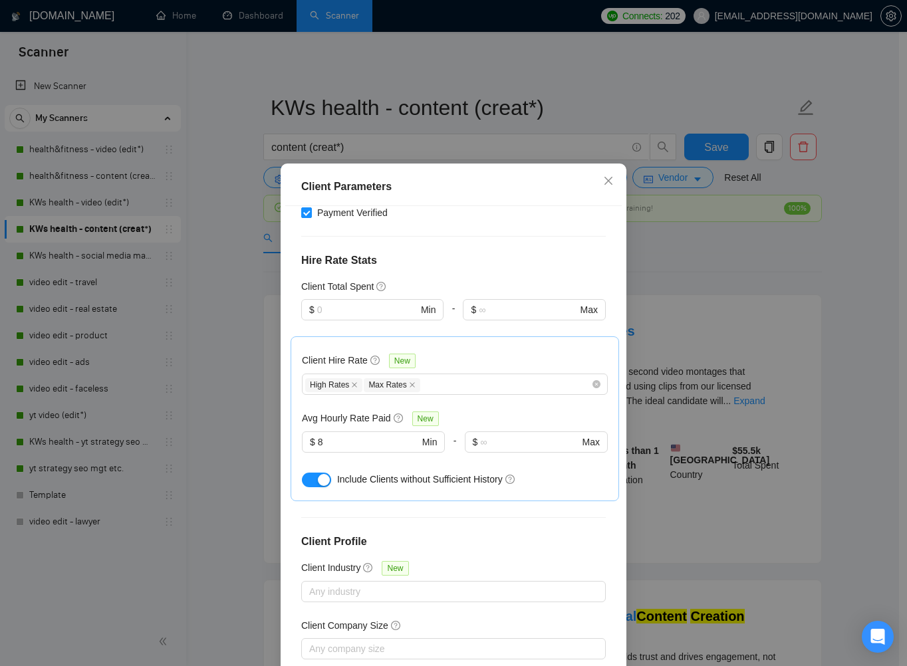
click at [210, 235] on div "Client Parameters Client Location Include Client Countries [GEOGRAPHIC_DATA] [G…" at bounding box center [453, 333] width 907 height 666
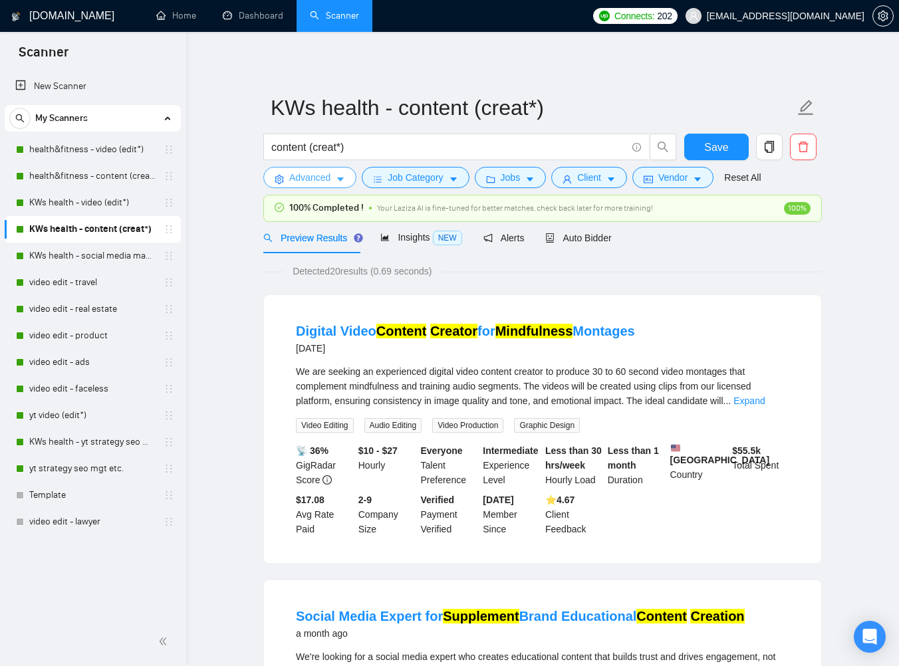
click at [320, 178] on span "Advanced" at bounding box center [309, 177] width 41 height 15
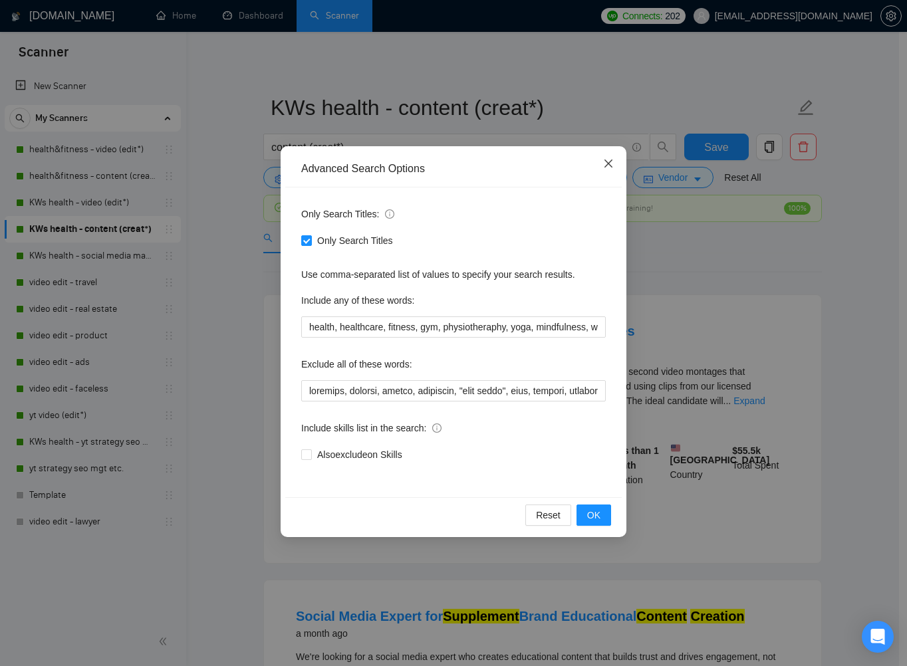
click at [612, 162] on icon "close" at bounding box center [608, 163] width 11 height 11
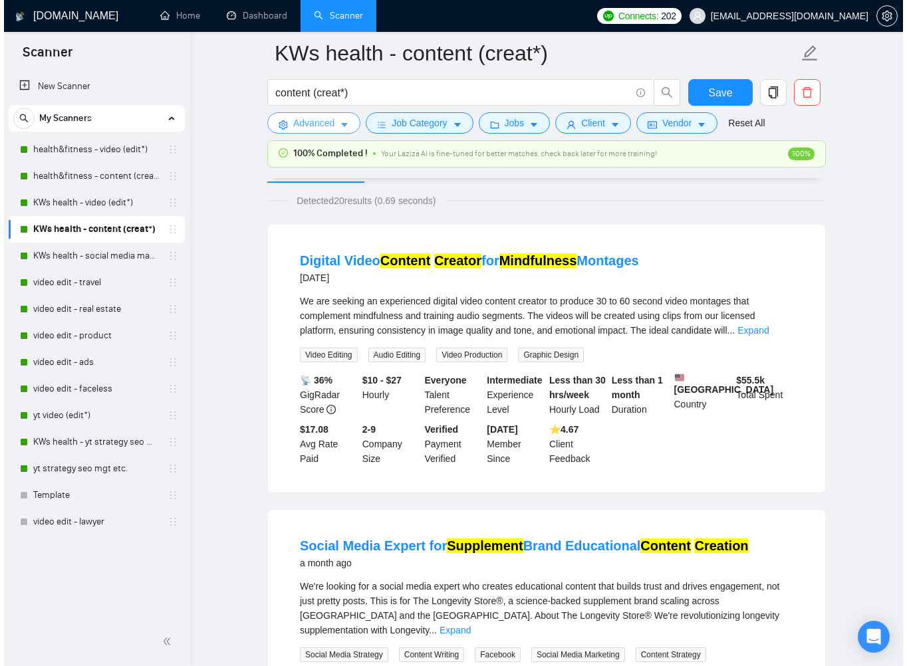
scroll to position [82, 0]
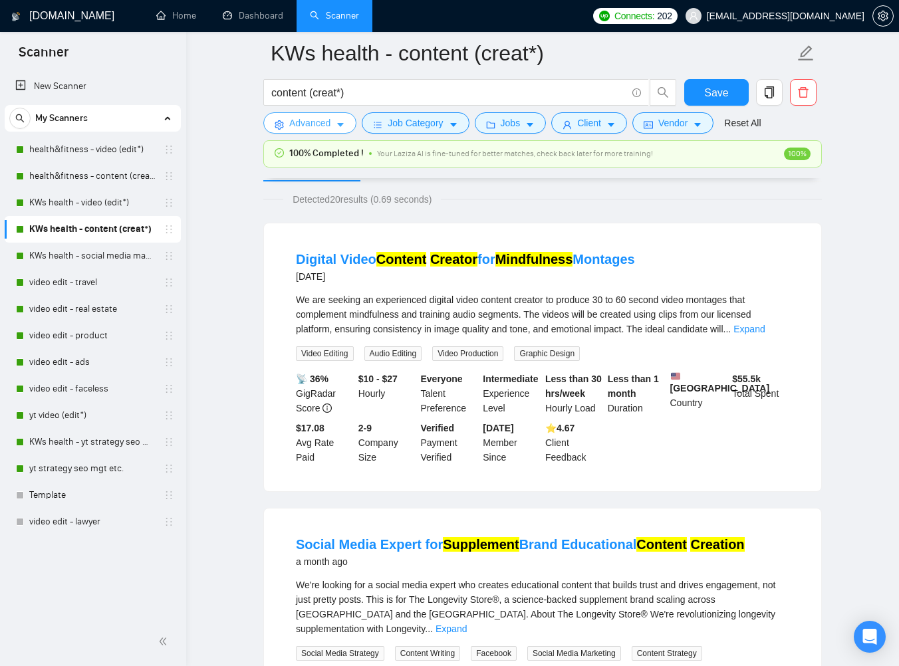
click at [342, 130] on button "Advanced" at bounding box center [309, 122] width 93 height 21
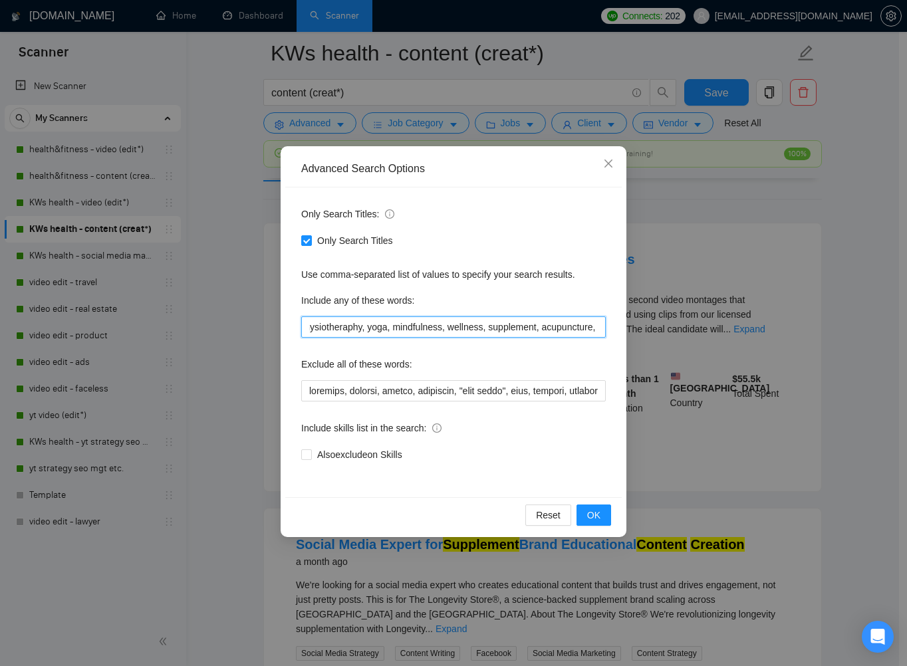
scroll to position [0, 213]
drag, startPoint x: 308, startPoint y: 328, endPoint x: 662, endPoint y: 330, distance: 353.0
click at [666, 330] on div "Advanced Search Options Only Search Titles: Only Search Titles Use comma-separa…" at bounding box center [453, 333] width 907 height 666
click at [862, 186] on div "Advanced Search Options Only Search Titles: Only Search Titles Use comma-separa…" at bounding box center [453, 333] width 907 height 666
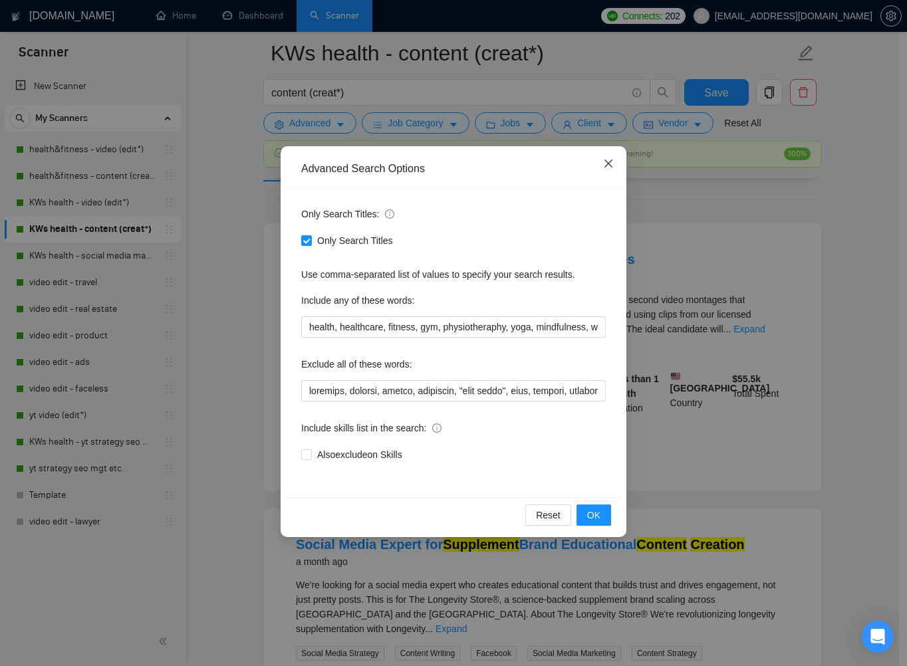
click at [609, 170] on span "Close" at bounding box center [608, 164] width 36 height 36
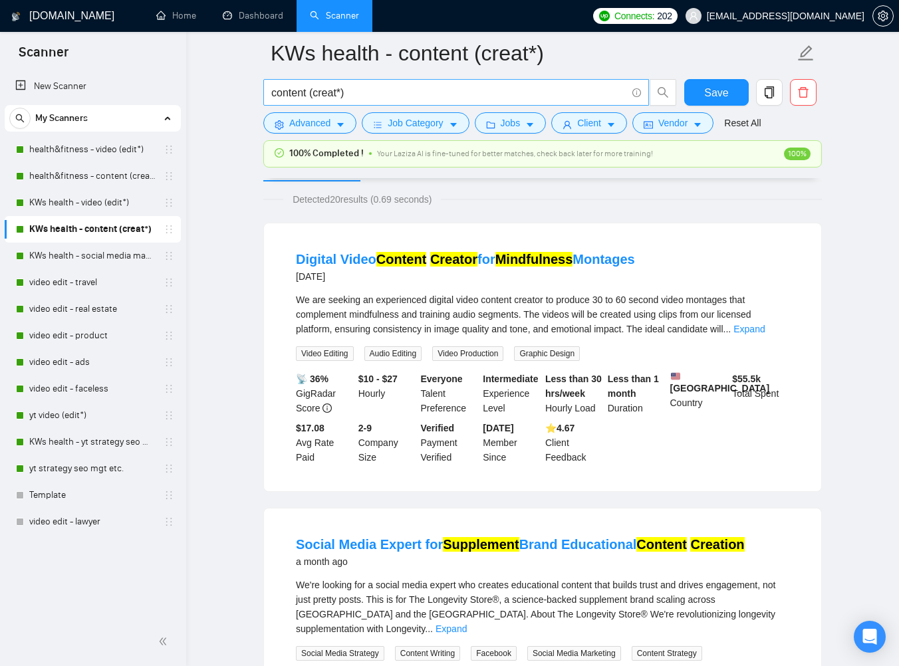
click at [355, 90] on input "content (creat*)" at bounding box center [448, 92] width 355 height 17
click at [360, 92] on input "content (creat*)" at bounding box center [448, 92] width 355 height 17
click at [424, 93] on input "content (creat*)" at bounding box center [448, 92] width 355 height 17
click at [339, 124] on icon "caret-down" at bounding box center [340, 126] width 7 height 4
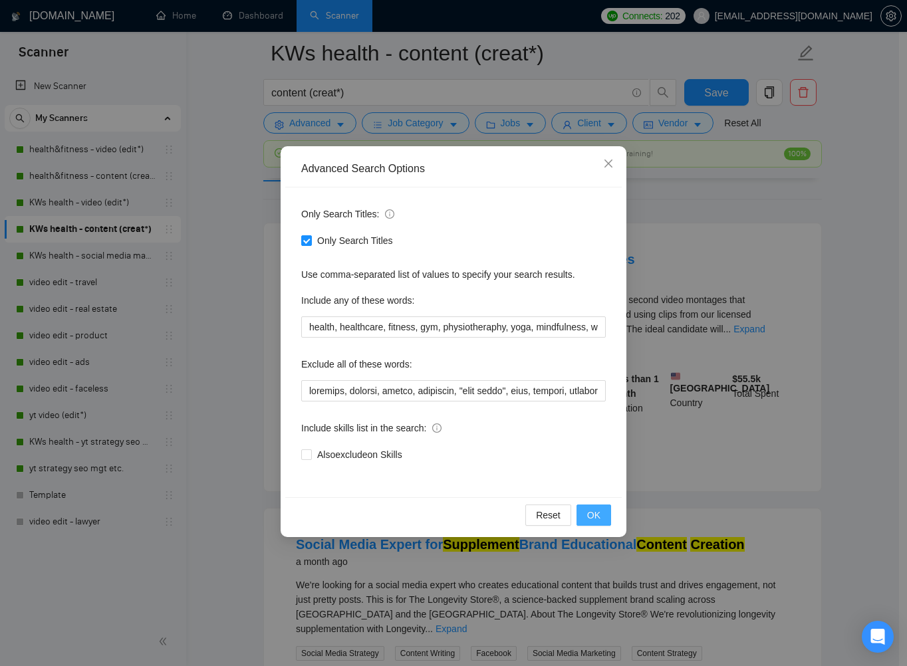
click at [595, 509] on span "OK" at bounding box center [593, 515] width 13 height 15
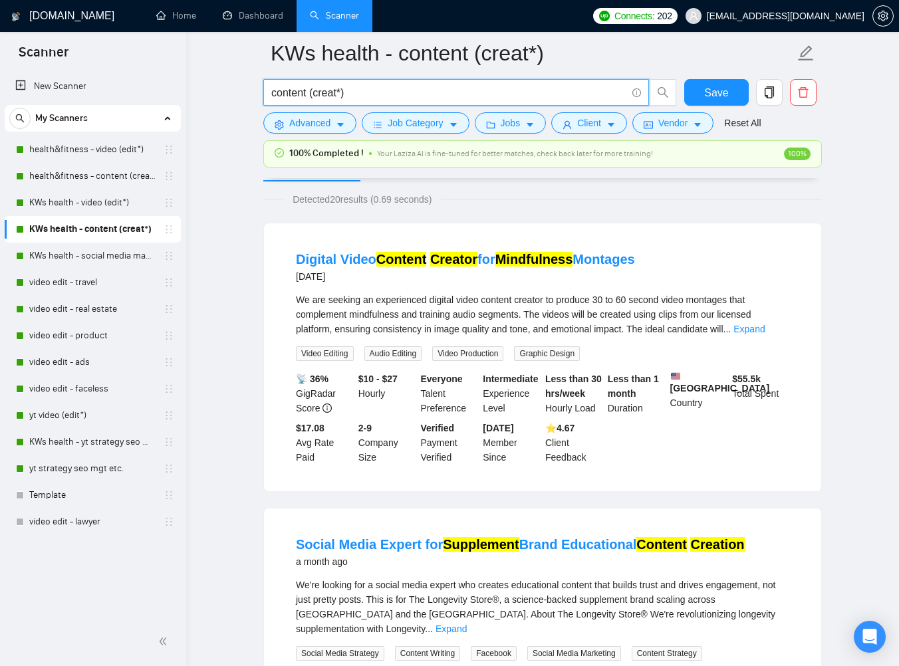
click at [370, 89] on input "content (creat*)" at bounding box center [448, 92] width 355 height 17
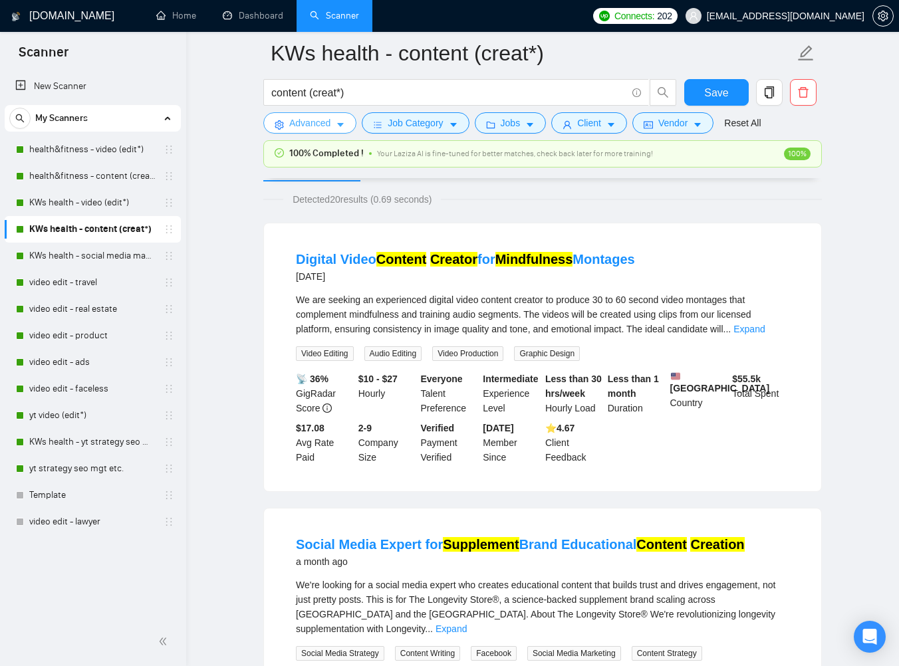
click at [339, 121] on icon "caret-down" at bounding box center [340, 124] width 9 height 9
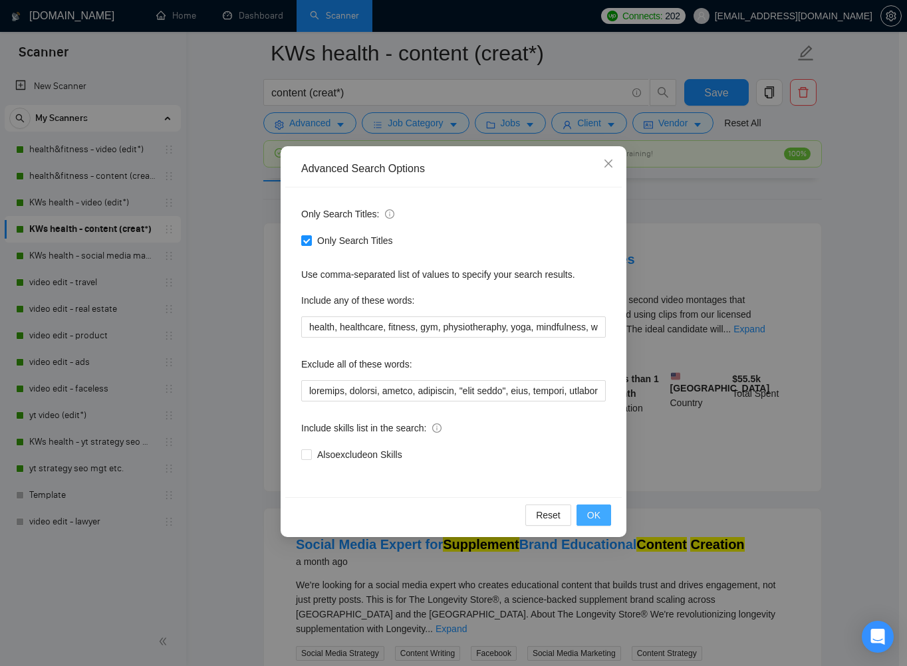
click at [583, 515] on button "OK" at bounding box center [593, 515] width 35 height 21
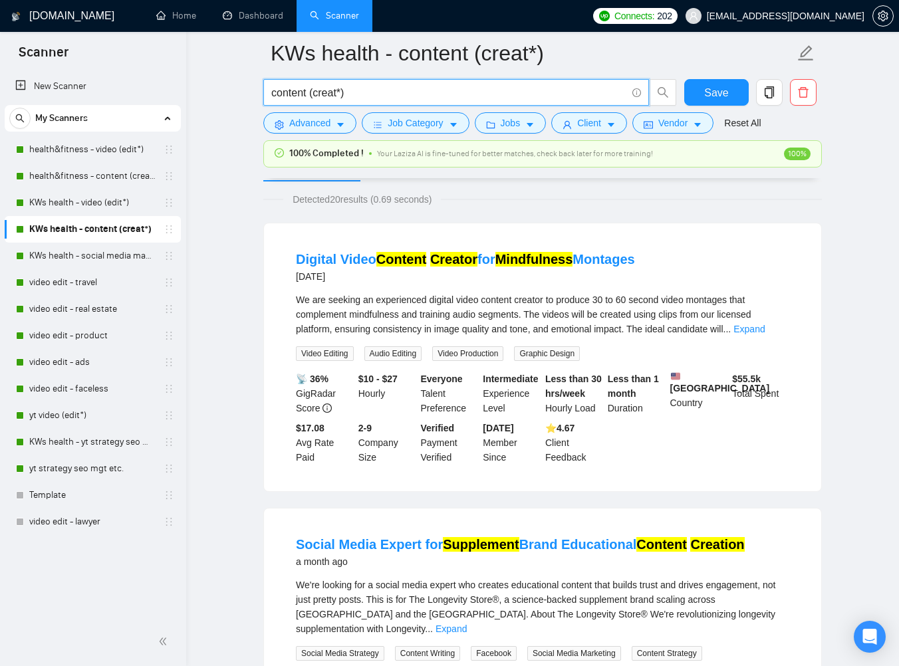
drag, startPoint x: 419, startPoint y: 89, endPoint x: 269, endPoint y: 86, distance: 150.3
click at [344, 125] on icon "caret-down" at bounding box center [340, 124] width 9 height 9
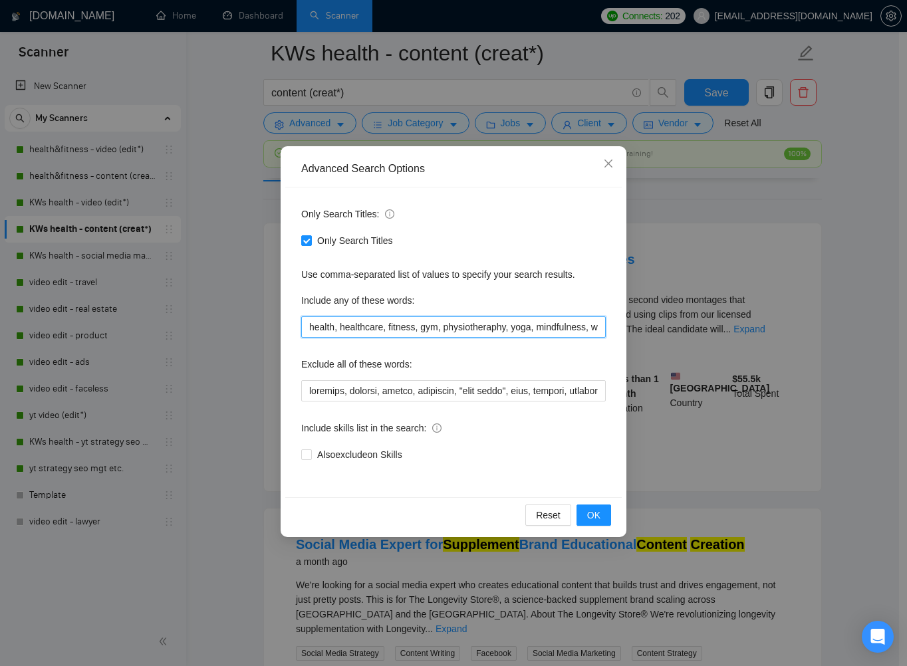
drag, startPoint x: 382, startPoint y: 326, endPoint x: 360, endPoint y: 326, distance: 22.6
click at [360, 327] on input "health, healthcare, fitness, gym, physiotheraphy, yoga, mindfulness, wellness, …" at bounding box center [453, 326] width 304 height 21
drag, startPoint x: 330, startPoint y: 326, endPoint x: 388, endPoint y: 325, distance: 57.2
click at [388, 325] on input "health, healthcare, fitness, gym, physiotheraphy, yoga, mindfulness, wellness, …" at bounding box center [453, 326] width 304 height 21
click at [449, 461] on div "Also exclude on Skills" at bounding box center [453, 454] width 304 height 21
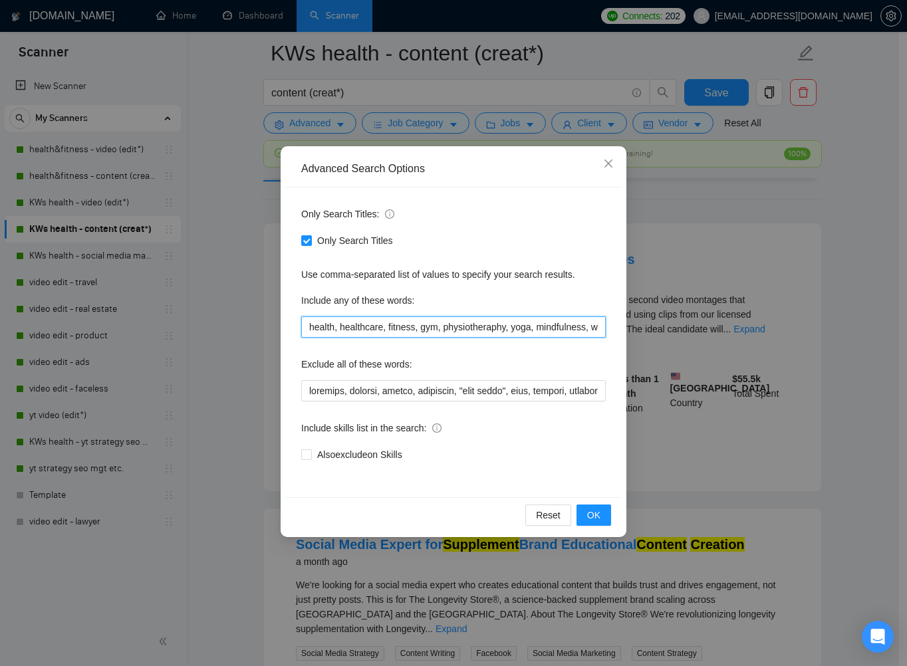
click at [464, 324] on input "health, healthcare, fitness, gym, physiotheraphy, yoga, mindfulness, wellness, …" at bounding box center [453, 326] width 304 height 21
drag, startPoint x: 310, startPoint y: 324, endPoint x: 588, endPoint y: 334, distance: 277.4
click at [584, 334] on input "health, healthcare, fitness, gym, physiotheraphy, yoga, mindfulness, wellness, …" at bounding box center [453, 326] width 304 height 21
click at [442, 328] on input "health, healthcare, fitness, gym, physiotheraphy, yoga, mindfulness, wellness, …" at bounding box center [453, 326] width 304 height 21
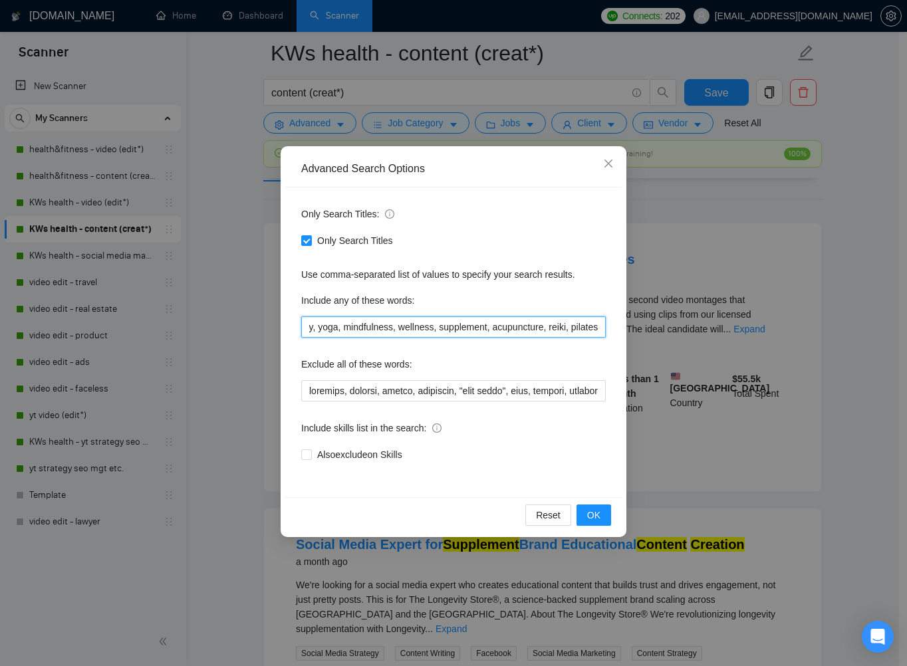
drag, startPoint x: 303, startPoint y: 327, endPoint x: 627, endPoint y: 336, distance: 324.6
click at [627, 336] on div "Advanced Search Options Only Search Titles: Only Search Titles Use comma-separa…" at bounding box center [453, 333] width 907 height 666
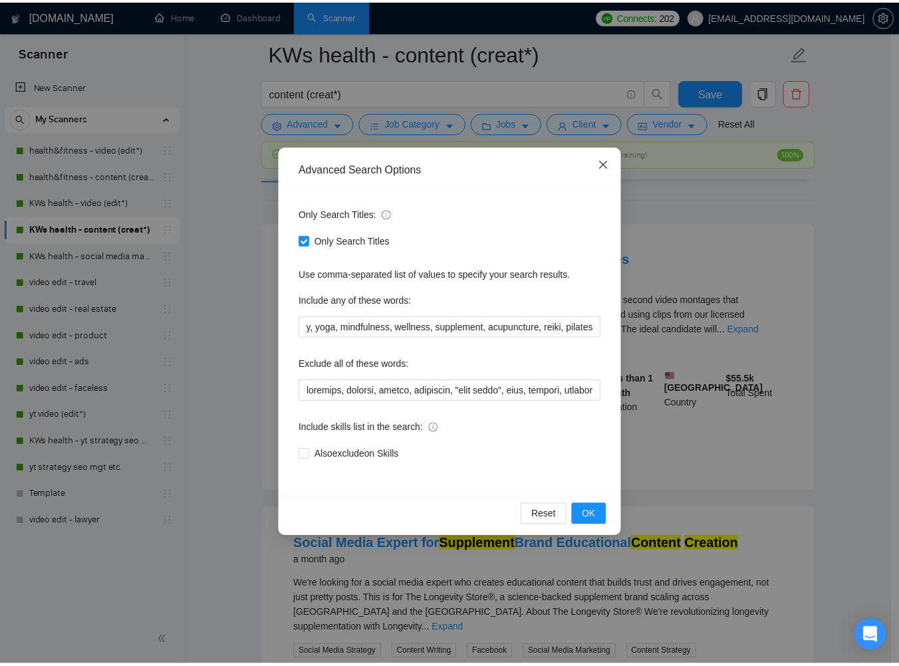
scroll to position [0, 0]
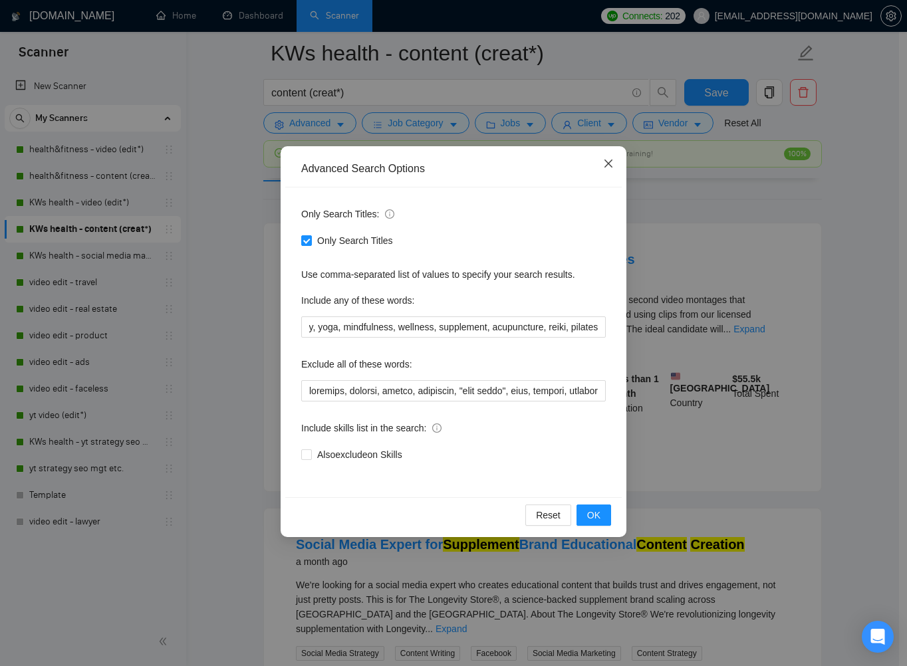
click at [610, 164] on icon "close" at bounding box center [608, 163] width 11 height 11
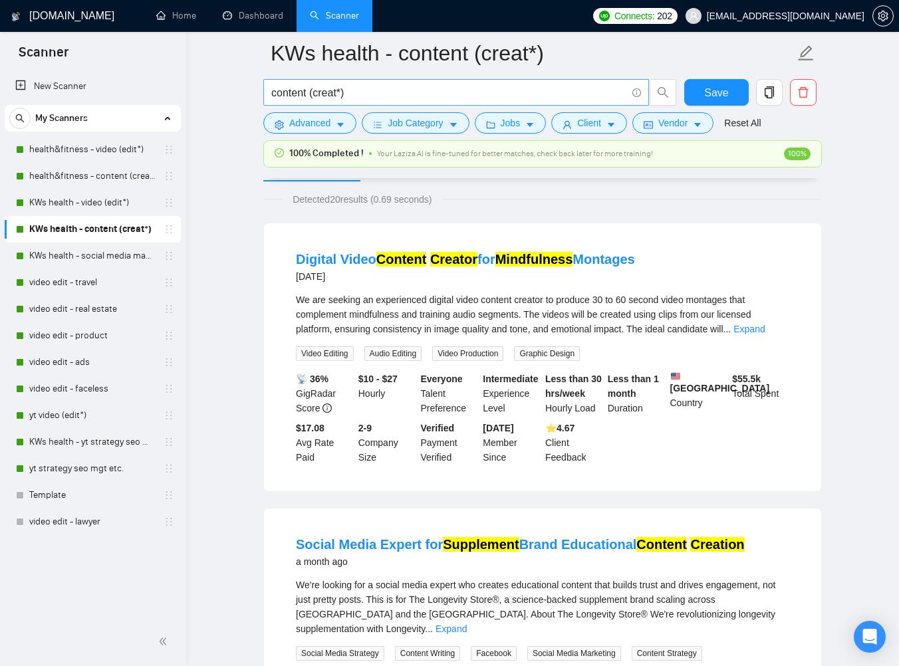
click at [355, 90] on input "content (creat*)" at bounding box center [448, 92] width 355 height 17
drag, startPoint x: 363, startPoint y: 95, endPoint x: 214, endPoint y: 94, distance: 148.9
click at [370, 88] on input "content (creat*)" at bounding box center [448, 92] width 355 height 17
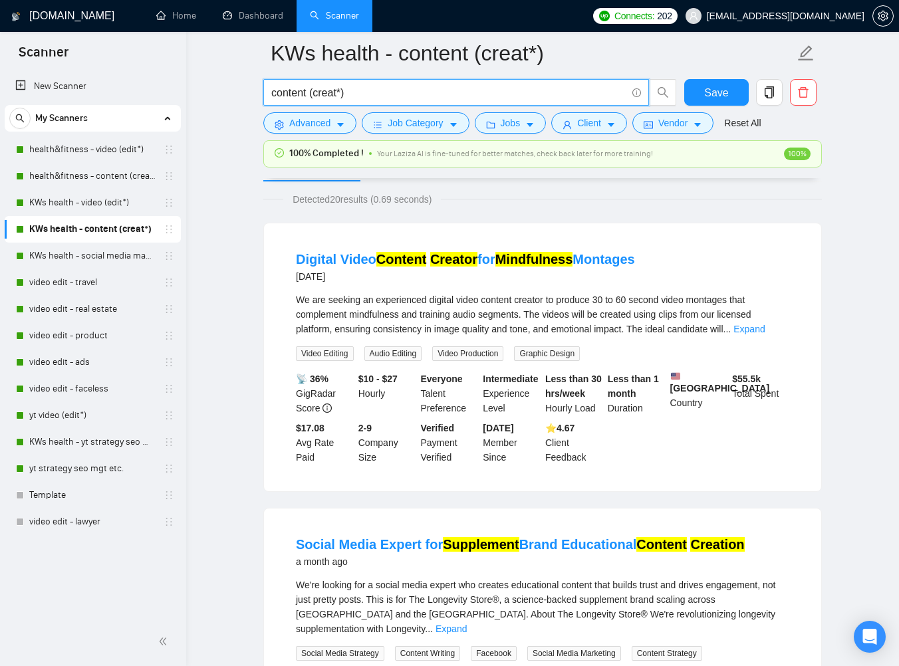
drag, startPoint x: 361, startPoint y: 94, endPoint x: 250, endPoint y: 84, distance: 111.4
click at [346, 126] on button "Advanced" at bounding box center [309, 122] width 93 height 21
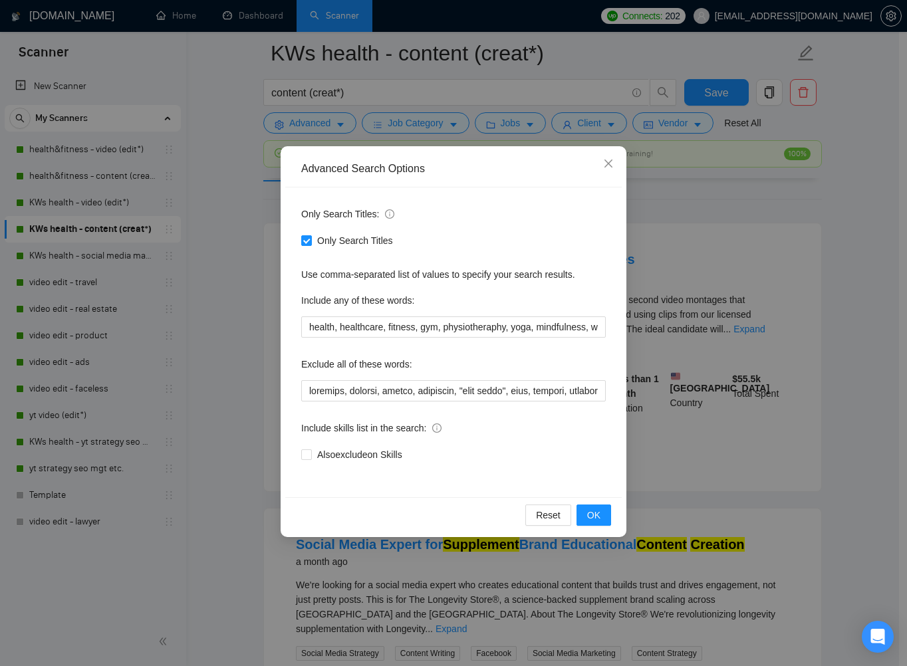
click at [372, 91] on div "Advanced Search Options Only Search Titles: Only Search Titles Use comma-separa…" at bounding box center [453, 333] width 907 height 666
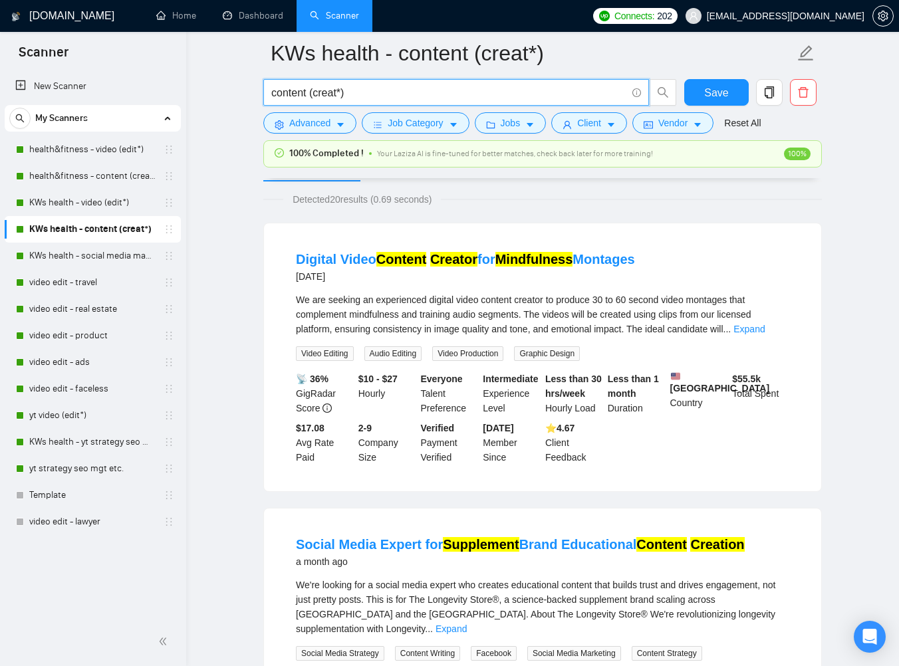
drag, startPoint x: 364, startPoint y: 94, endPoint x: 213, endPoint y: 88, distance: 150.3
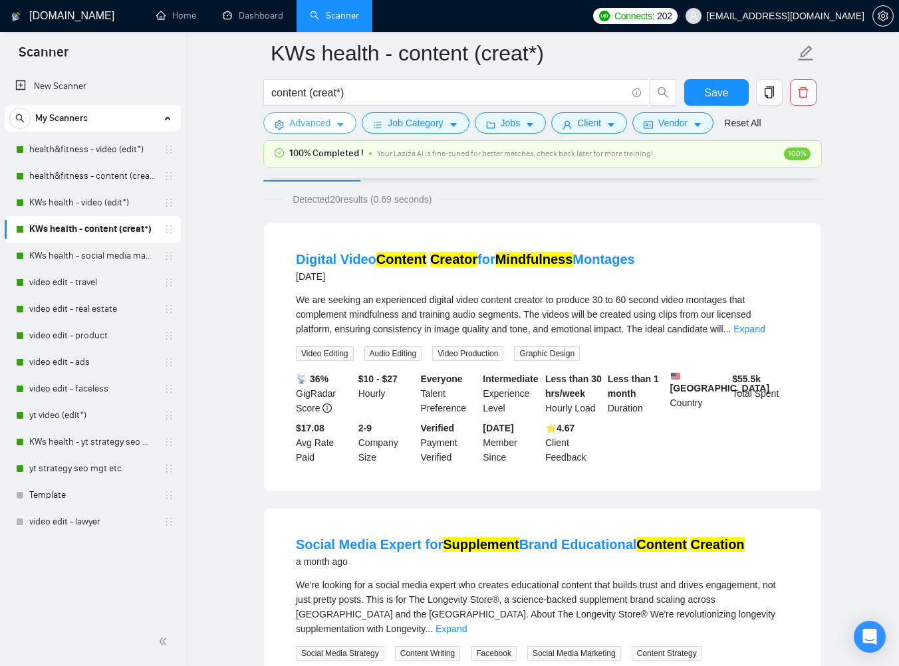
click at [343, 120] on icon "caret-down" at bounding box center [340, 124] width 9 height 9
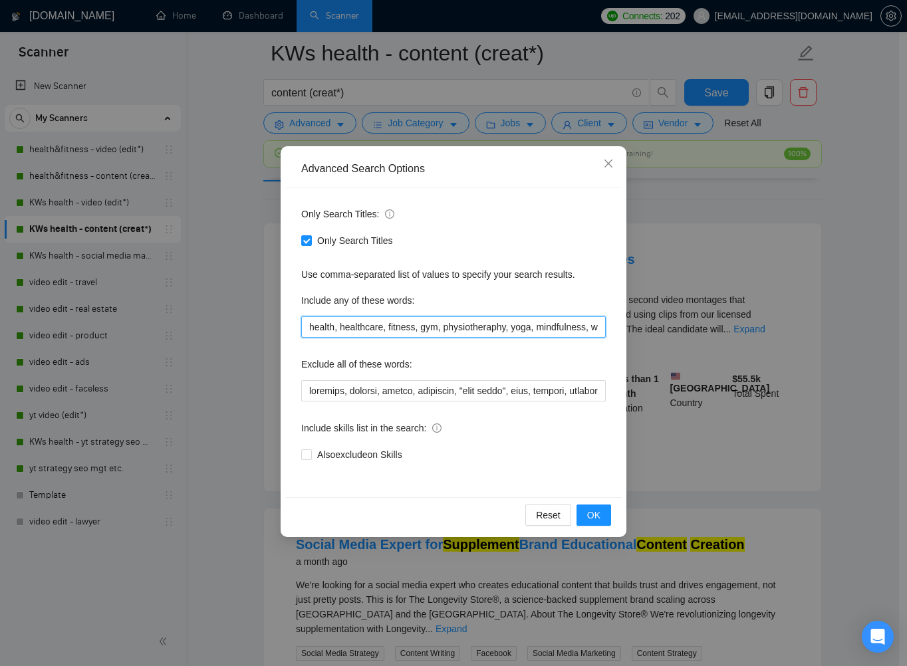
drag, startPoint x: 308, startPoint y: 330, endPoint x: 513, endPoint y: 332, distance: 204.1
click at [512, 332] on input "health, healthcare, fitness, gym, physiotheraphy, yoga, mindfulness, wellness, …" at bounding box center [453, 326] width 304 height 21
click at [354, 97] on div "Advanced Search Options Only Search Titles: Only Search Titles Use comma-separa…" at bounding box center [453, 333] width 907 height 666
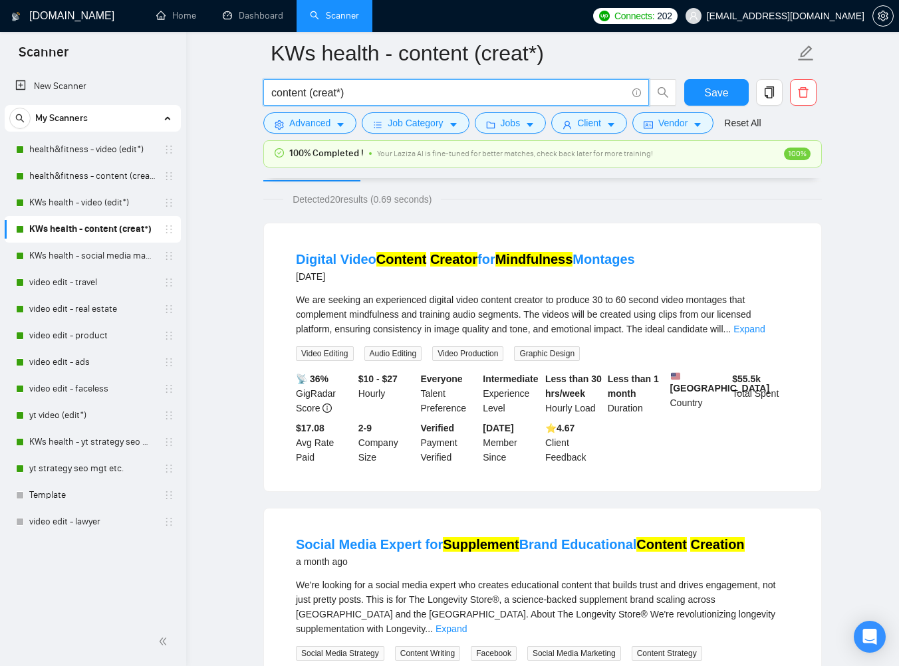
drag, startPoint x: 354, startPoint y: 96, endPoint x: 257, endPoint y: 94, distance: 96.4
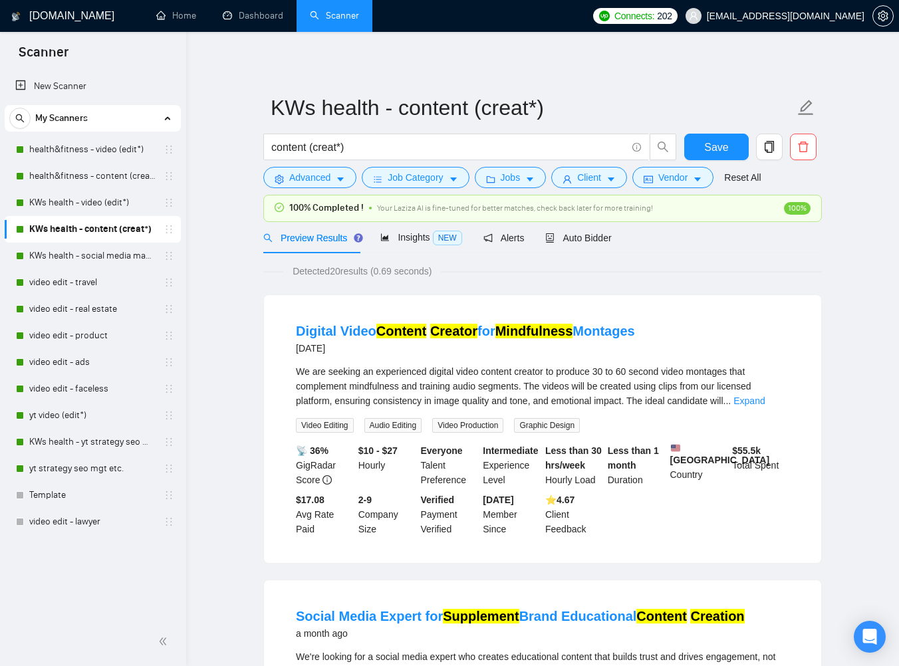
click at [366, 147] on input "content (creat*)" at bounding box center [448, 147] width 355 height 17
click at [343, 176] on icon "caret-down" at bounding box center [340, 179] width 9 height 9
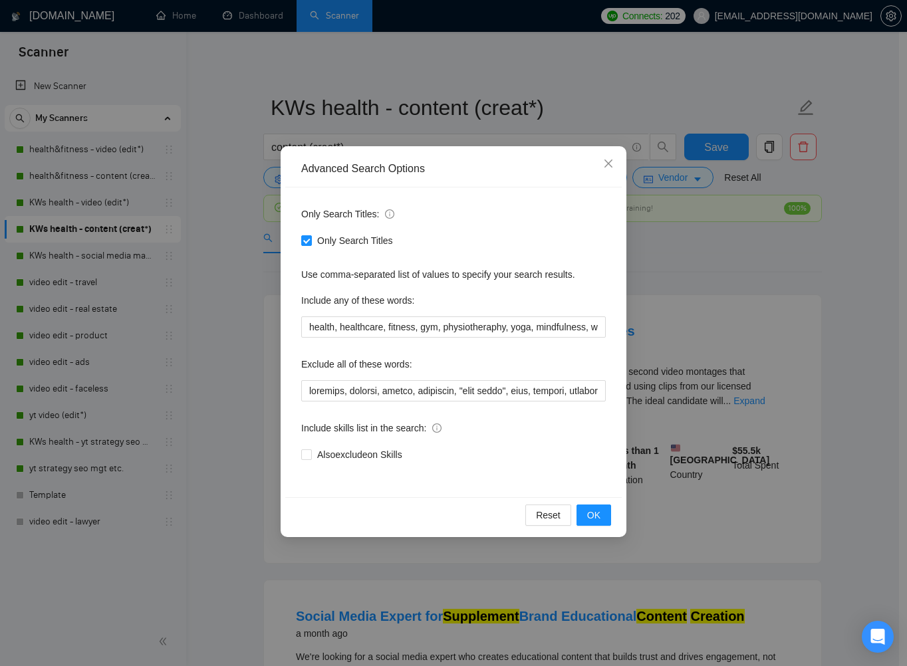
drag, startPoint x: 265, startPoint y: 149, endPoint x: 253, endPoint y: 146, distance: 13.1
click at [265, 149] on div "Advanced Search Options Only Search Titles: Only Search Titles Use comma-separa…" at bounding box center [453, 333] width 907 height 666
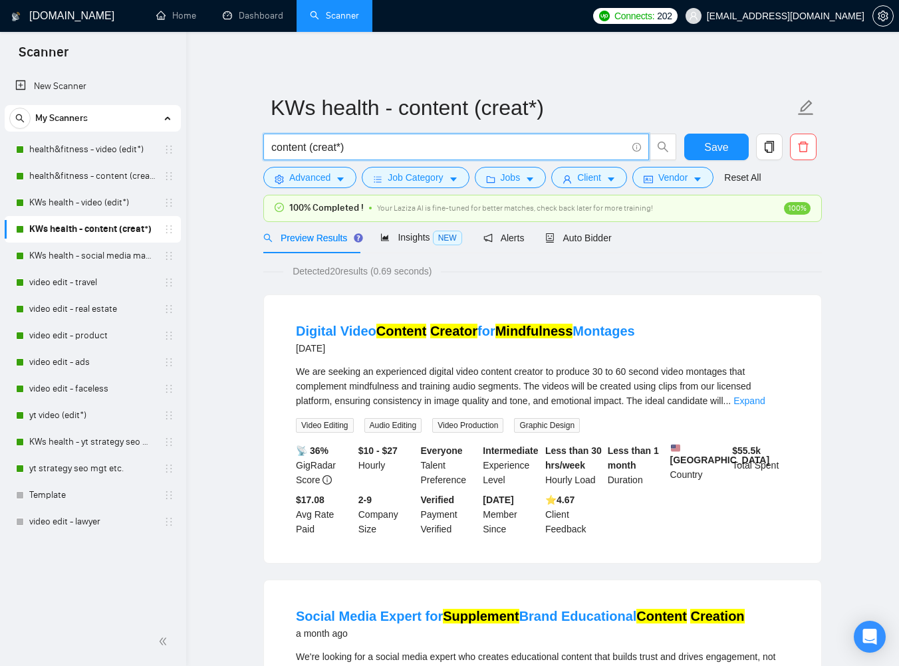
click at [272, 142] on input "content (creat*)" at bounding box center [448, 147] width 355 height 17
click at [338, 176] on icon "caret-down" at bounding box center [340, 179] width 9 height 9
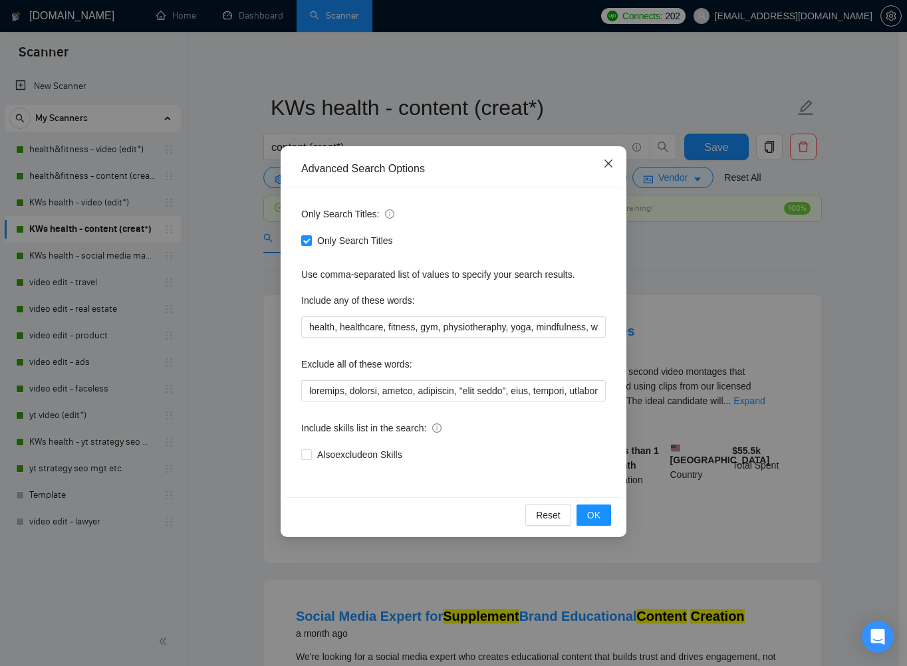
click at [606, 161] on icon "close" at bounding box center [608, 163] width 11 height 11
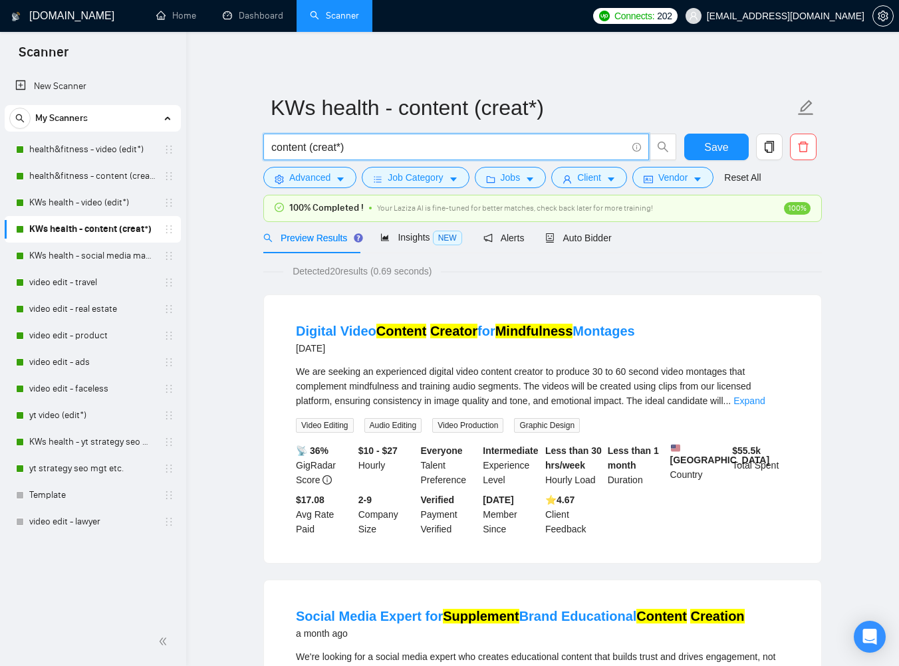
click at [412, 146] on input "content (creat*)" at bounding box center [448, 147] width 355 height 17
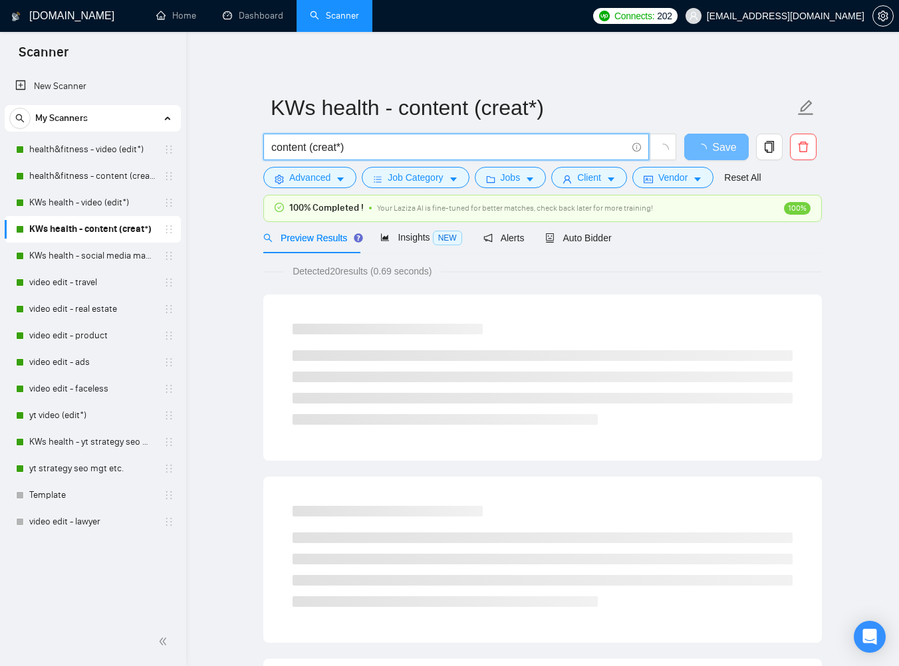
paste input "(content*) (creat*) (FHIR | hippa | HL7)"
click at [445, 144] on input "content (creat*) (content*) (creat*) (FHIR | hippa | HL7)" at bounding box center [448, 147] width 355 height 17
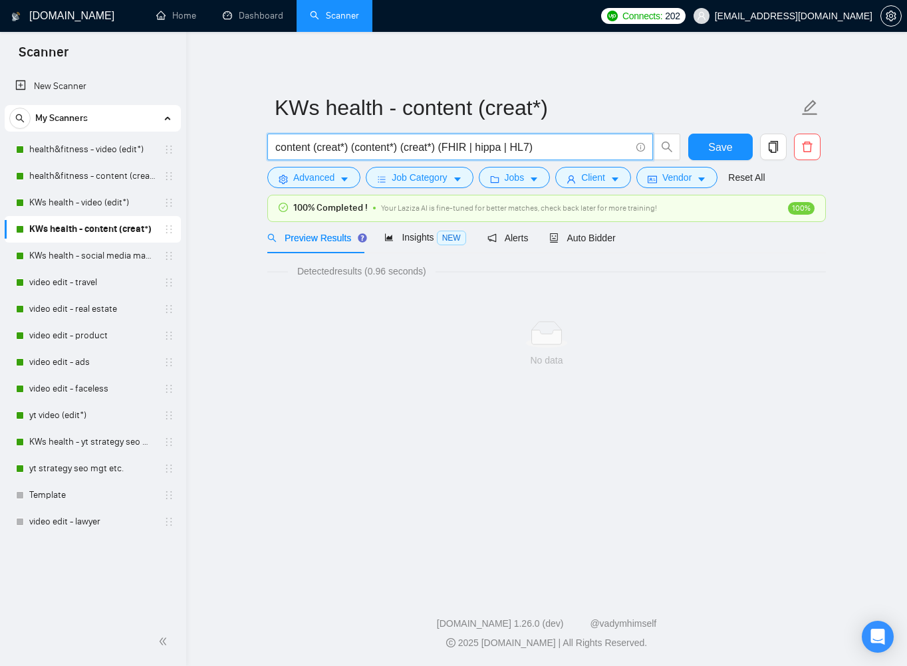
click at [443, 149] on input "content (creat*) (content*) (creat*) (FHIR | hippa | HL7)" at bounding box center [452, 147] width 355 height 17
drag, startPoint x: 543, startPoint y: 149, endPoint x: 354, endPoint y: 144, distance: 188.2
click at [354, 144] on input "content (creat*) (content*) (creat*) (FHIR | hippa | HL7)" at bounding box center [452, 147] width 355 height 17
type input "content (creat*)"
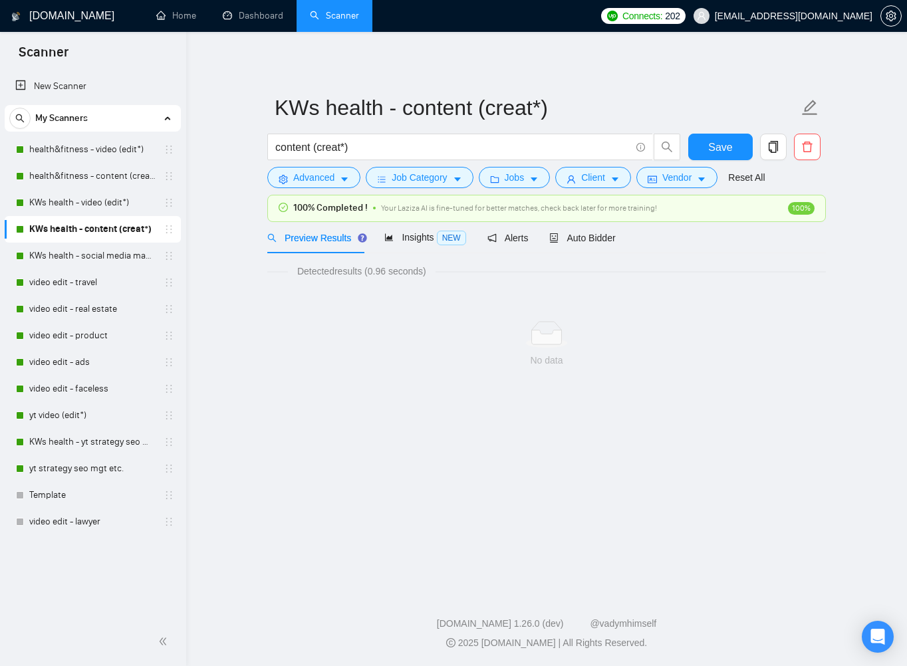
click at [213, 168] on main "KWs health - content (creat*) content (creat*) Save Advanced Job Category Jobs …" at bounding box center [546, 308] width 678 height 511
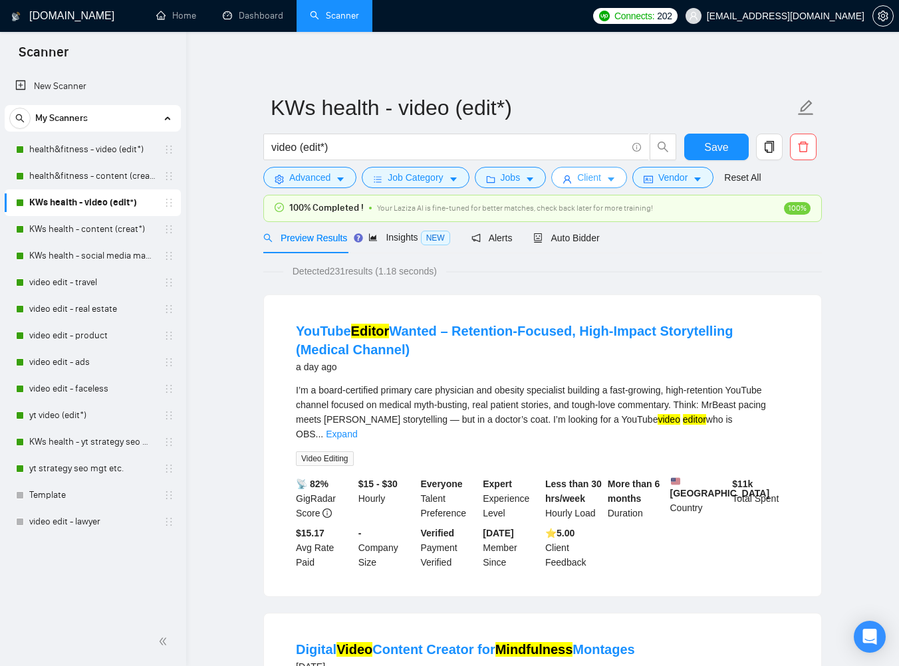
click at [601, 178] on span "Client" at bounding box center [589, 177] width 24 height 15
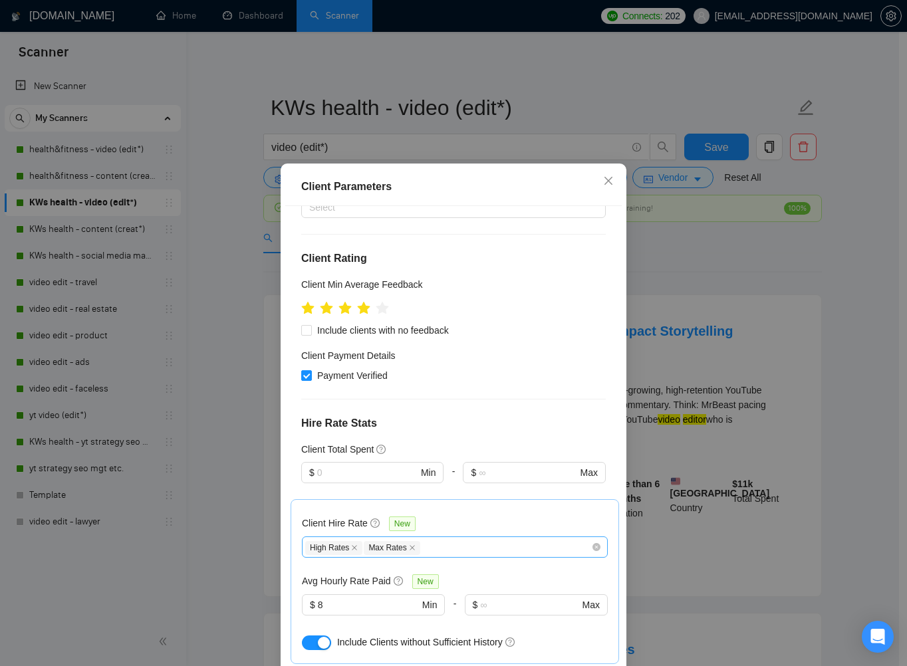
scroll to position [473, 0]
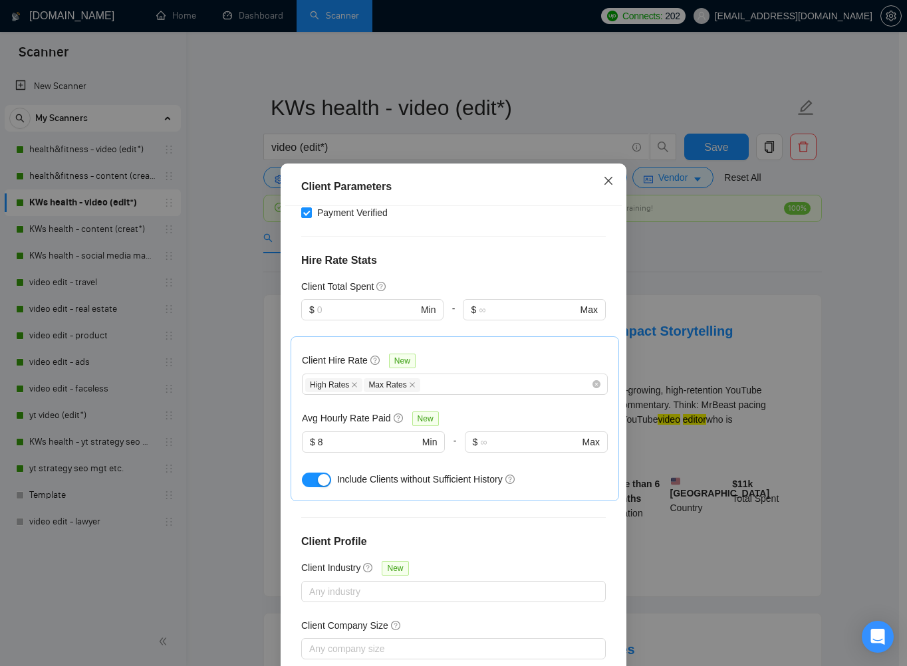
click at [608, 179] on icon "close" at bounding box center [608, 181] width 11 height 11
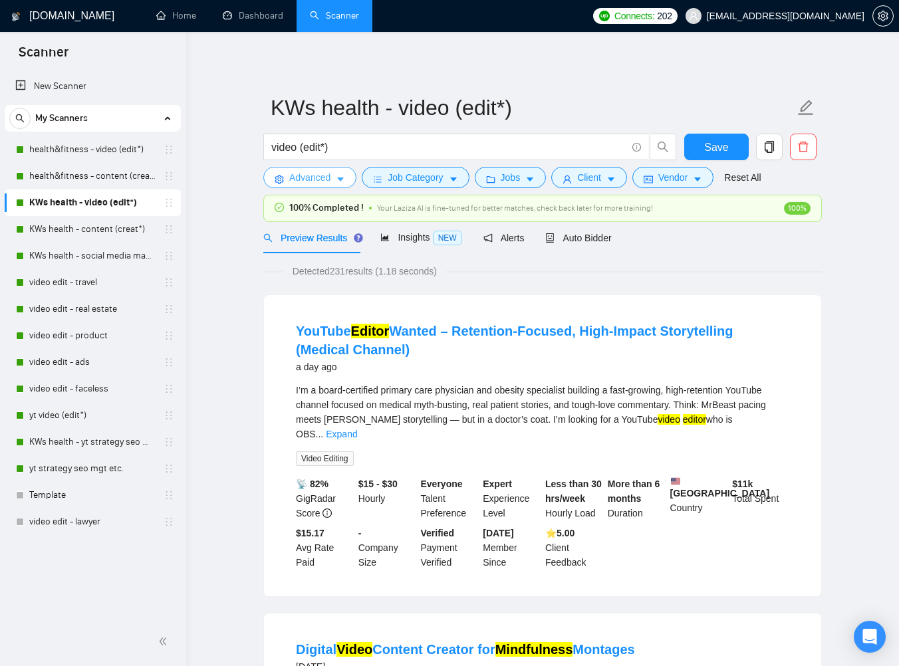
click at [312, 177] on span "Advanced" at bounding box center [309, 177] width 41 height 15
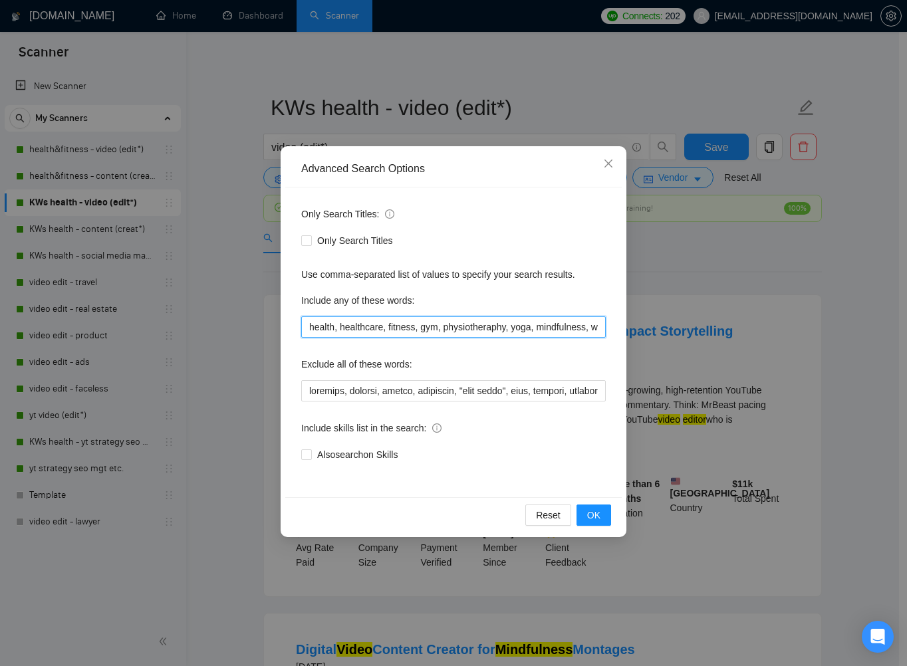
click at [311, 328] on input "health, healthcare, fitness, gym, physiotheraphy, yoga, mindfulness, wellness, …" at bounding box center [453, 326] width 304 height 21
drag, startPoint x: 311, startPoint y: 328, endPoint x: 669, endPoint y: 338, distance: 358.5
click at [669, 338] on div "Advanced Search Options Only Search Titles: Only Search Titles Use comma-separa…" at bounding box center [453, 333] width 907 height 666
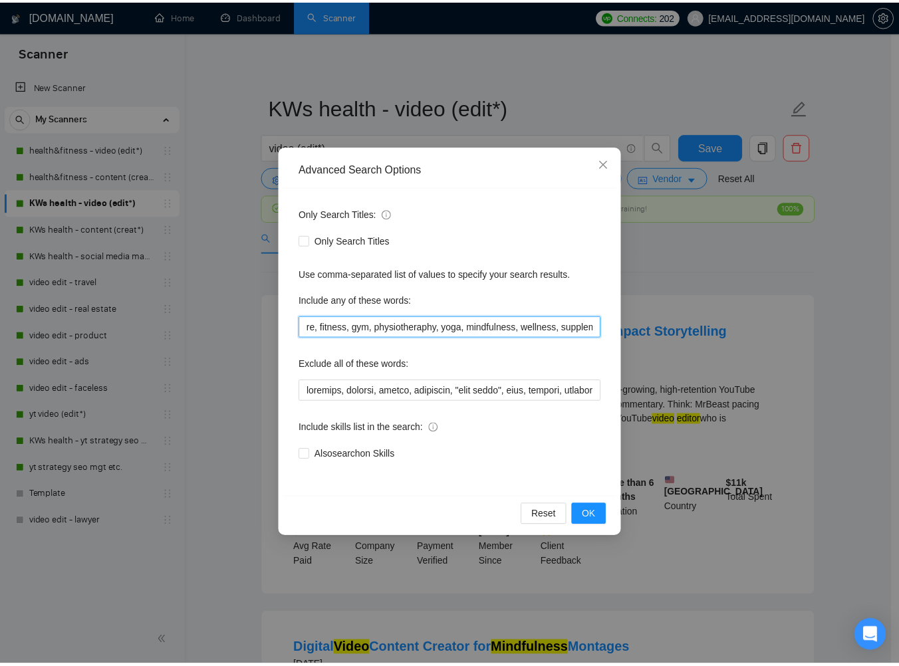
scroll to position [0, 0]
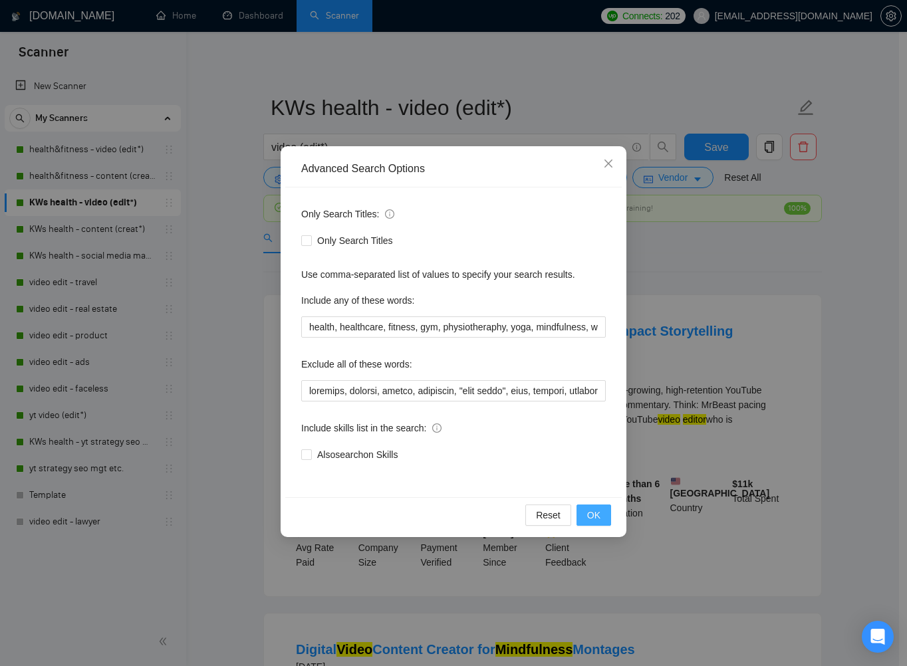
click at [596, 518] on span "OK" at bounding box center [593, 515] width 13 height 15
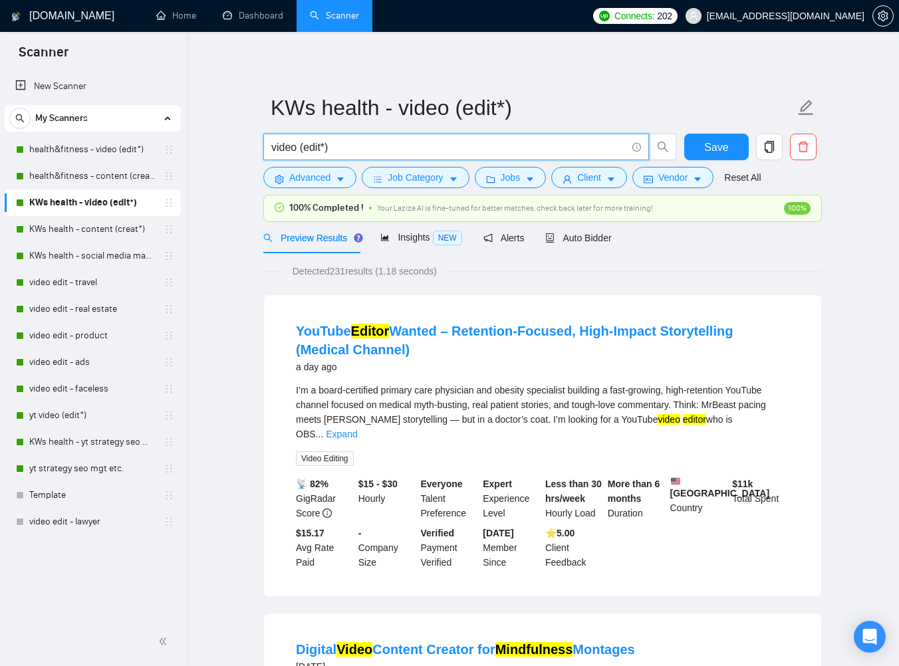
drag, startPoint x: 339, startPoint y: 146, endPoint x: 264, endPoint y: 146, distance: 75.1
click at [264, 146] on span "video (edit*)" at bounding box center [456, 147] width 386 height 27
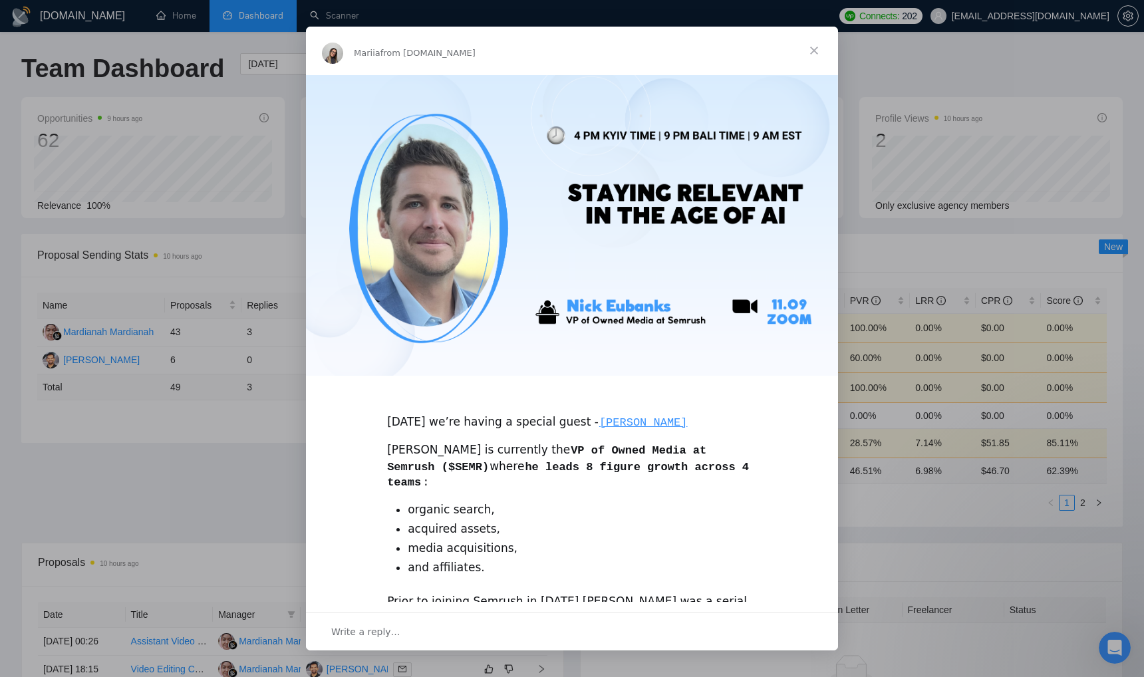
click at [813, 49] on span "Close" at bounding box center [814, 51] width 48 height 48
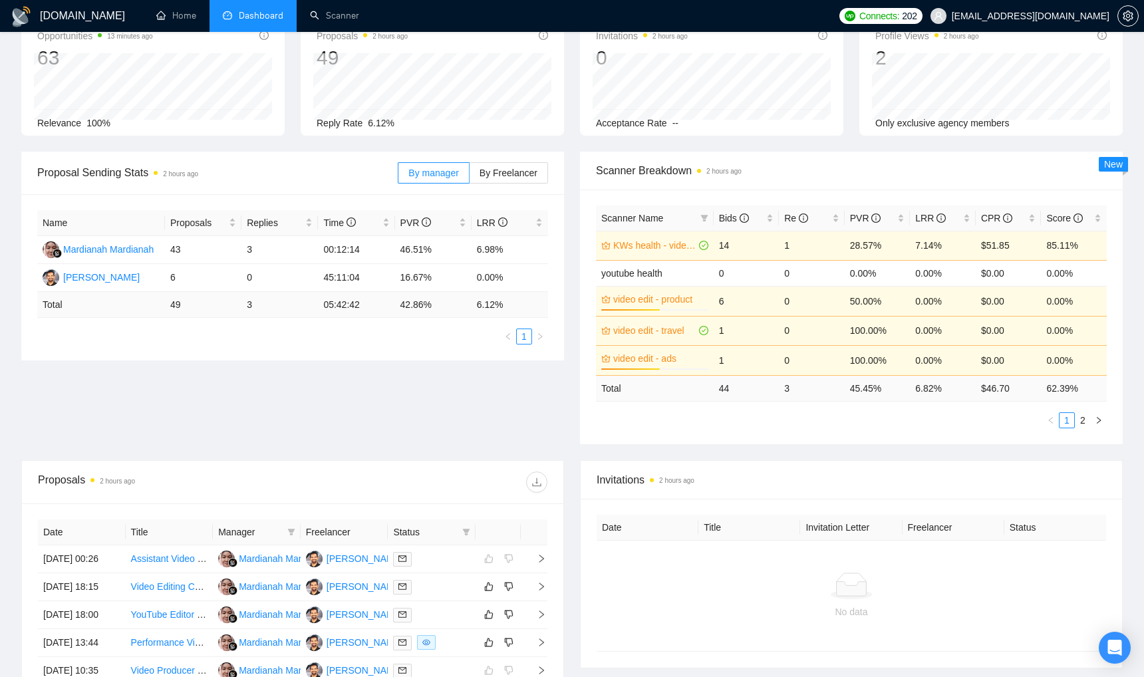
scroll to position [96, 0]
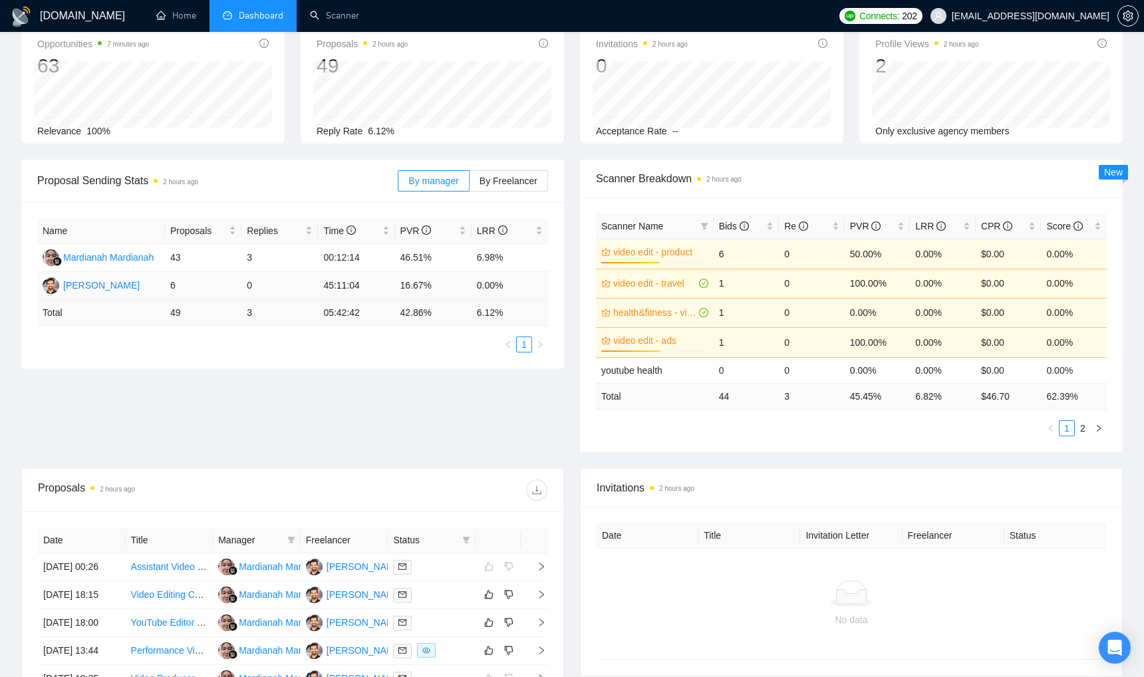
scroll to position [112, 0]
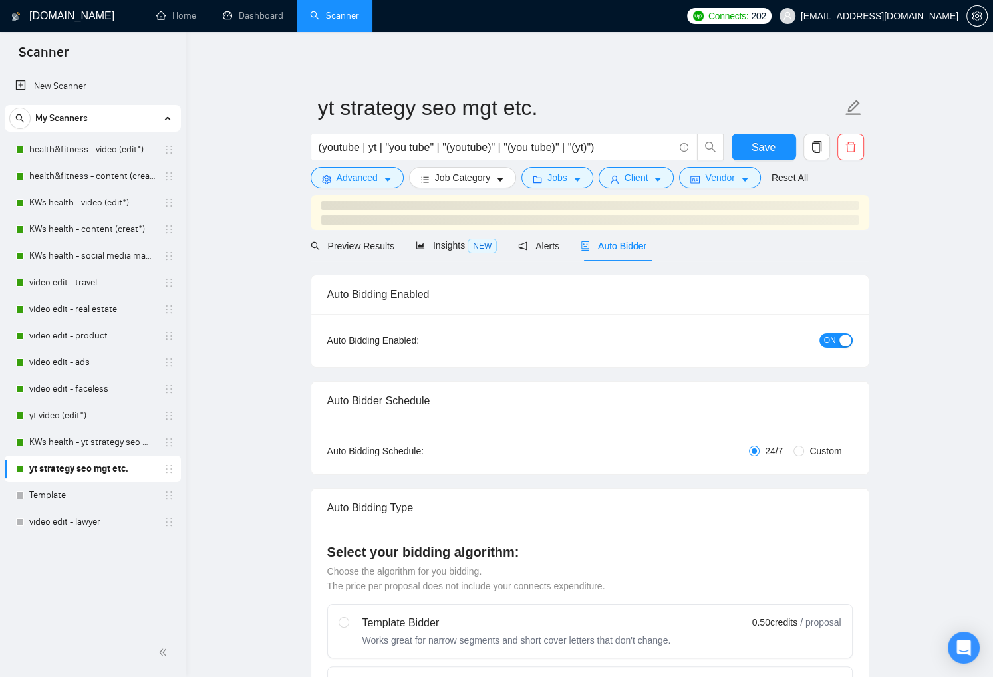
checkbox input "true"
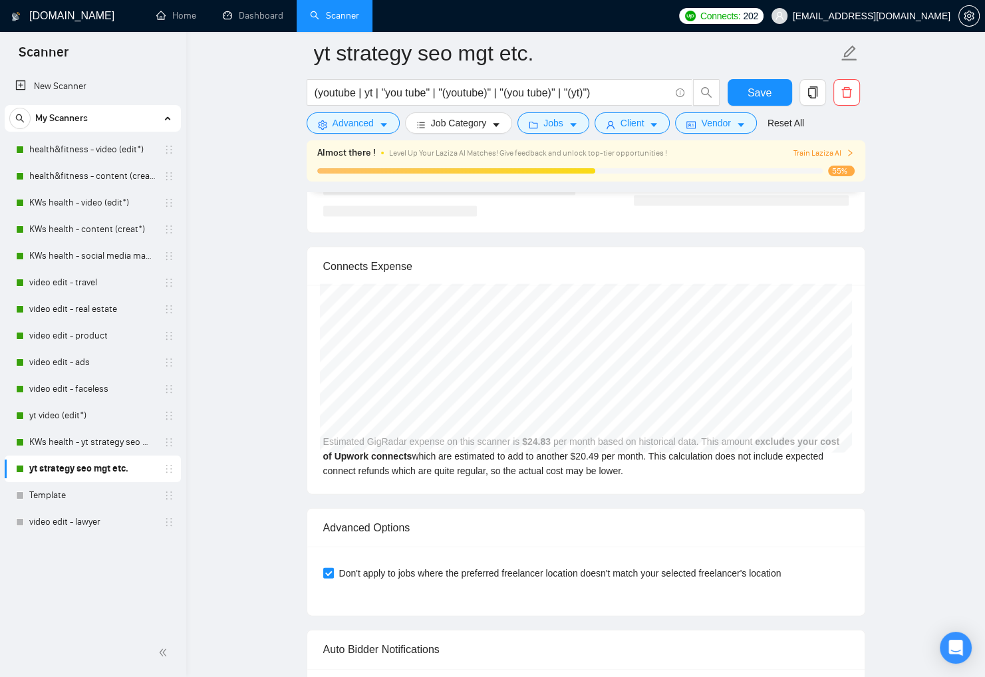
scroll to position [3252, 0]
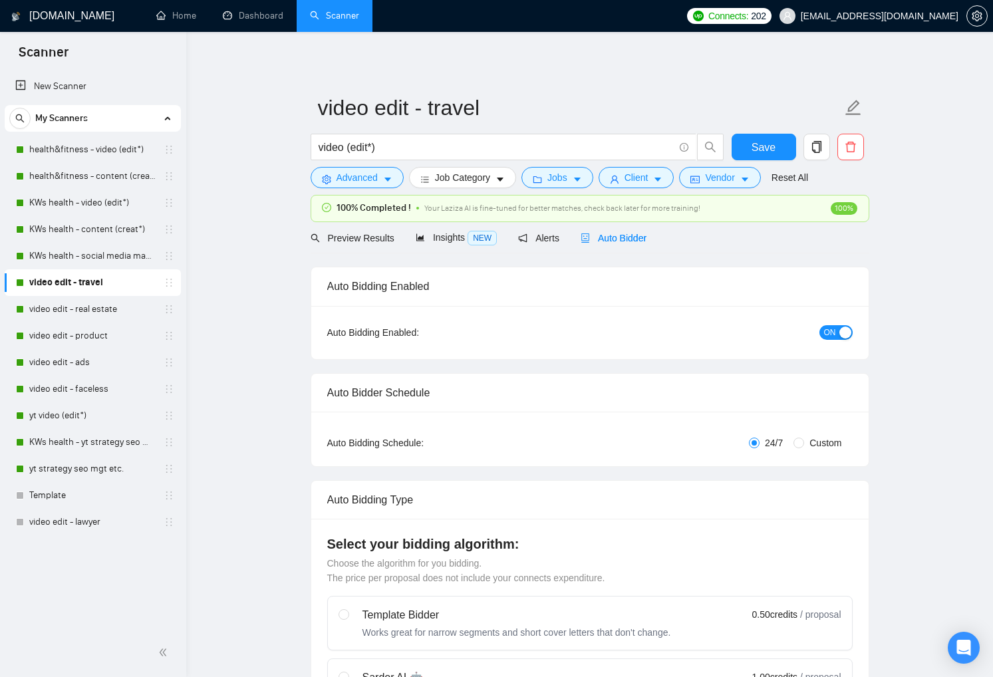
checkbox input "true"
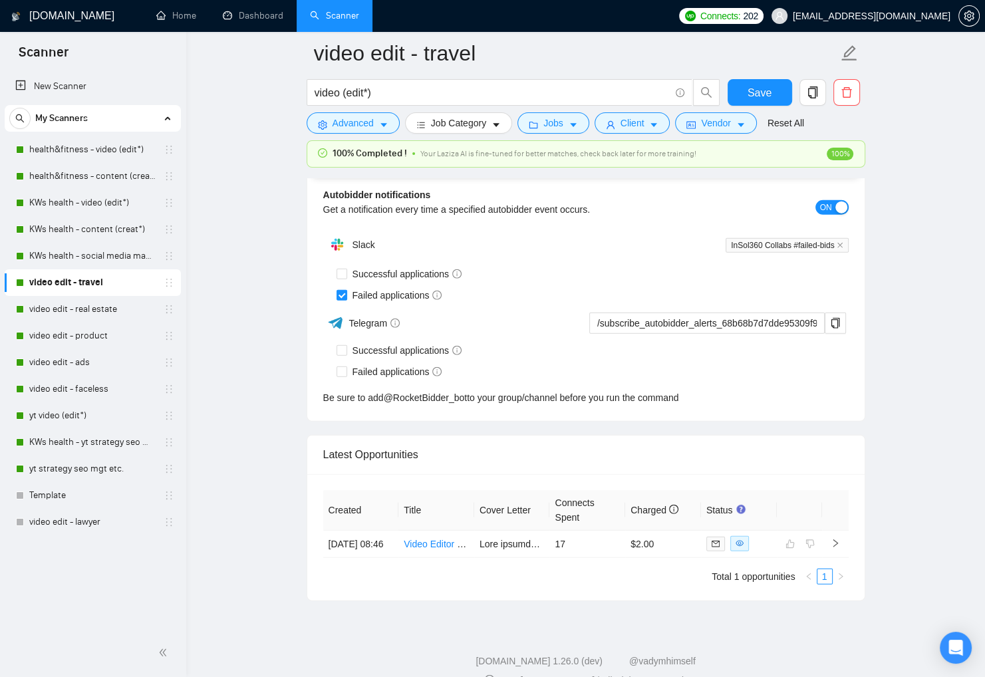
scroll to position [3273, 0]
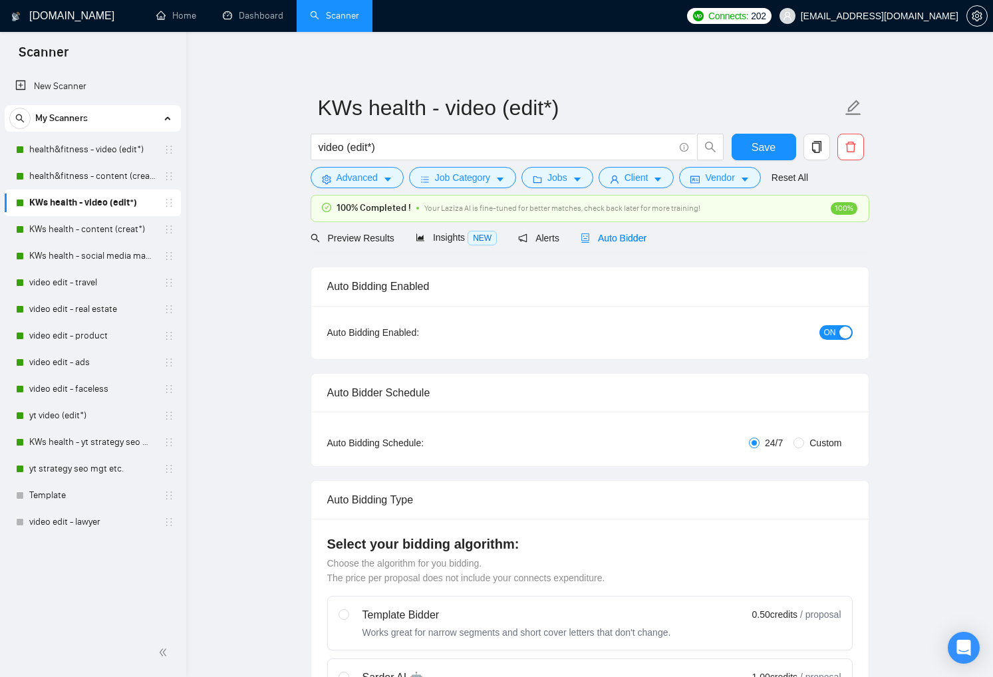
checkbox input "true"
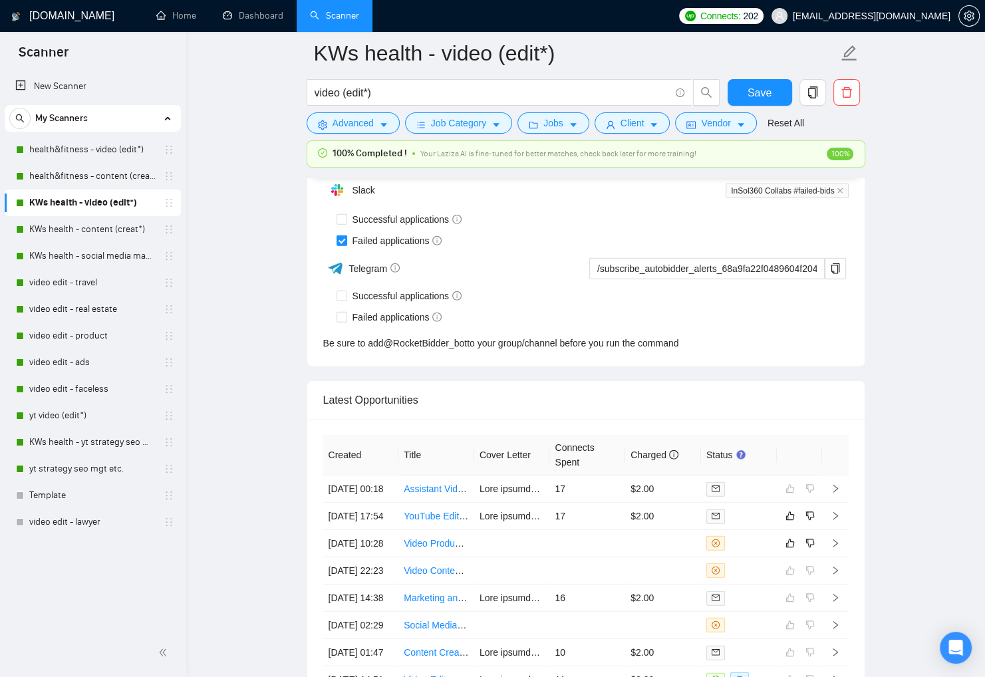
scroll to position [3271, 0]
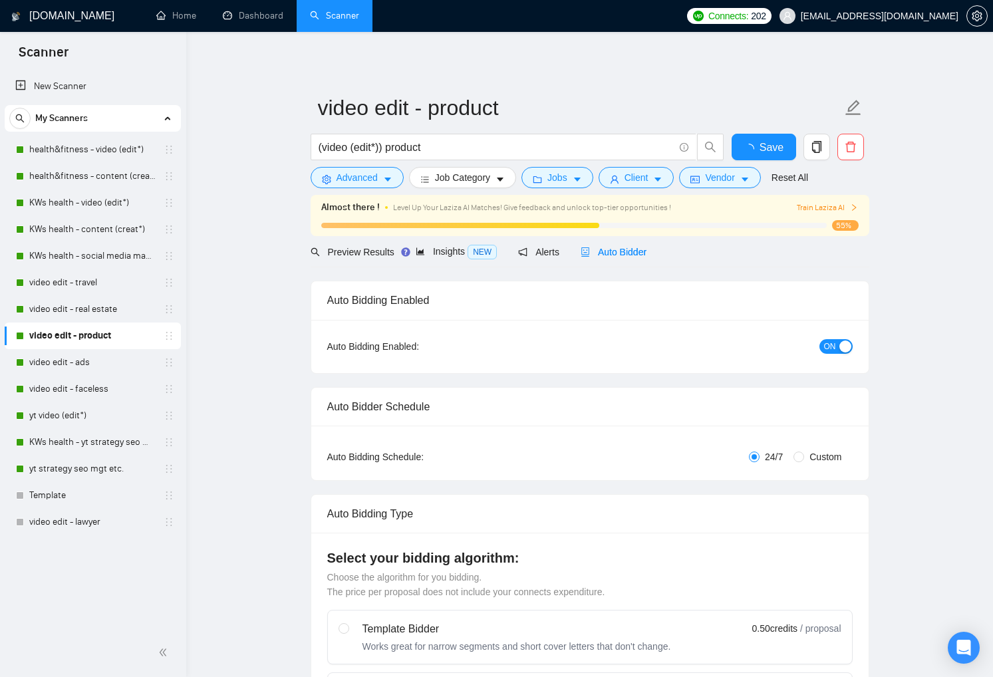
scroll to position [3308, 0]
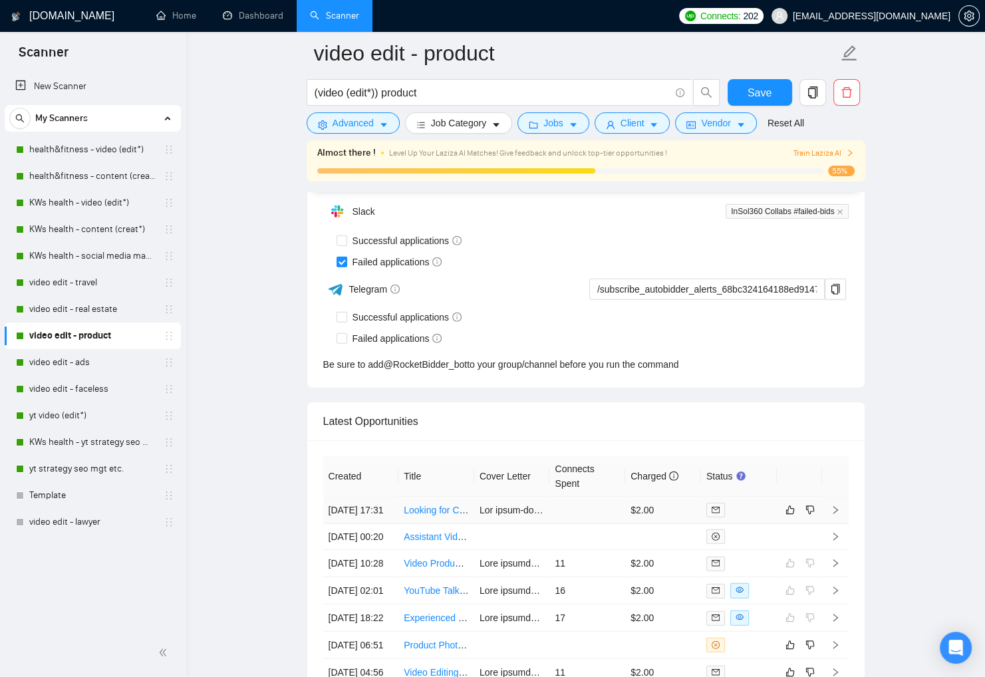
click at [602, 511] on td at bounding box center [587, 510] width 76 height 27
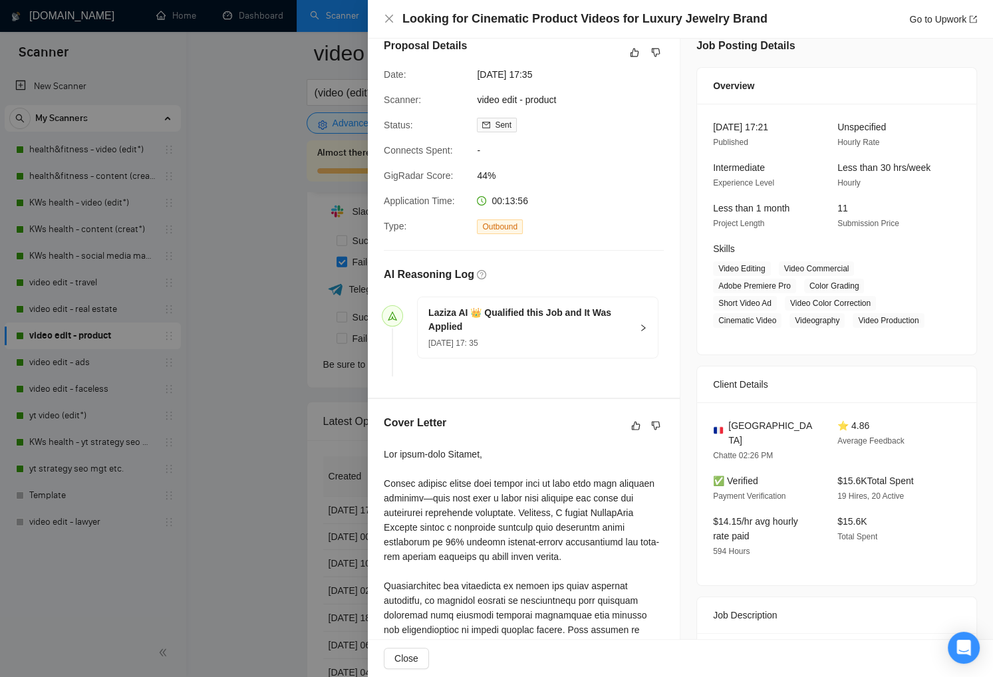
scroll to position [346, 0]
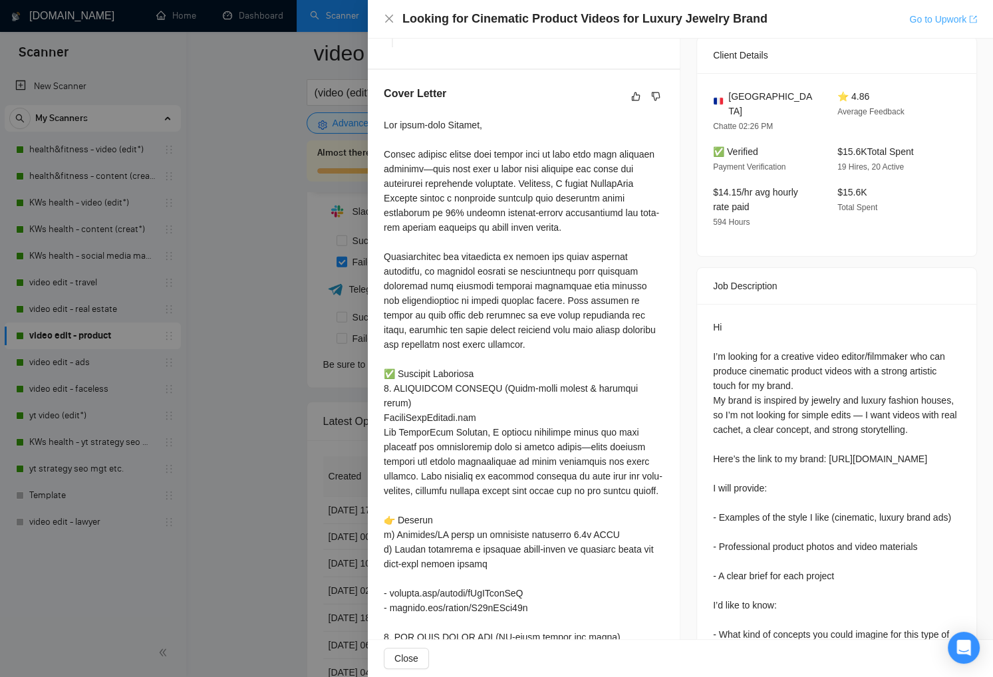
click at [929, 23] on link "Go to Upwork" at bounding box center [943, 19] width 68 height 11
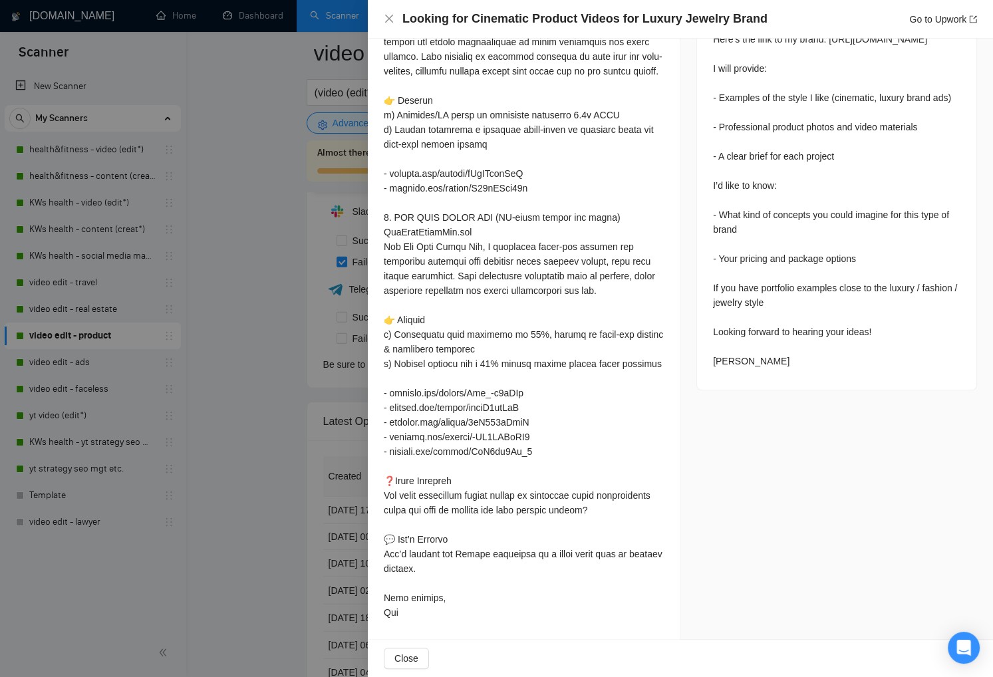
scroll to position [0, 0]
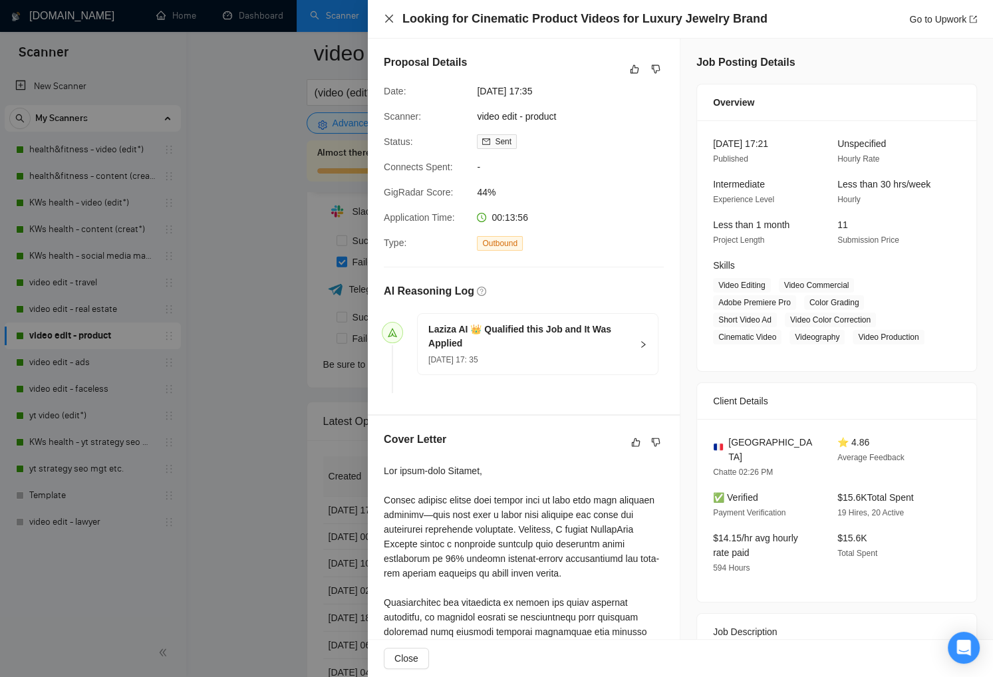
click at [387, 22] on icon "close" at bounding box center [389, 18] width 11 height 11
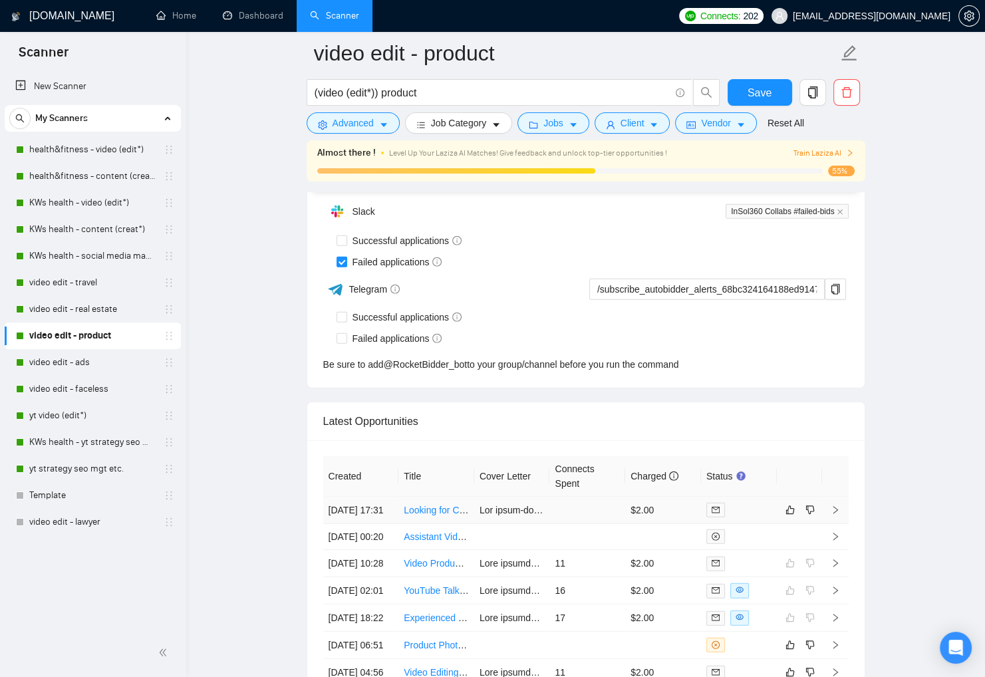
click at [586, 504] on td at bounding box center [587, 510] width 76 height 27
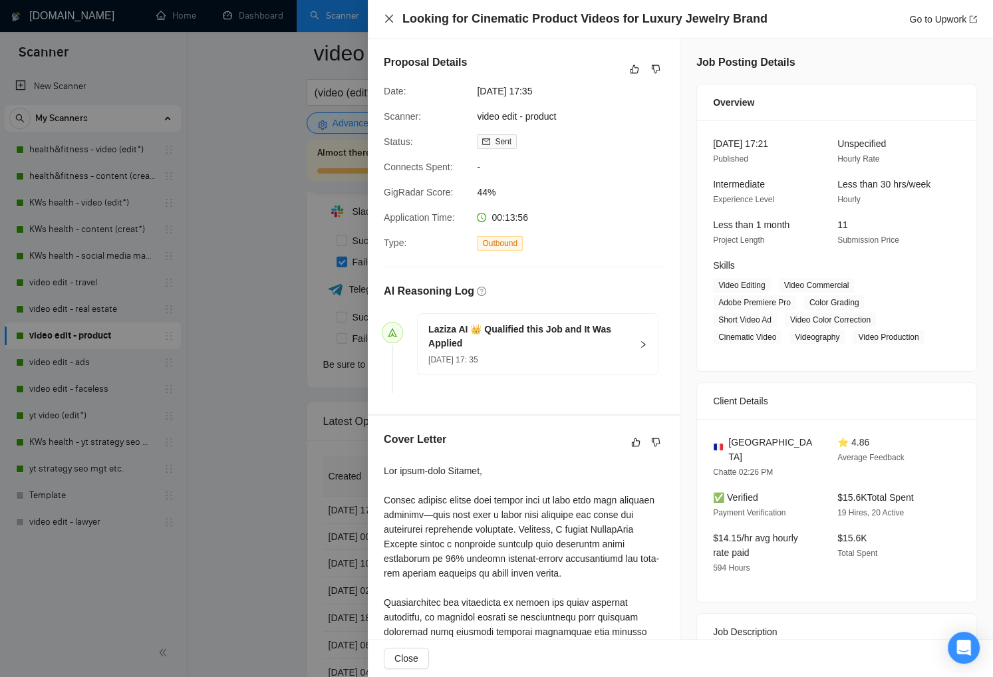
click at [388, 21] on icon "close" at bounding box center [389, 18] width 11 height 11
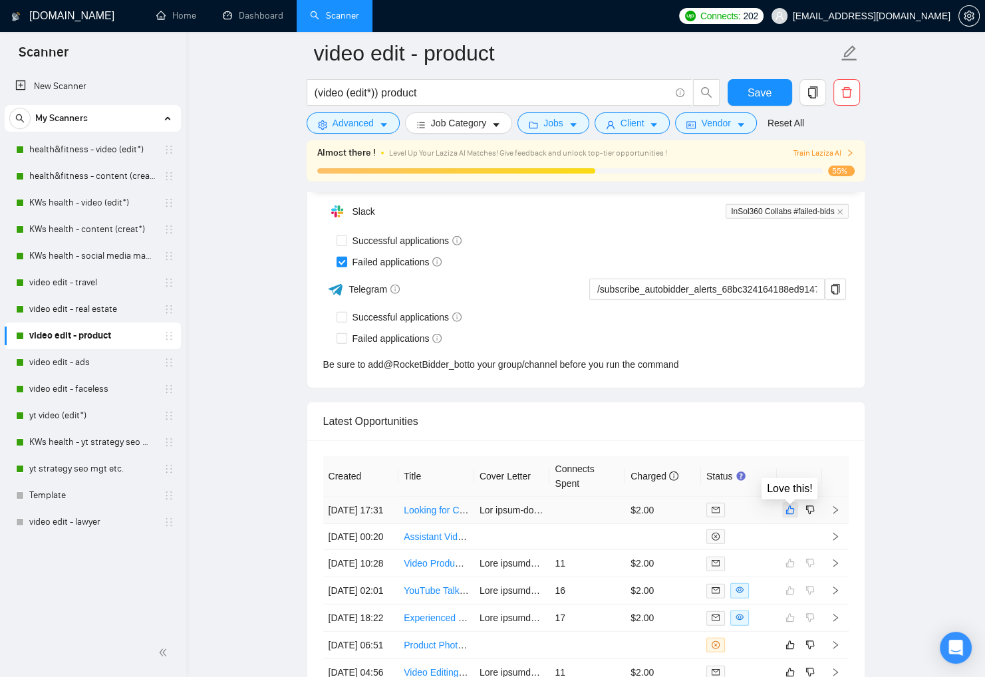
click at [789, 512] on icon "like" at bounding box center [789, 510] width 9 height 11
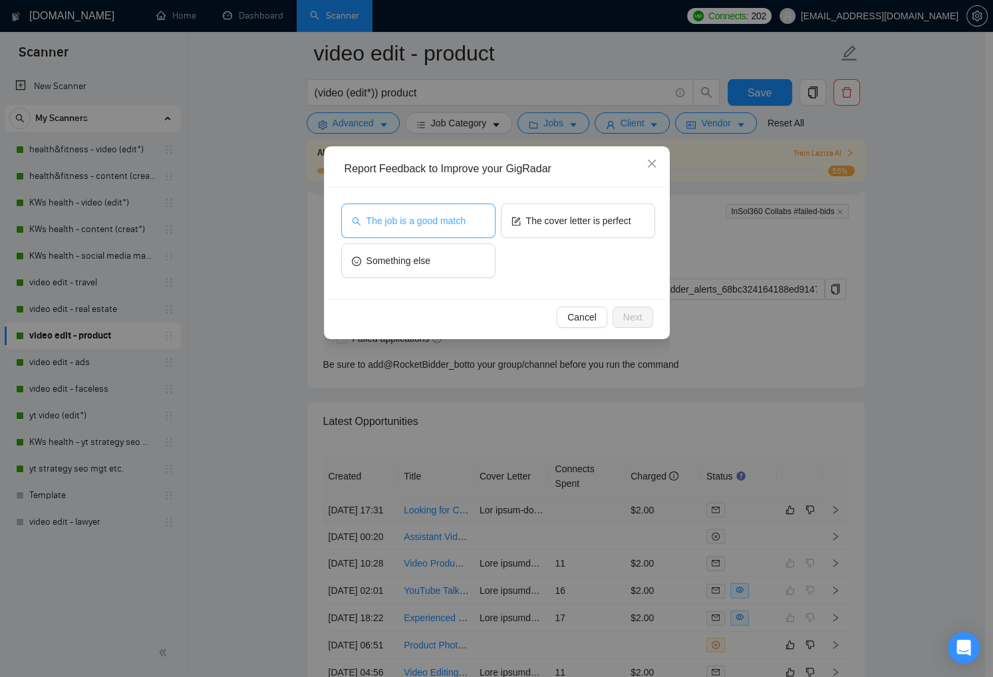
click at [473, 223] on button "The job is a good match" at bounding box center [418, 220] width 154 height 35
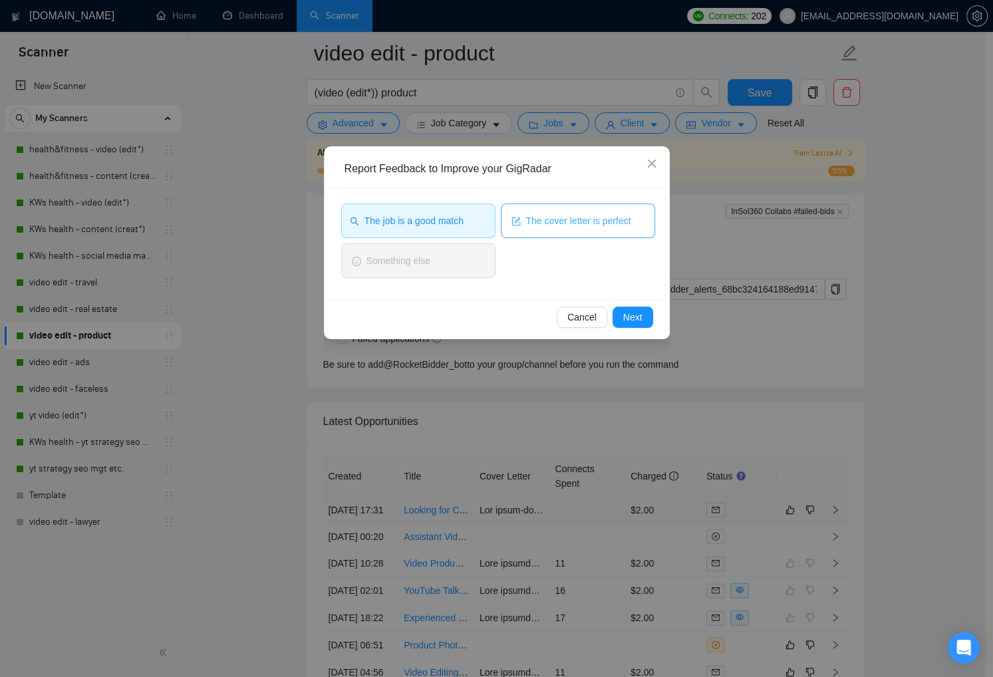
click at [566, 223] on span "The cover letter is perfect" at bounding box center [578, 220] width 105 height 15
drag, startPoint x: 638, startPoint y: 315, endPoint x: 703, endPoint y: 357, distance: 78.0
click at [640, 317] on span "Next" at bounding box center [632, 317] width 19 height 15
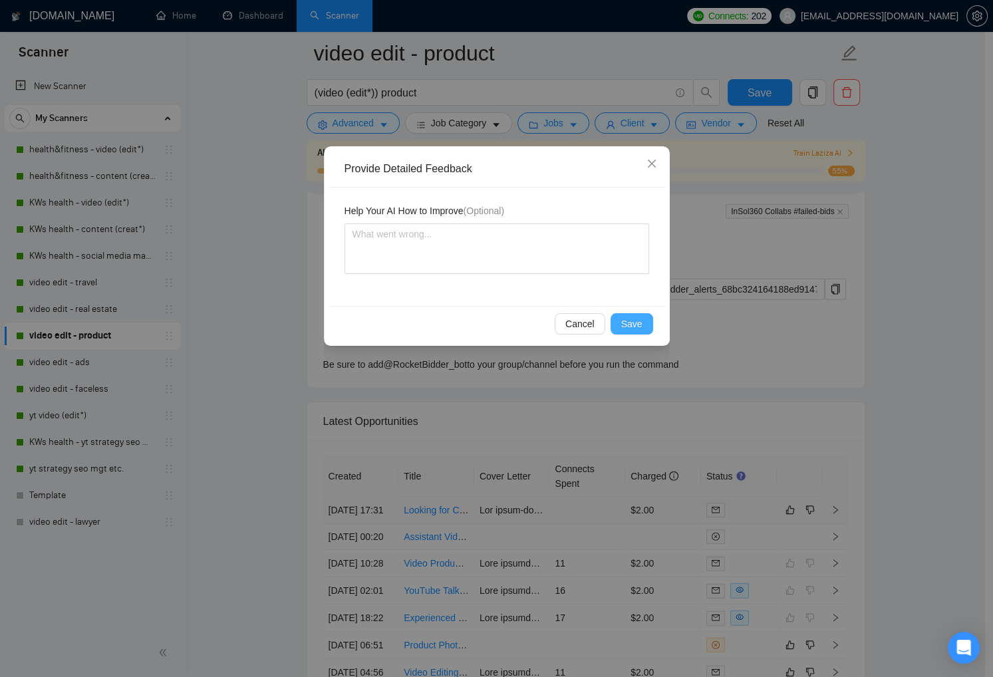
drag, startPoint x: 630, startPoint y: 325, endPoint x: 692, endPoint y: 356, distance: 69.3
click at [631, 326] on span "Save" at bounding box center [631, 323] width 21 height 15
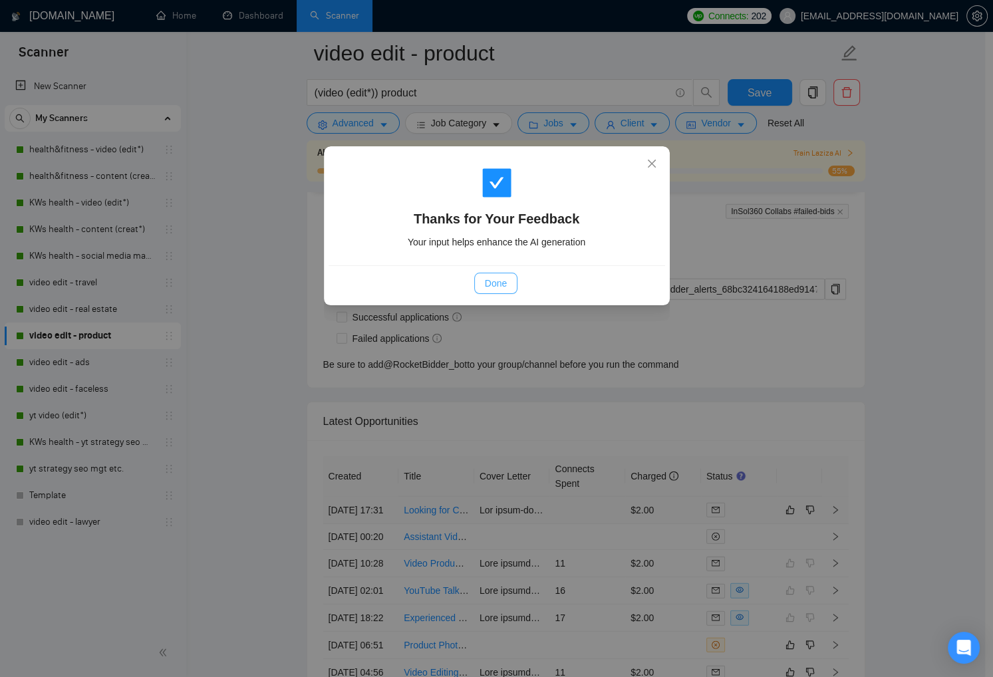
click at [491, 285] on span "Done" at bounding box center [496, 283] width 22 height 15
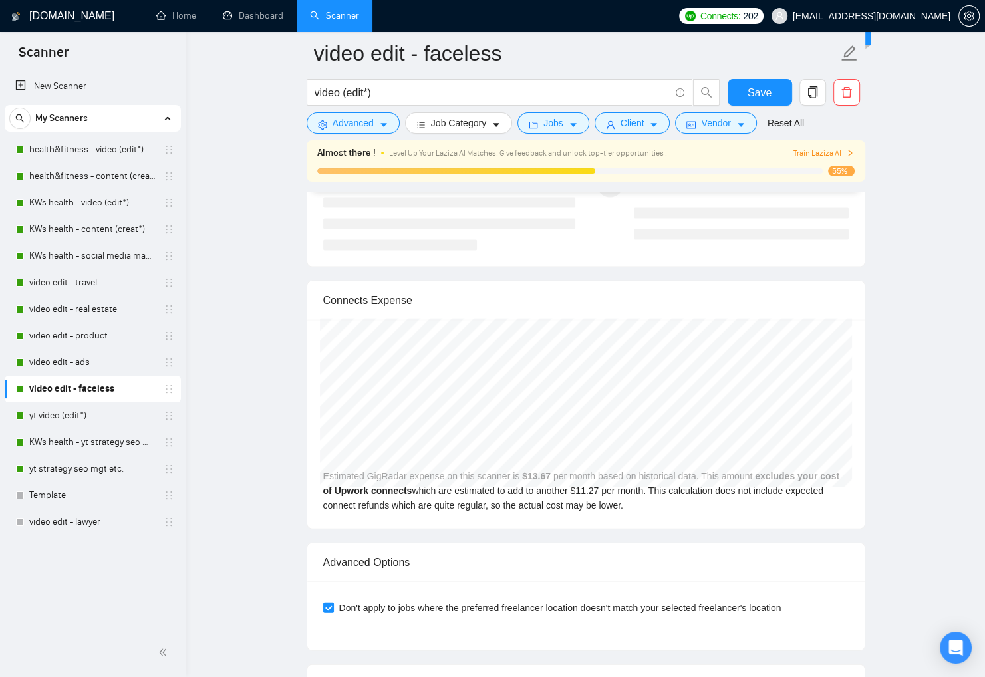
scroll to position [3331, 0]
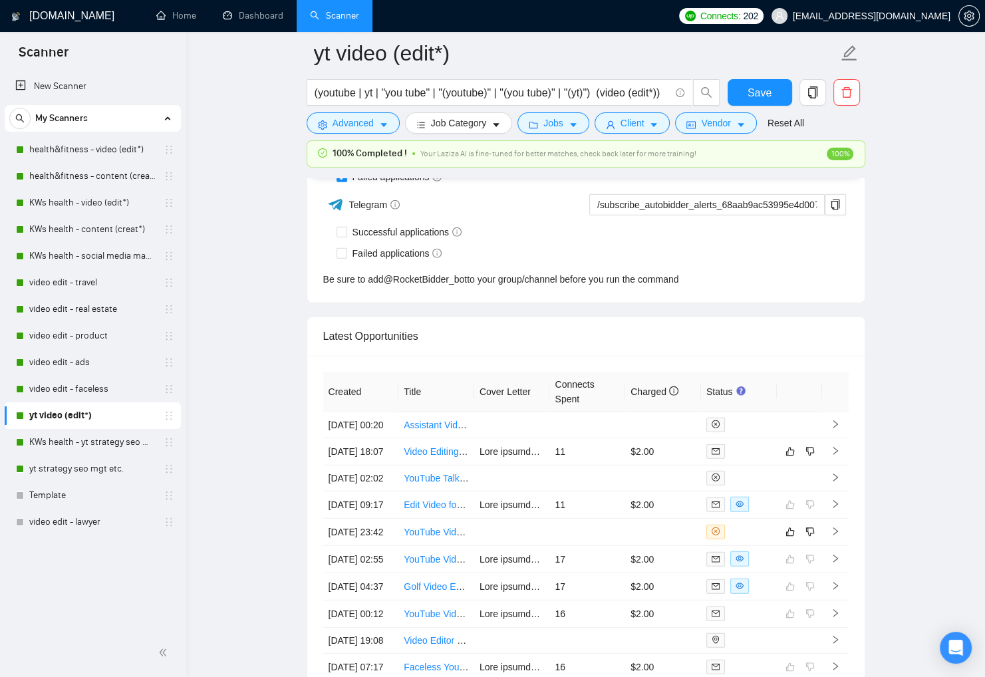
scroll to position [3383, 0]
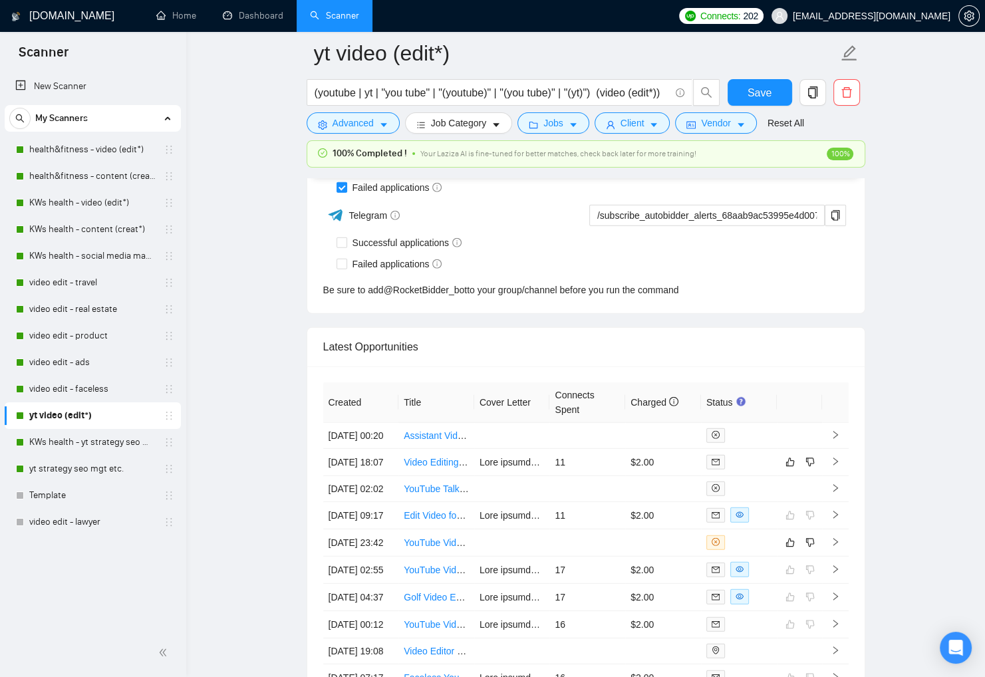
click at [510, 441] on td at bounding box center [512, 436] width 76 height 26
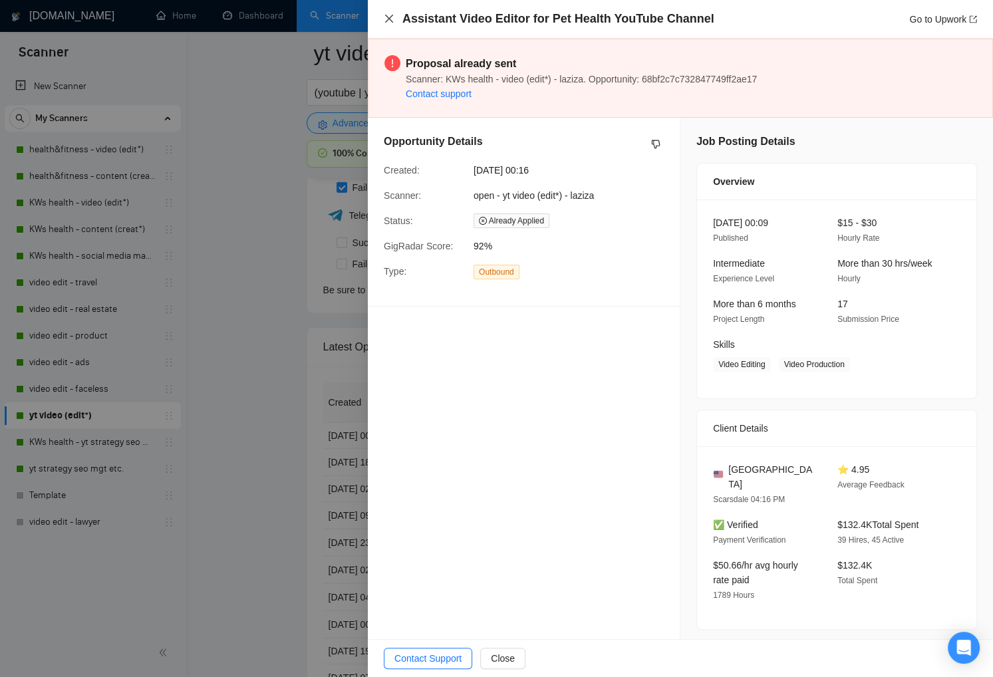
drag, startPoint x: 392, startPoint y: 17, endPoint x: 410, endPoint y: 104, distance: 88.9
click at [392, 17] on icon "close" at bounding box center [389, 18] width 11 height 11
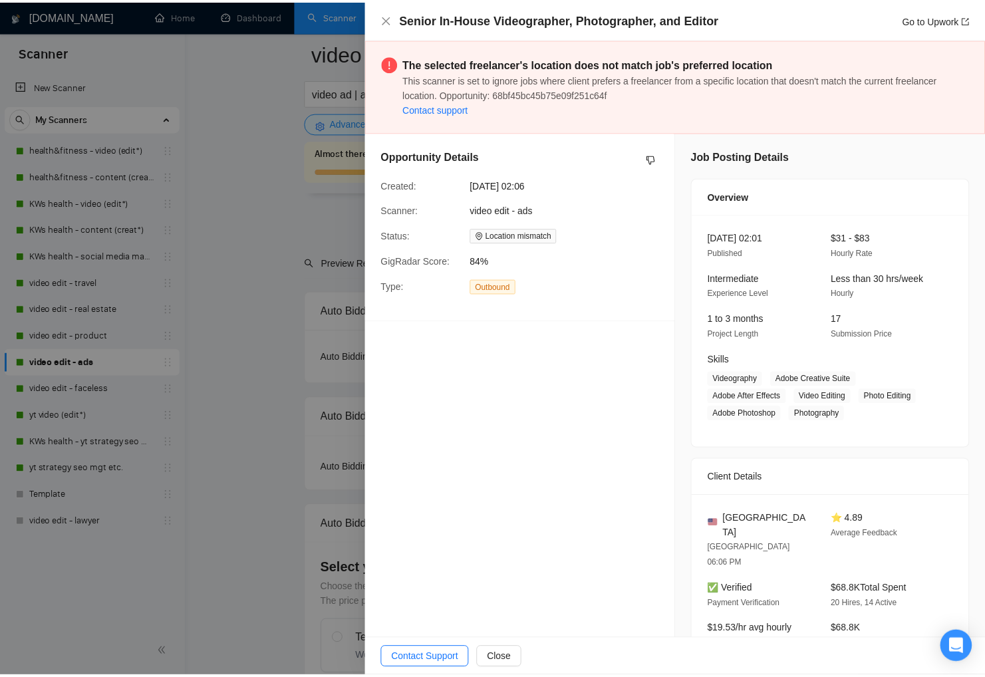
scroll to position [2774, 0]
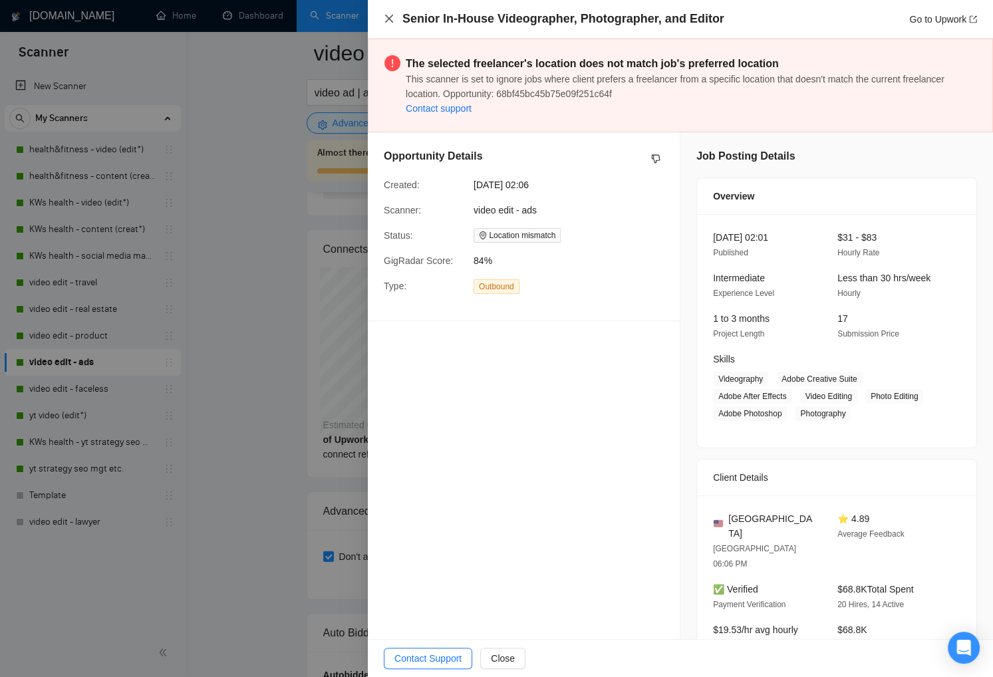
click at [388, 15] on icon "close" at bounding box center [389, 18] width 11 height 11
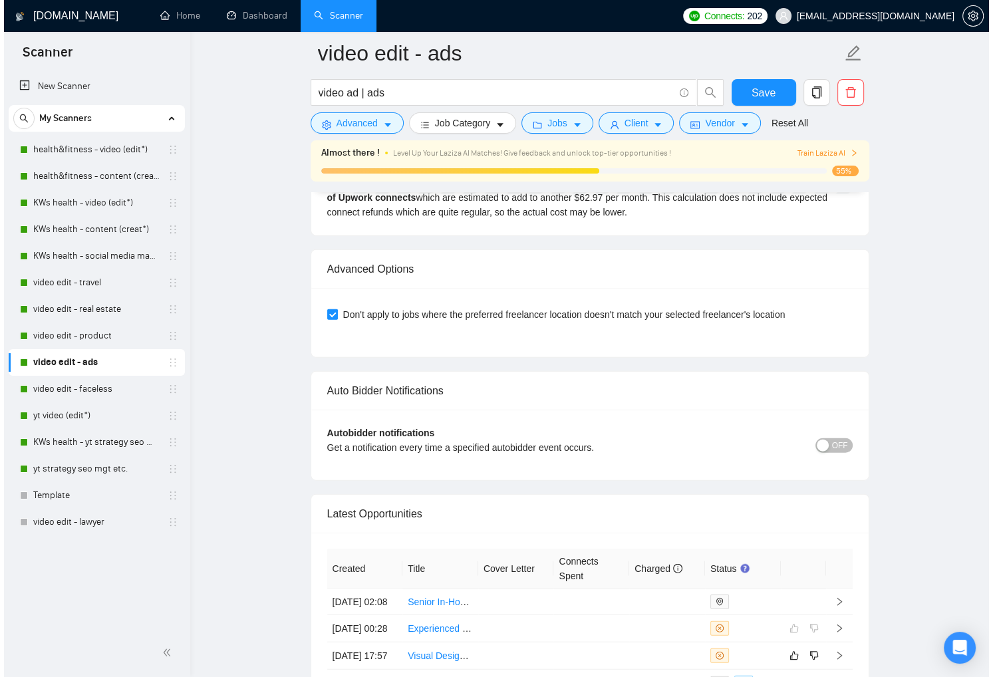
scroll to position [3230, 0]
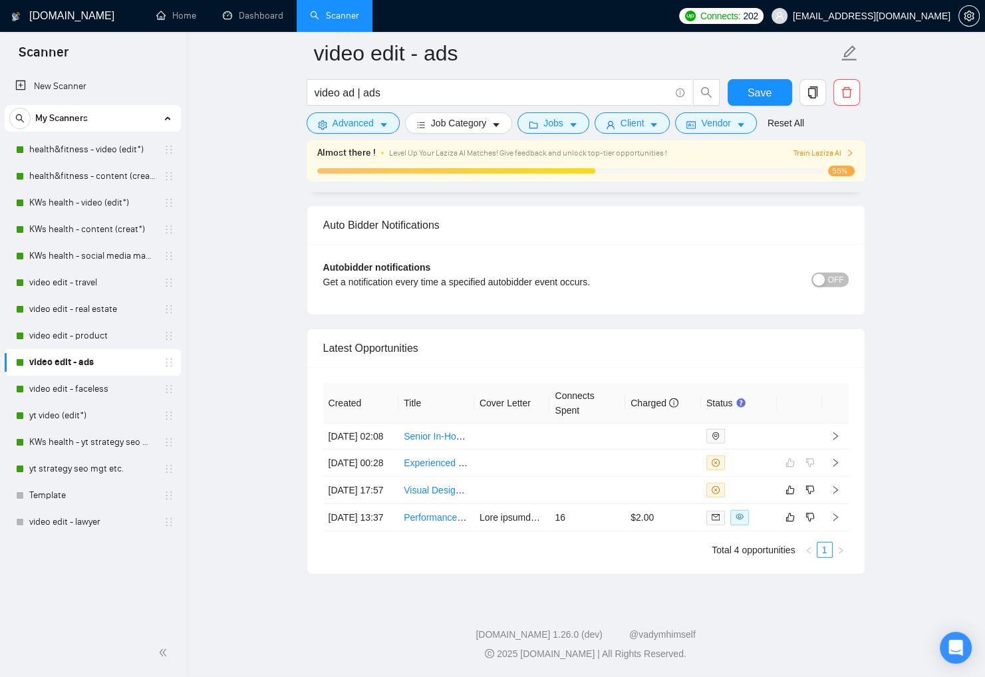
click at [588, 424] on td at bounding box center [587, 437] width 76 height 26
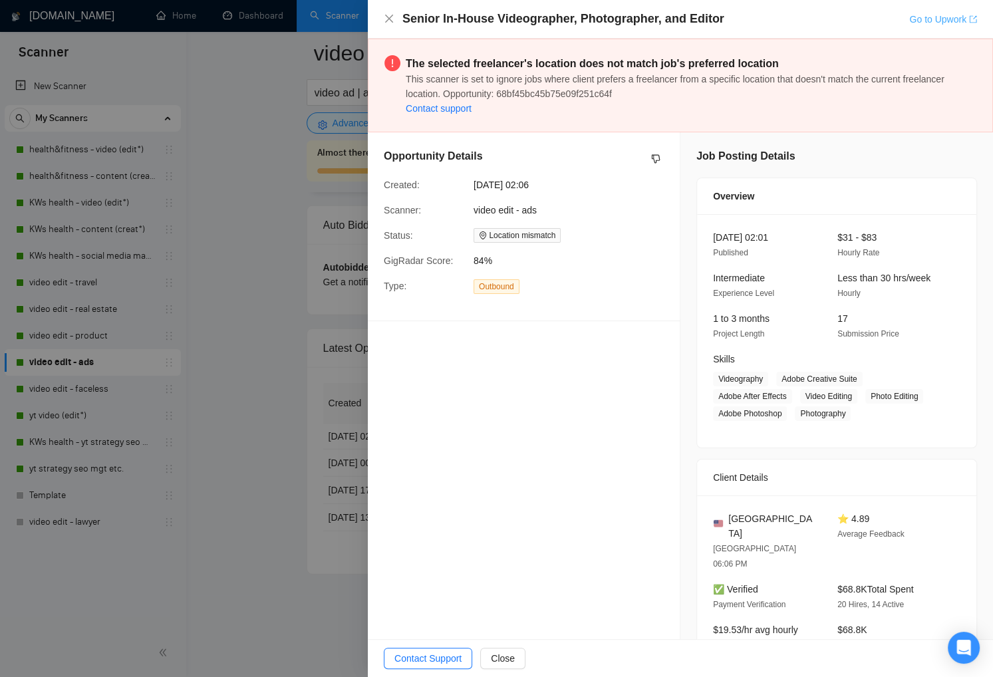
click at [928, 19] on link "Go to Upwork" at bounding box center [943, 19] width 68 height 11
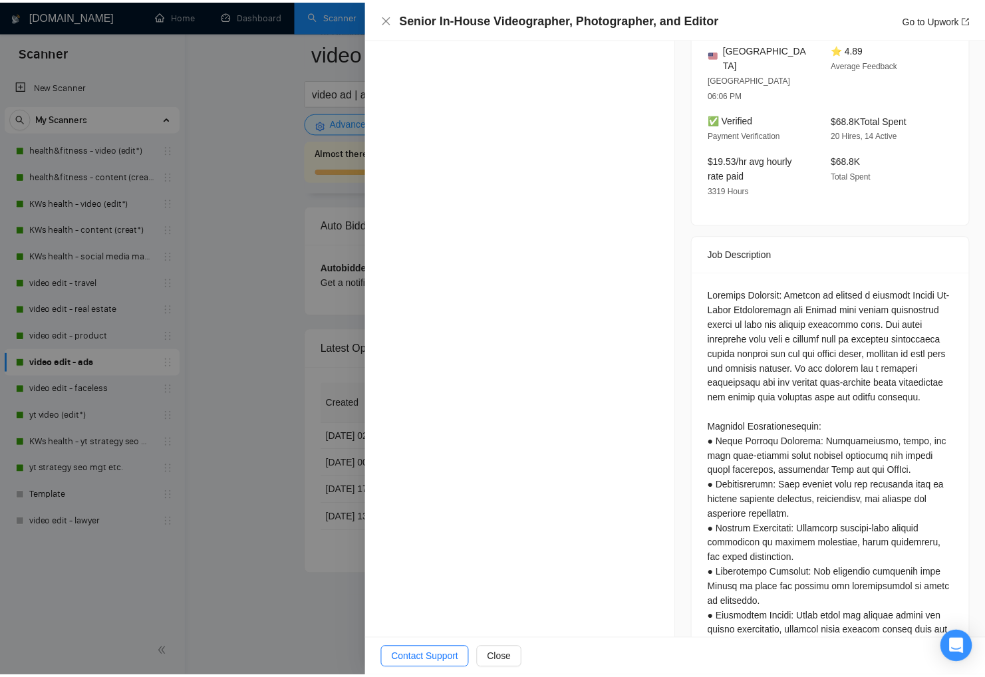
scroll to position [471, 0]
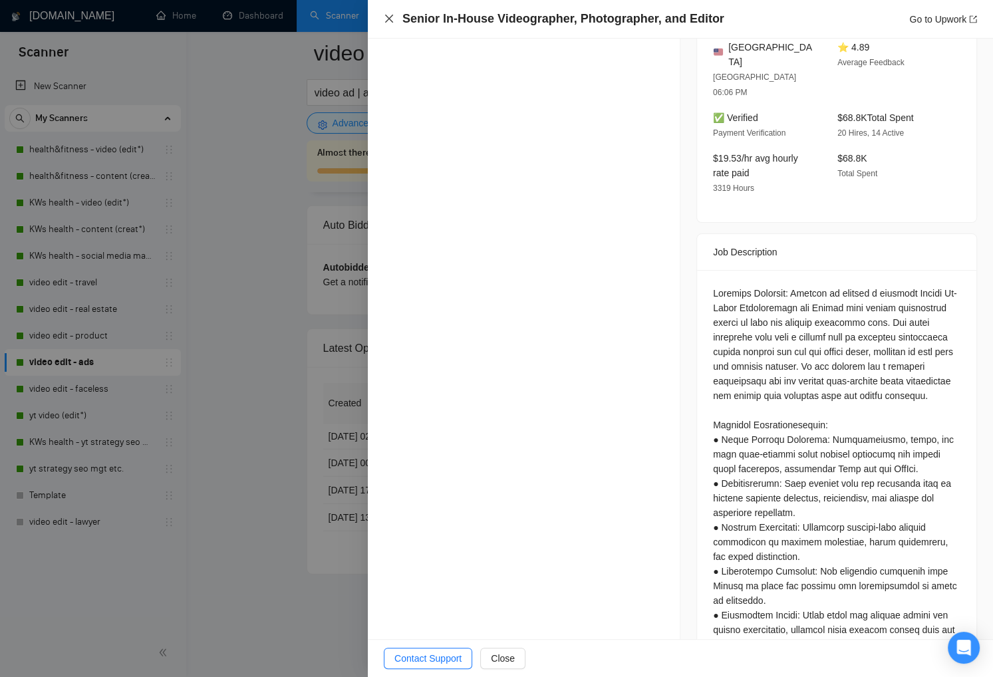
click at [385, 19] on icon "close" at bounding box center [389, 18] width 11 height 11
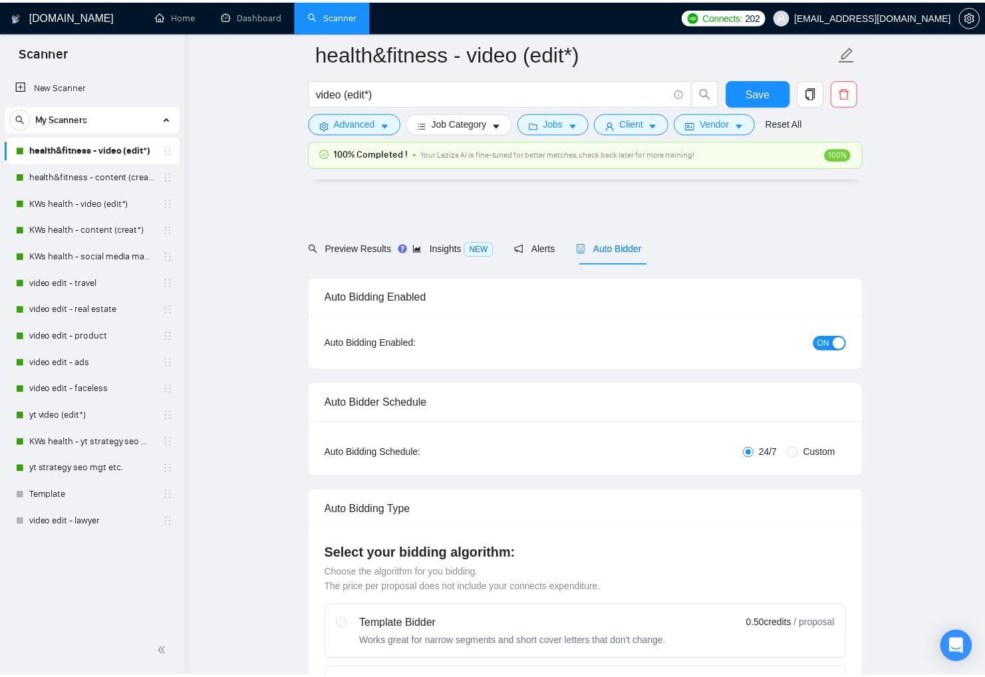
scroll to position [3059, 0]
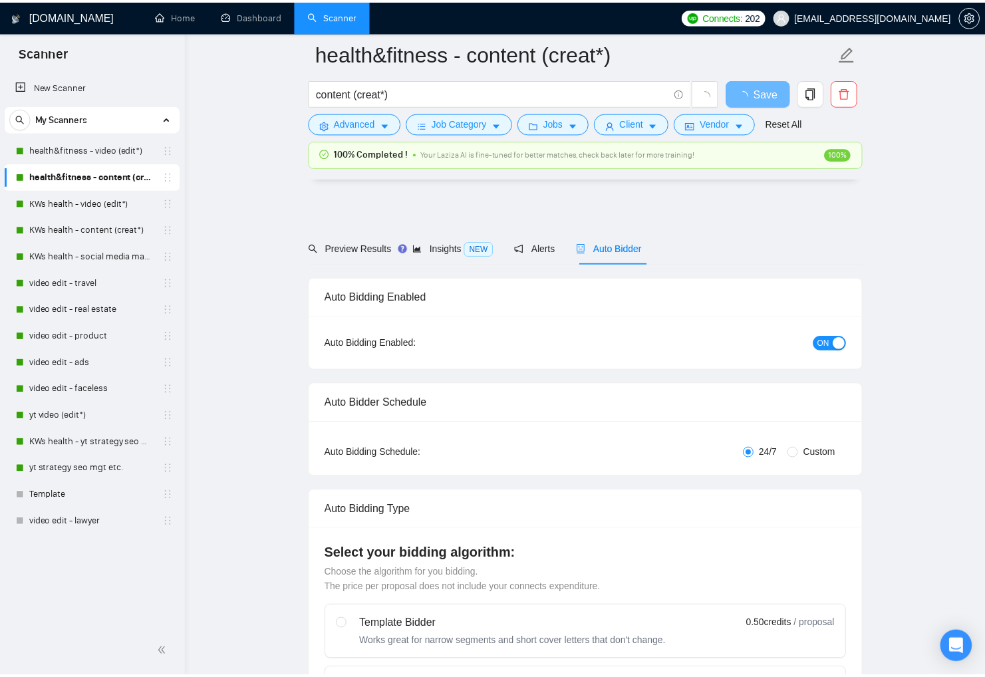
scroll to position [3018, 0]
